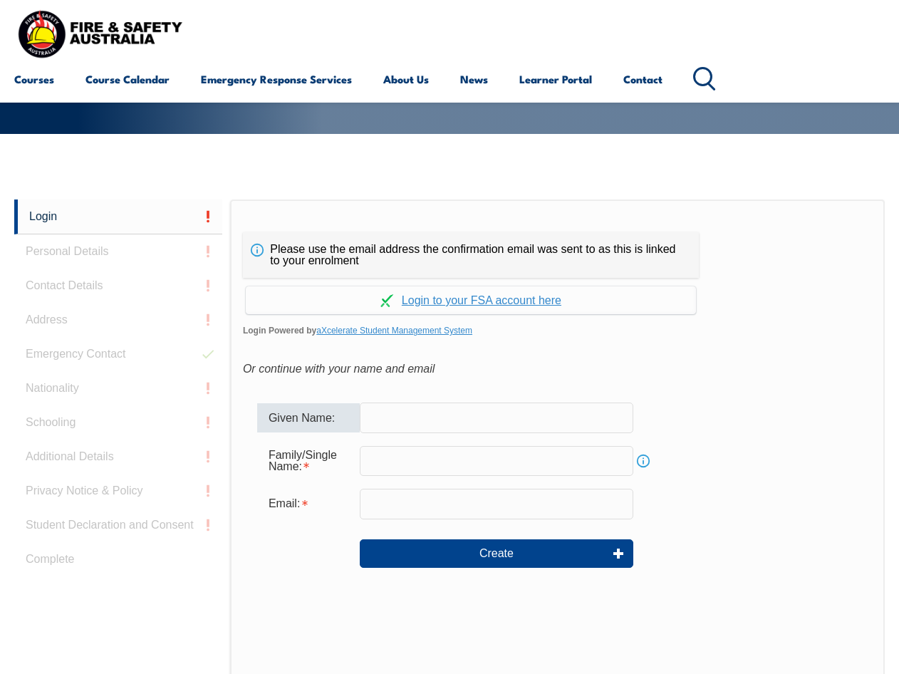
click at [401, 417] on input "text" at bounding box center [497, 417] width 274 height 30
type input "Jason"
type input "Burns"
type input "jason@printgraphics.com.au"
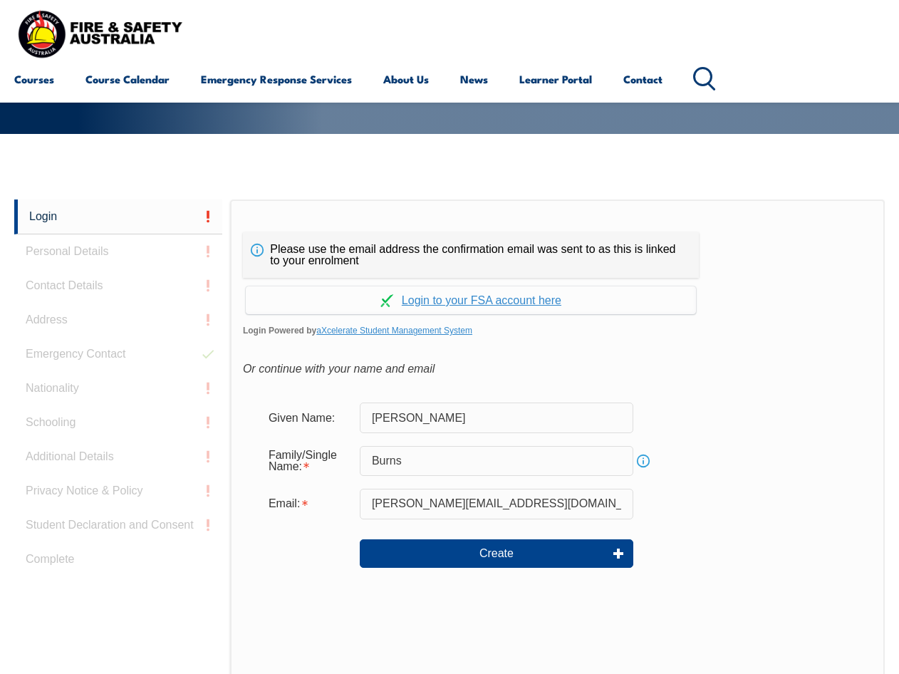
click at [692, 347] on div "Please use the email address the confirmation email was sent to as this is link…" at bounding box center [557, 498] width 655 height 598
click at [455, 297] on link "Continue with aXcelerate" at bounding box center [471, 300] width 450 height 28
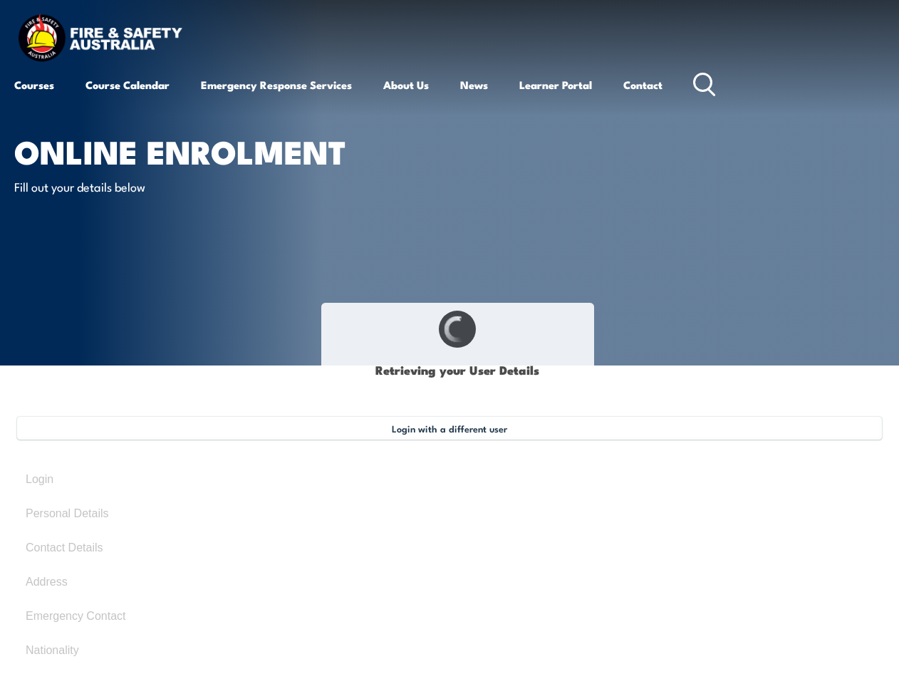
type input "[PERSON_NAME]"
type input "Burns"
type input "June 2, 1969"
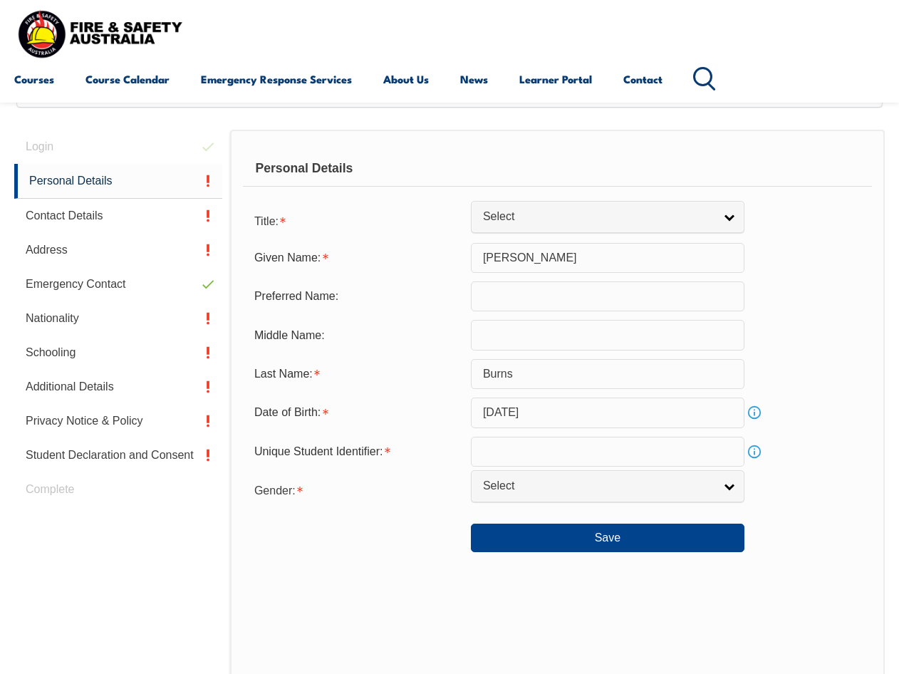
scroll to position [345, 0]
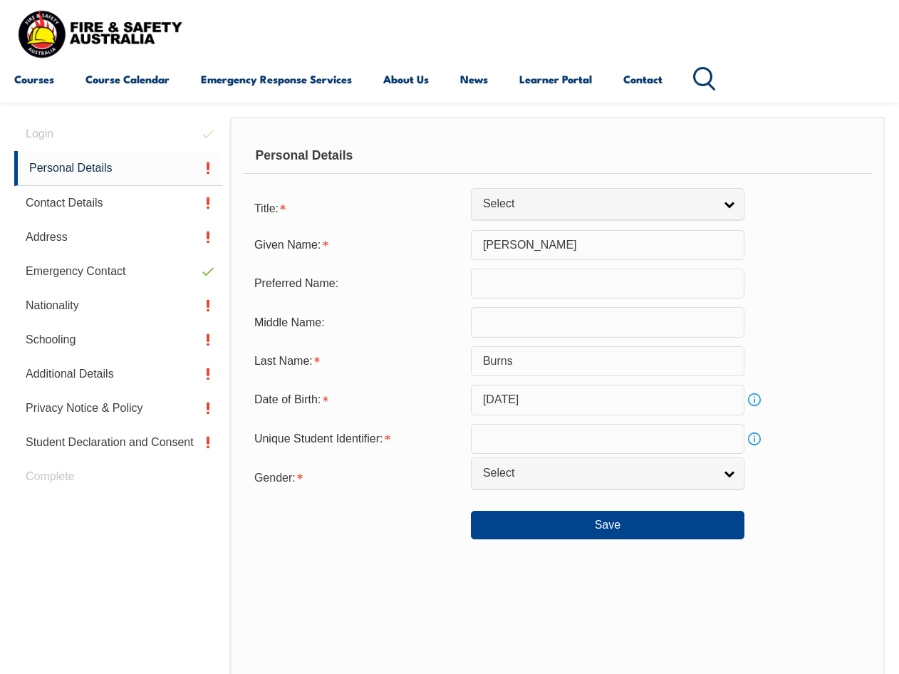
click at [755, 443] on link "Info" at bounding box center [754, 439] width 20 height 20
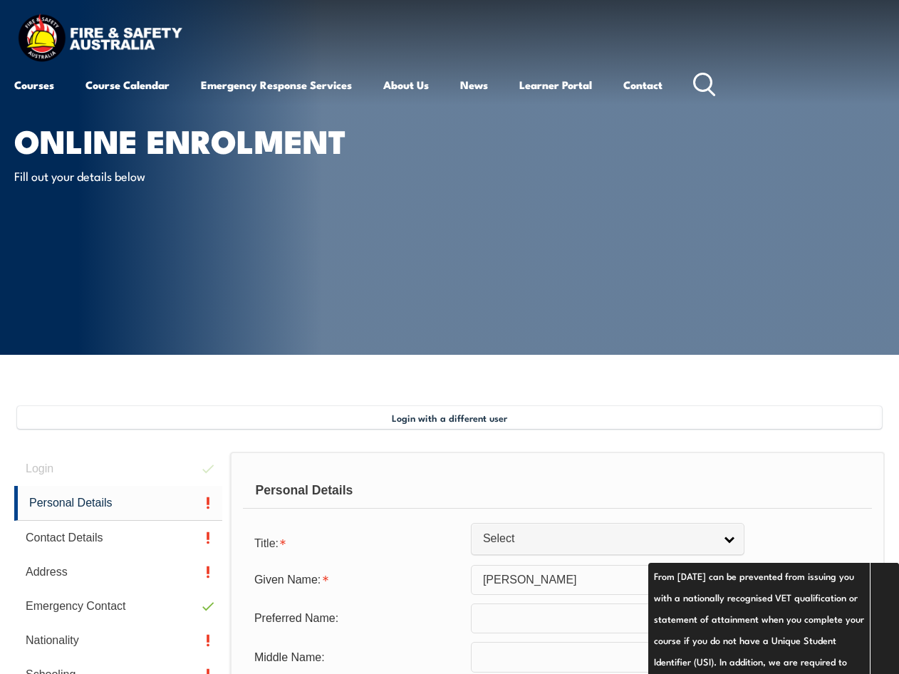
scroll to position [285, 0]
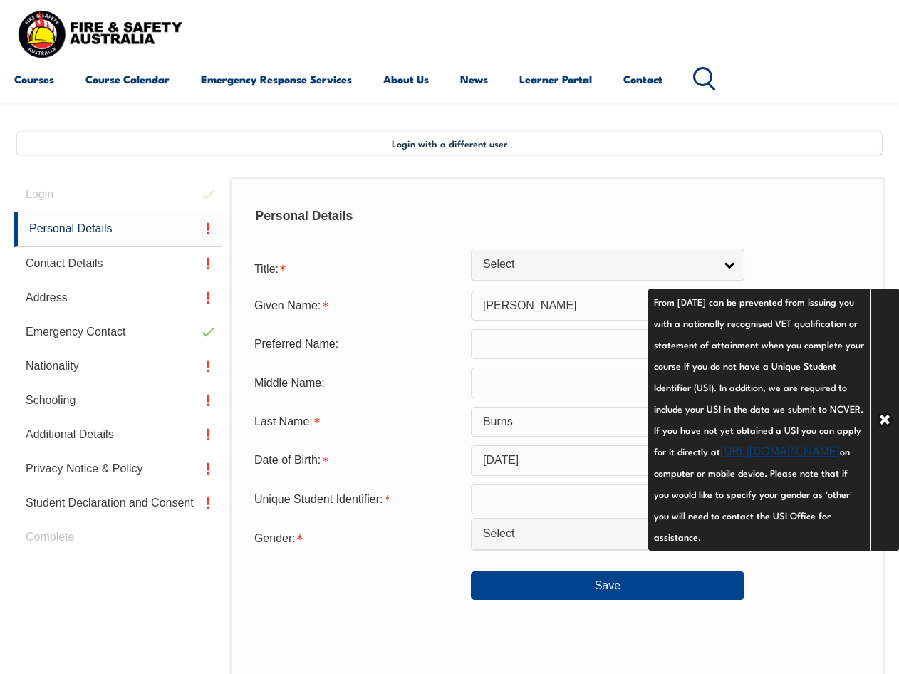
click at [583, 493] on input "text" at bounding box center [608, 499] width 274 height 30
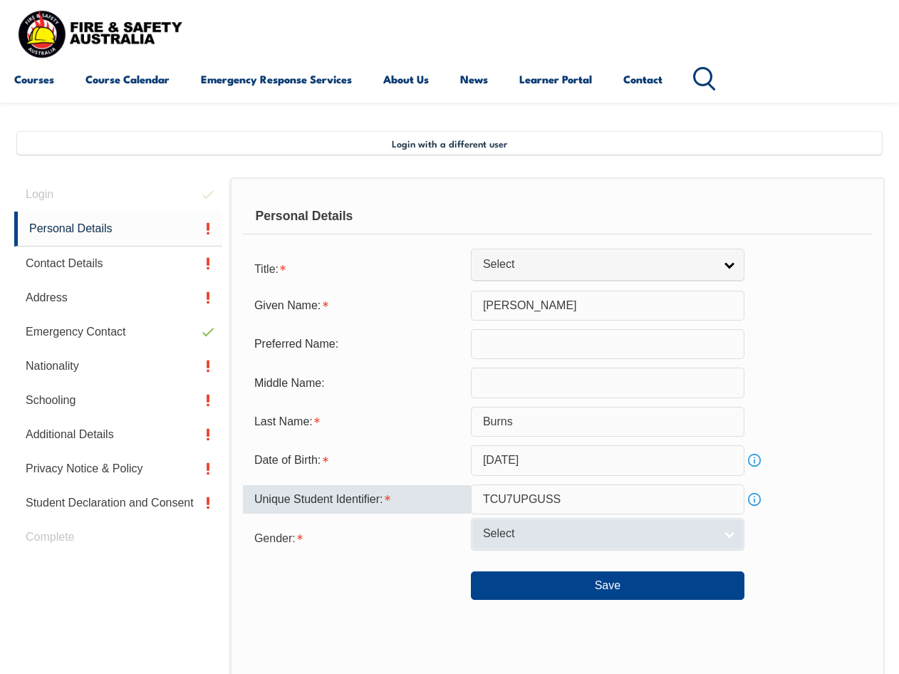
type input "TCU7UPGUSS"
click at [581, 531] on span "Select" at bounding box center [598, 533] width 231 height 15
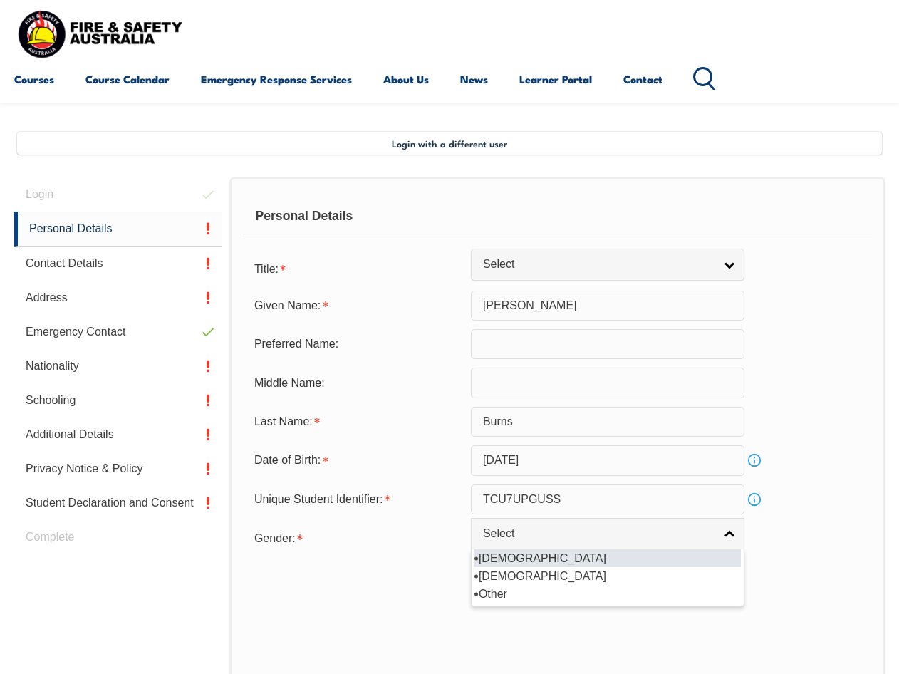
click at [551, 551] on li "[DEMOGRAPHIC_DATA]" at bounding box center [607, 558] width 266 height 18
select select "M"
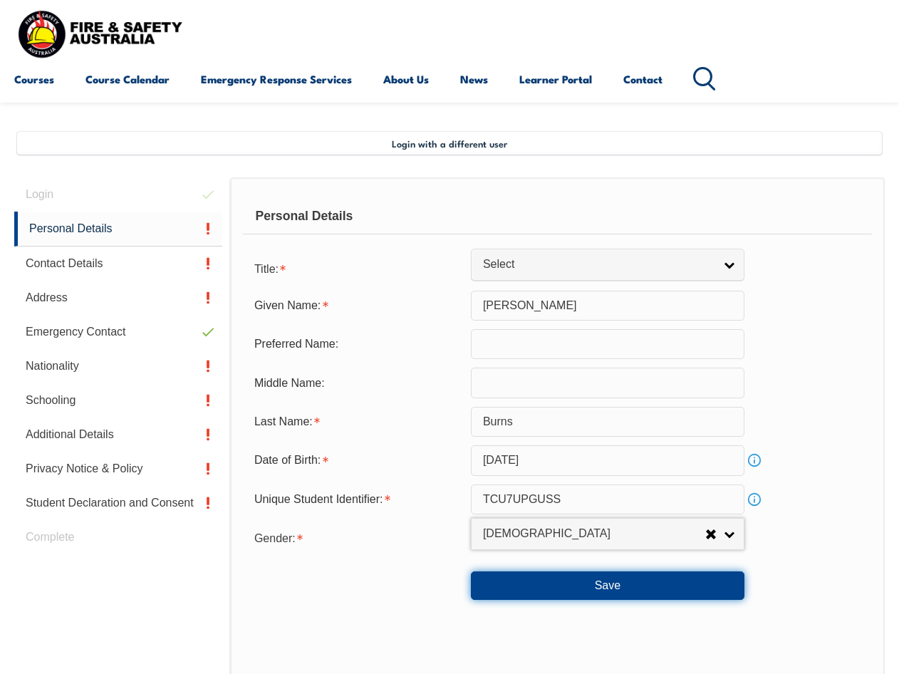
click at [591, 590] on button "Save" at bounding box center [608, 585] width 274 height 28
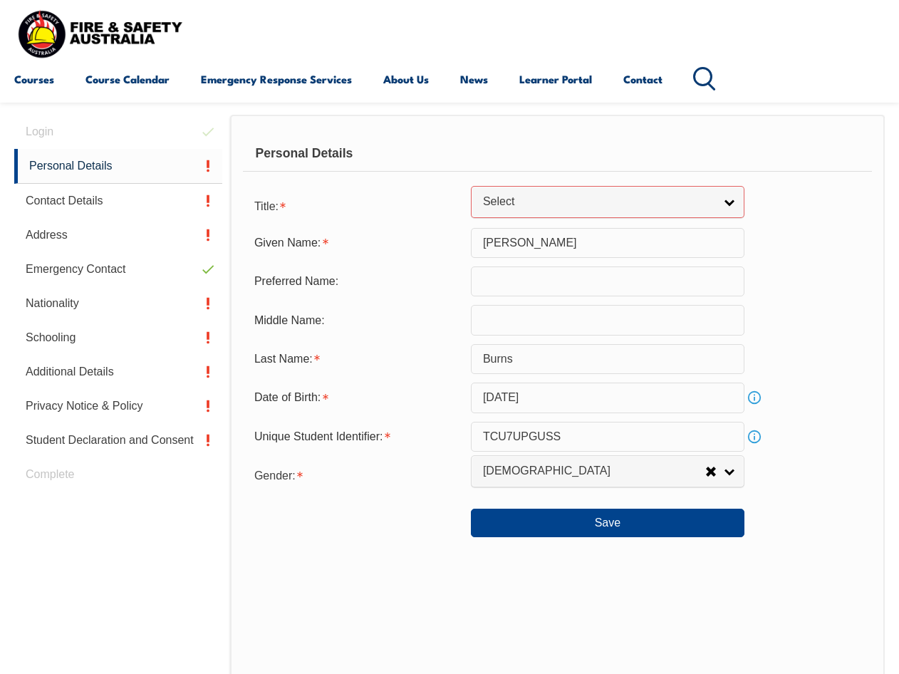
scroll to position [390, 0]
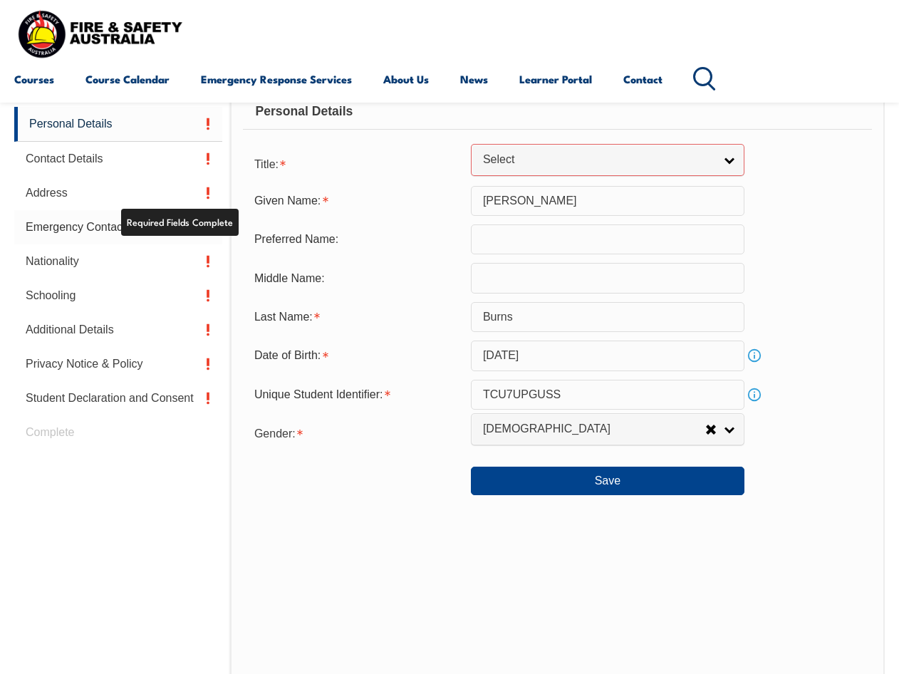
click at [51, 227] on link "Emergency Contact" at bounding box center [118, 227] width 208 height 34
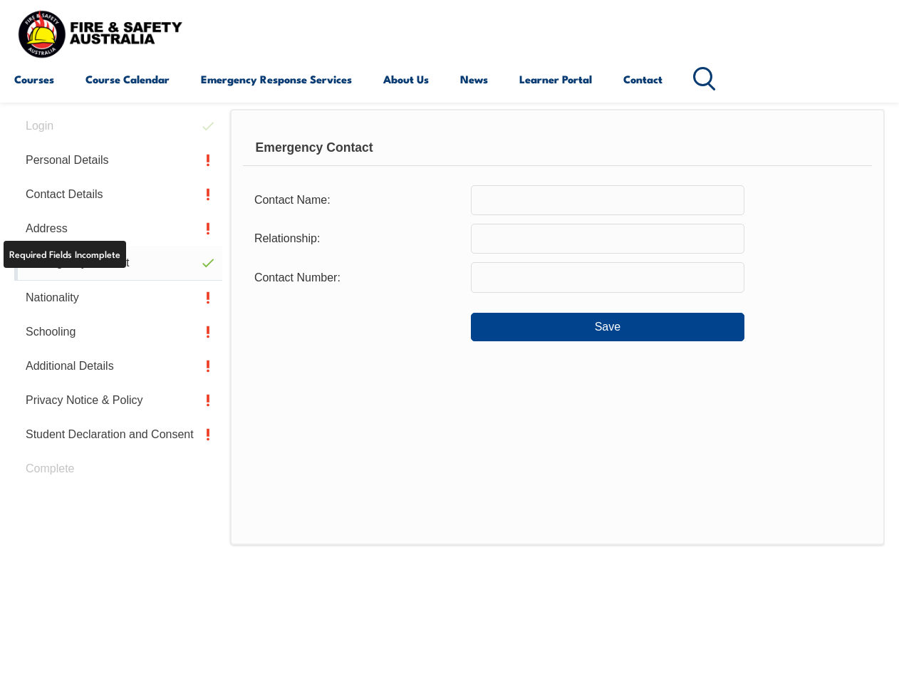
scroll to position [345, 0]
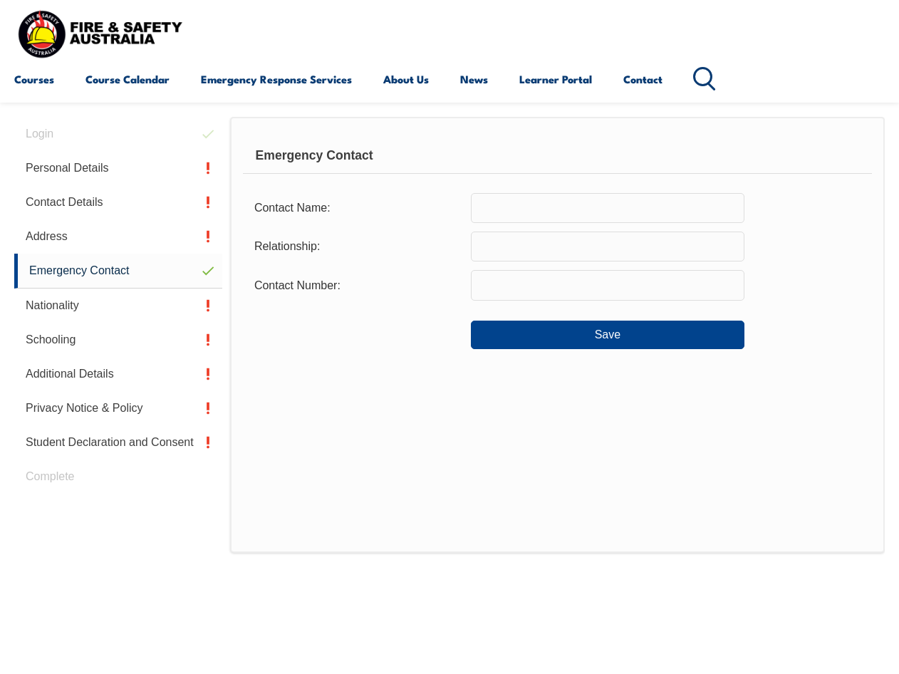
click at [527, 210] on input "text" at bounding box center [608, 208] width 274 height 30
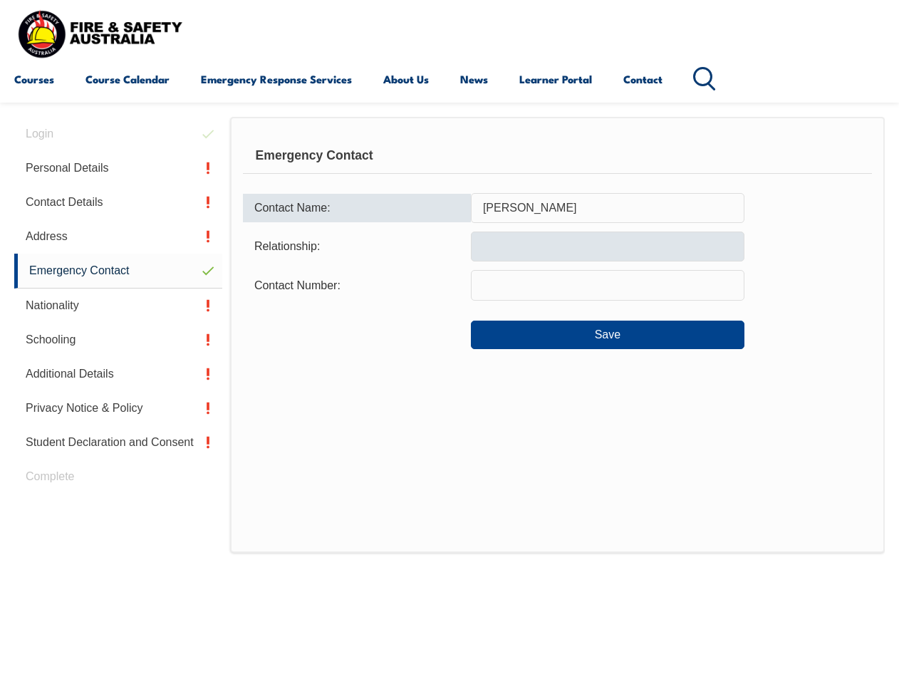
type input "Lorna Leo"
click at [522, 237] on input "text" at bounding box center [608, 246] width 274 height 30
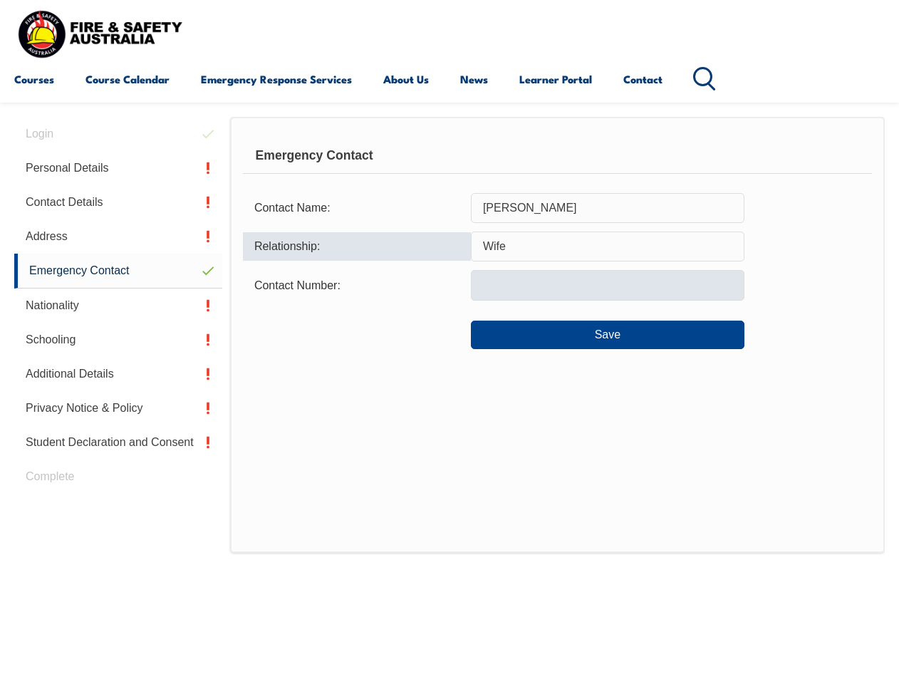
type input "Wife"
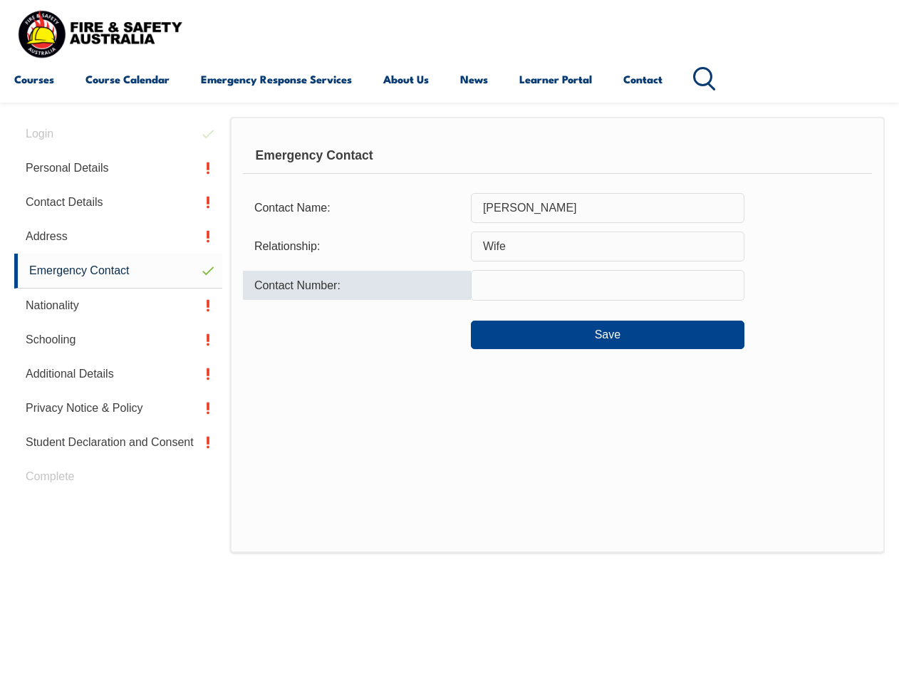
click at [512, 295] on input "text" at bounding box center [608, 285] width 274 height 30
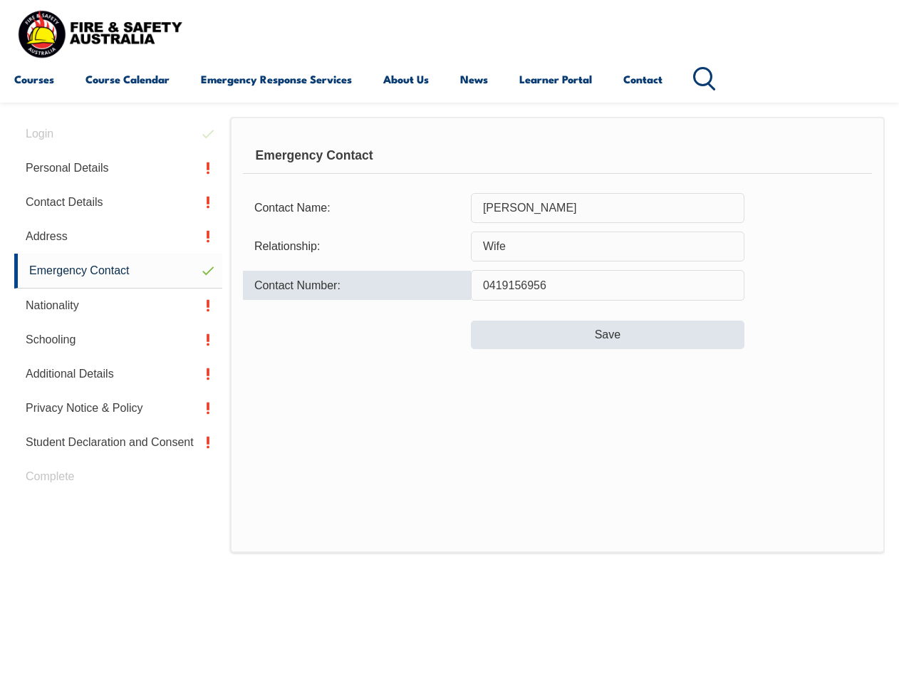
type input "0419156956"
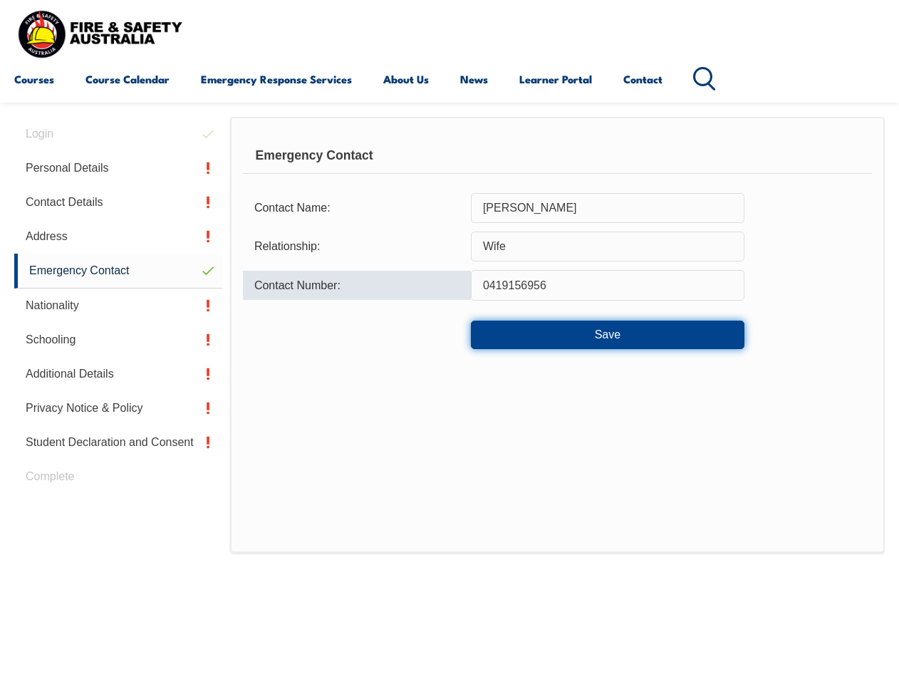
click at [608, 327] on button "Save" at bounding box center [608, 335] width 274 height 28
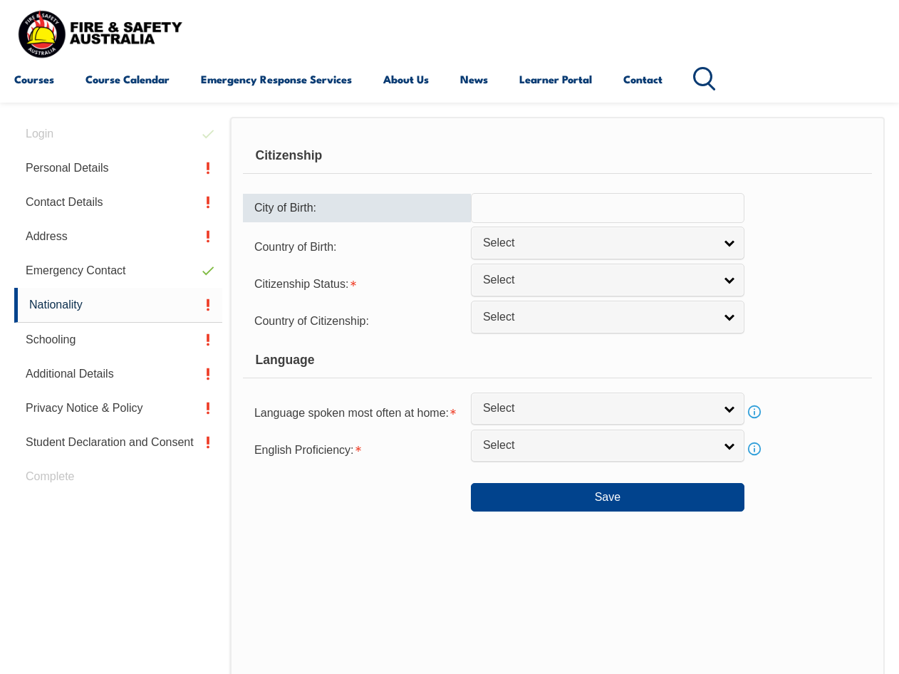
click at [611, 213] on input "text" at bounding box center [608, 208] width 274 height 30
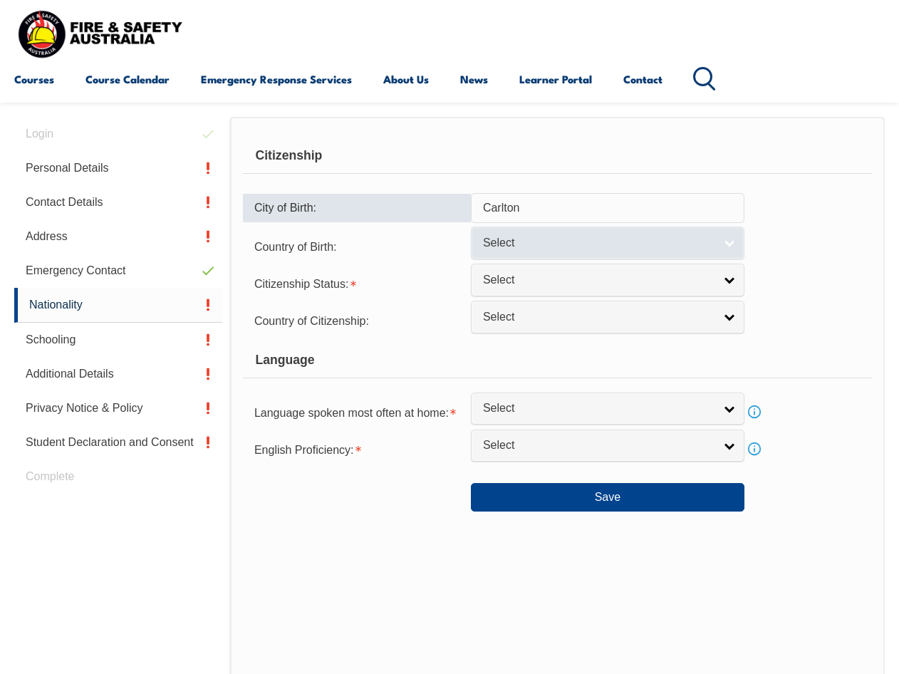
type input "Carlton"
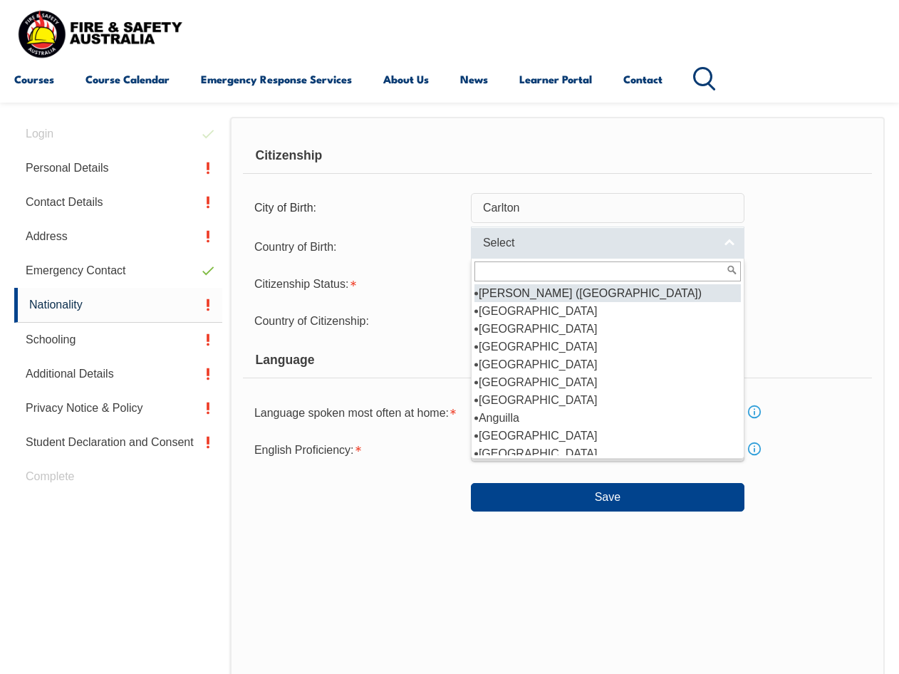
click at [600, 243] on span "Select" at bounding box center [598, 243] width 231 height 15
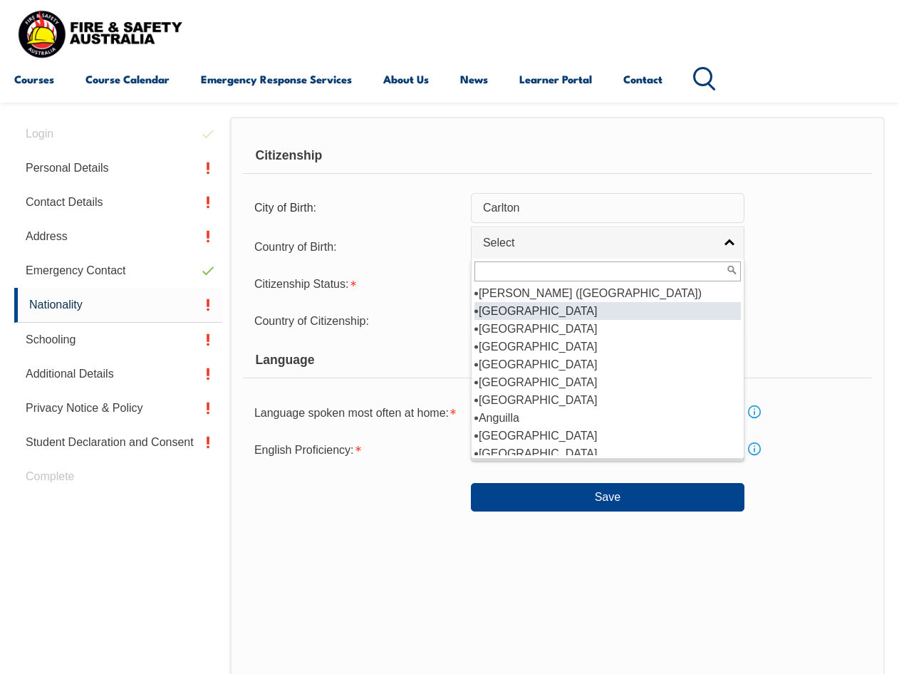
scroll to position [142, 0]
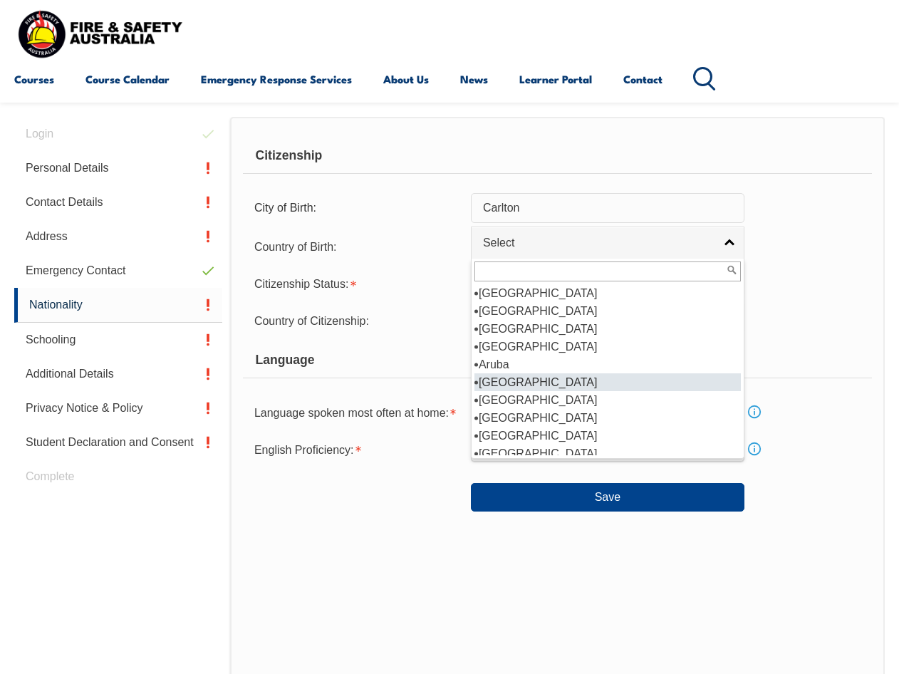
click at [583, 383] on li "[GEOGRAPHIC_DATA]" at bounding box center [607, 382] width 266 height 18
select select "1101"
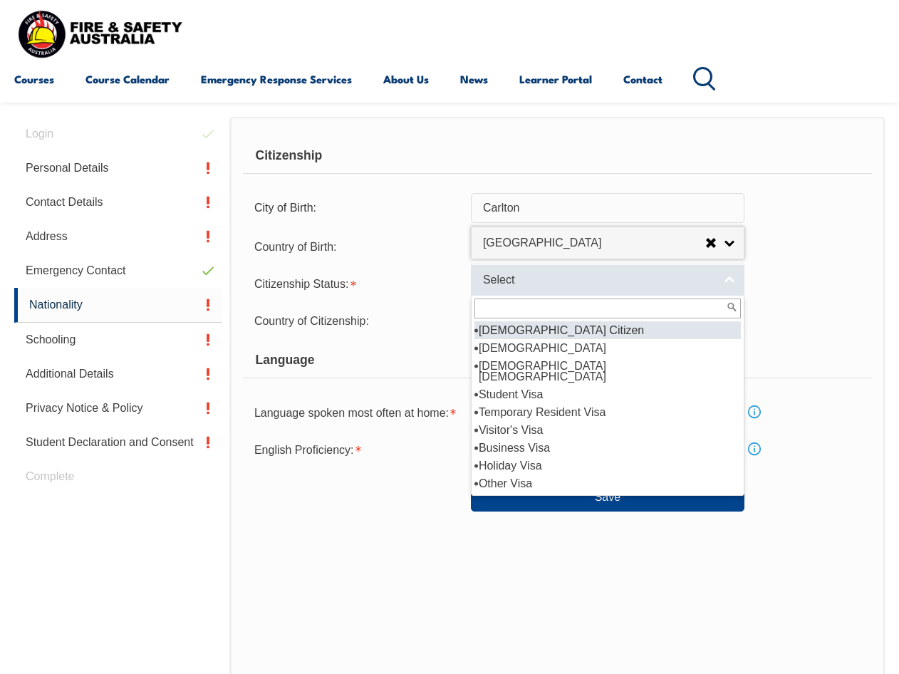
click at [550, 283] on span "Select" at bounding box center [598, 280] width 231 height 15
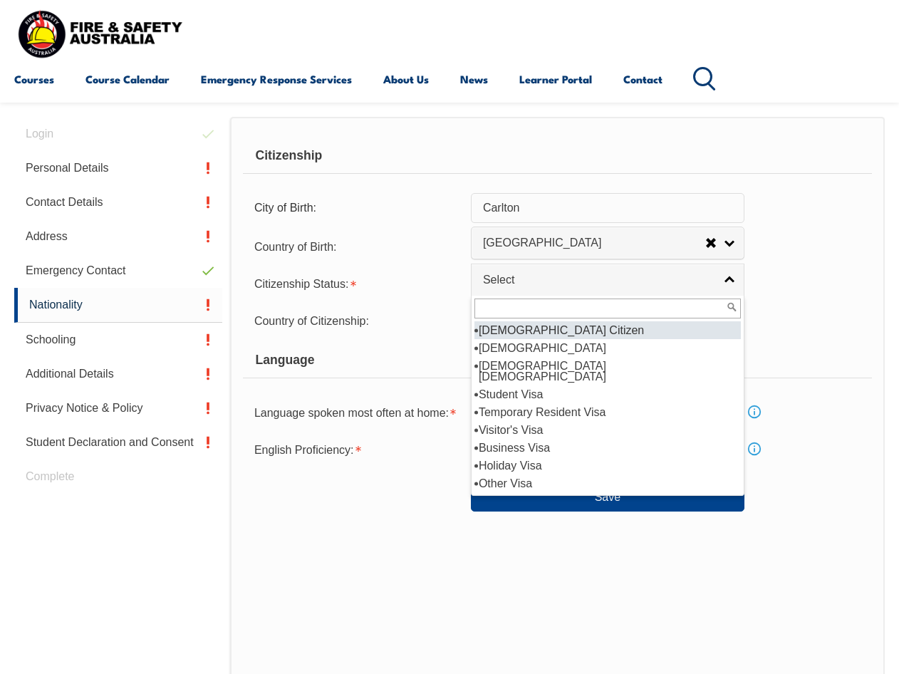
click at [560, 327] on li "[DEMOGRAPHIC_DATA] Citizen" at bounding box center [607, 330] width 266 height 18
select select "1"
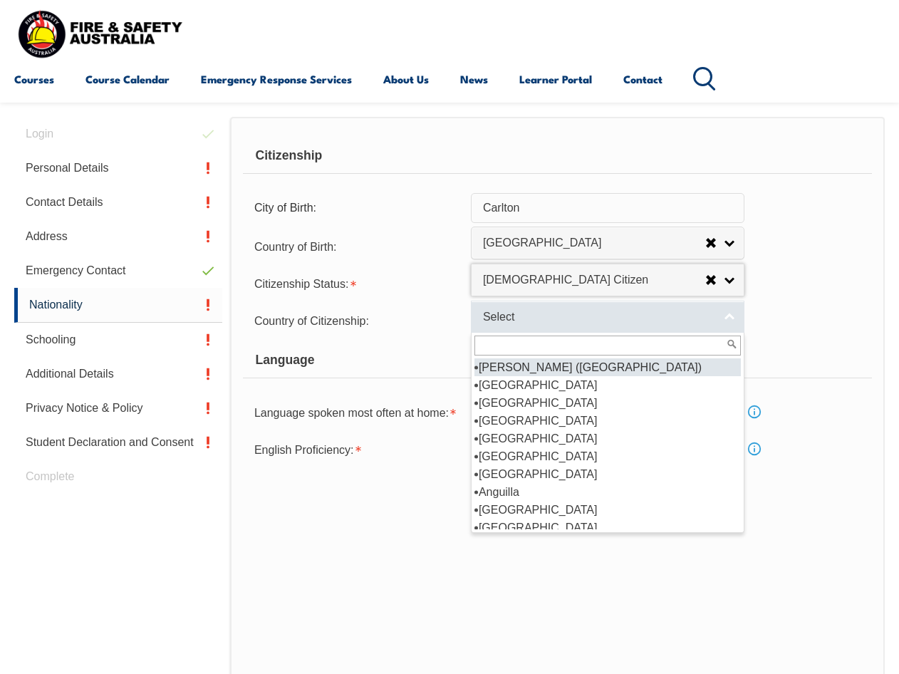
click at [549, 311] on span "Select" at bounding box center [598, 317] width 231 height 15
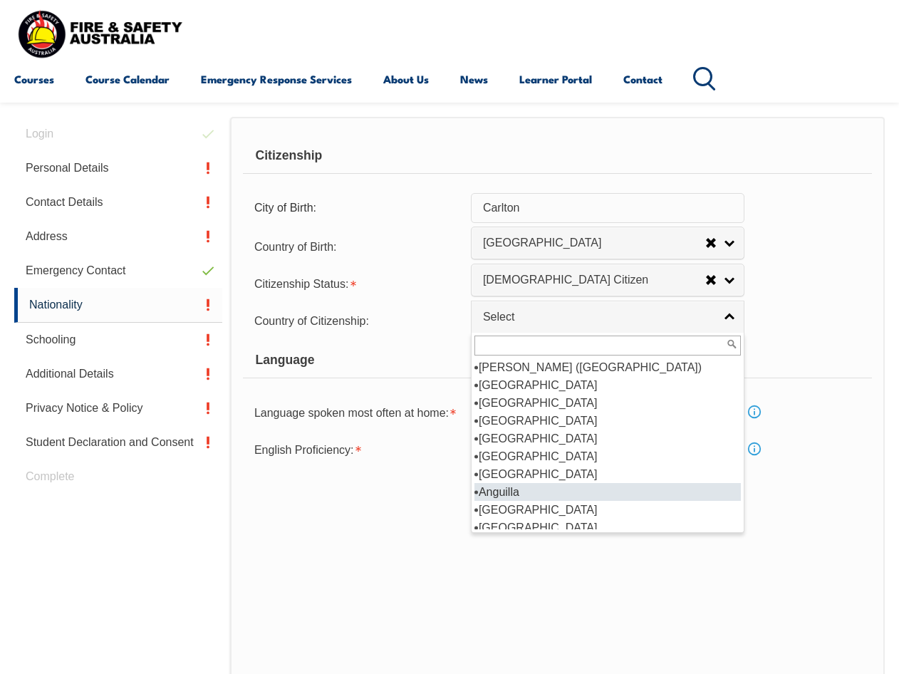
scroll to position [214, 0]
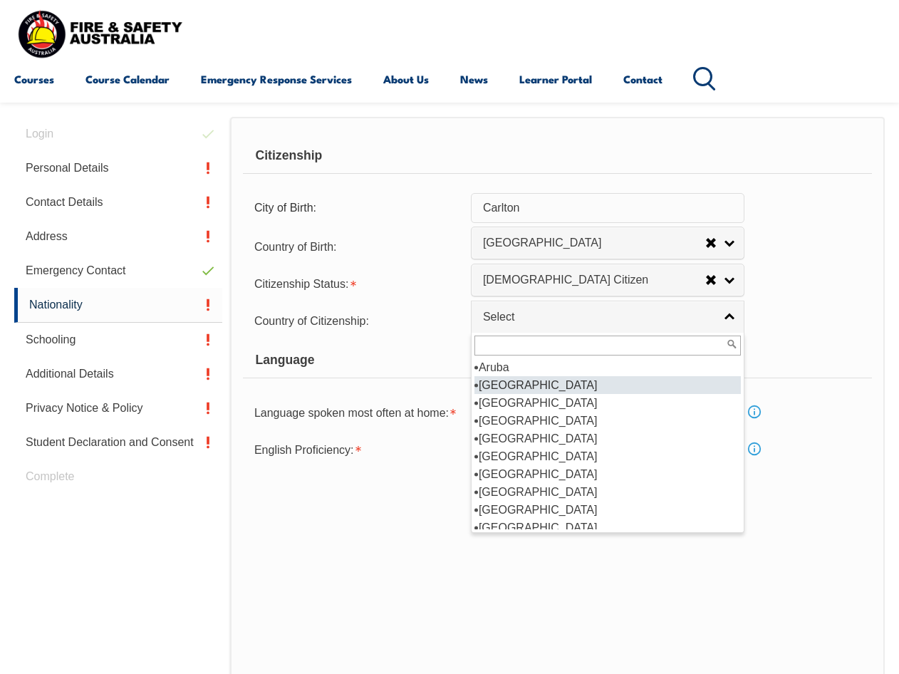
click at [571, 381] on li "[GEOGRAPHIC_DATA]" at bounding box center [607, 385] width 266 height 18
select select "1101"
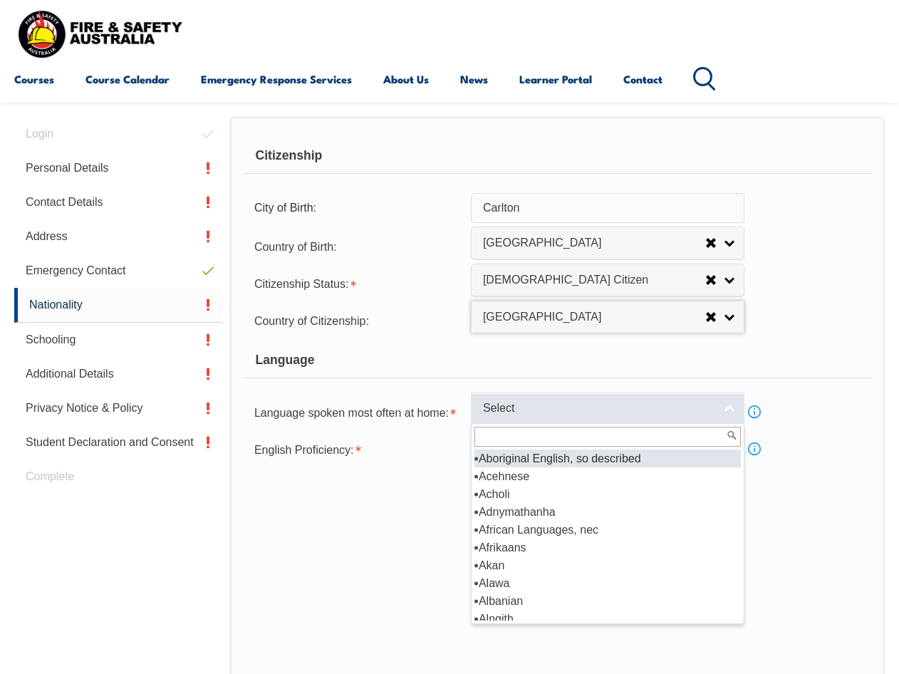
click at [566, 413] on span "Select" at bounding box center [598, 408] width 231 height 15
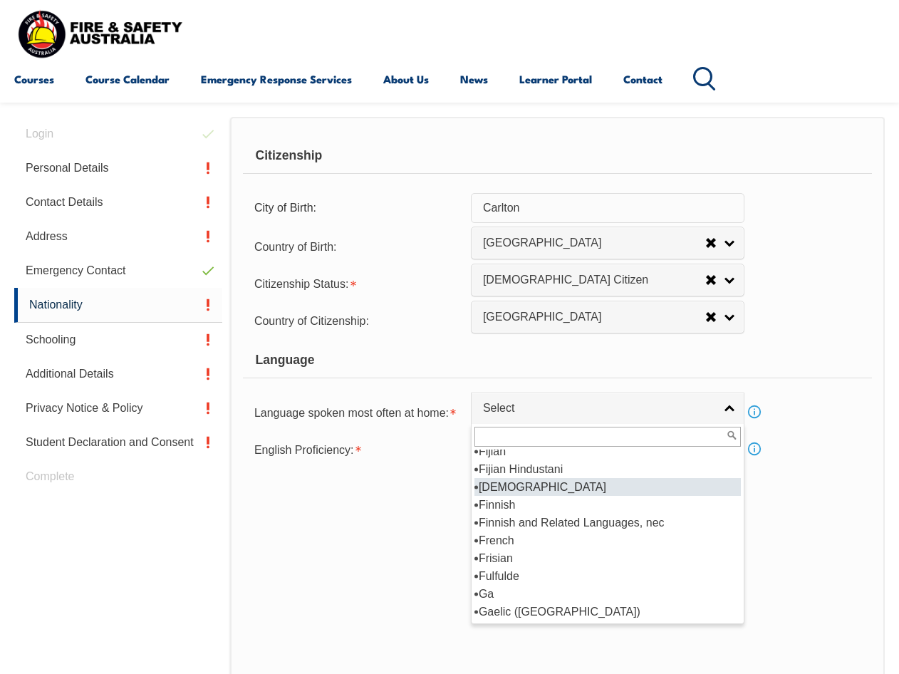
scroll to position [1709, 0]
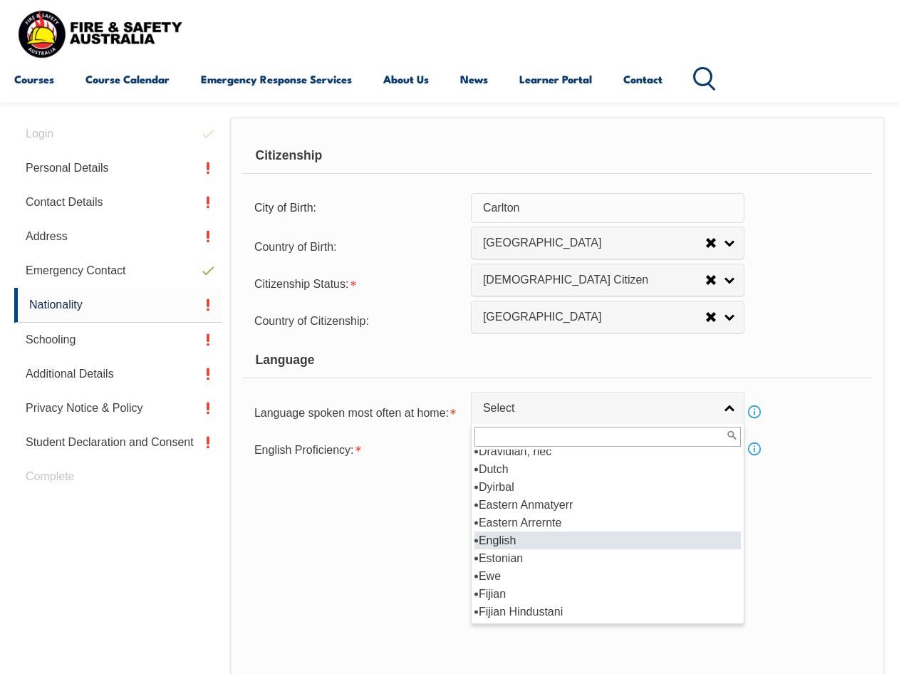
click at [537, 539] on li "English" at bounding box center [607, 540] width 266 height 18
select select "1201"
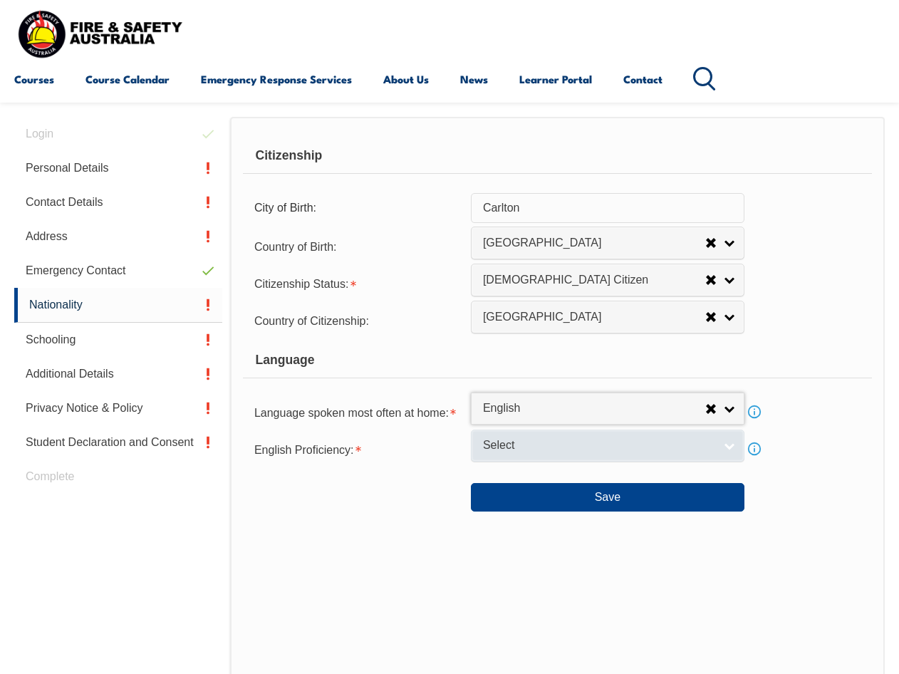
click at [552, 451] on span "Select" at bounding box center [598, 445] width 231 height 15
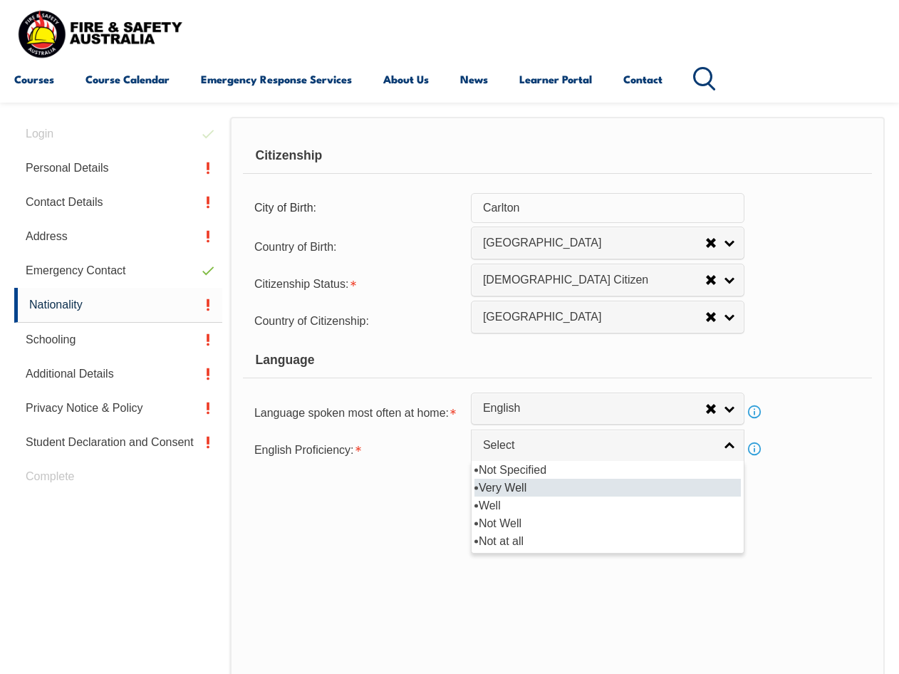
click at [548, 484] on li "Very Well" at bounding box center [607, 488] width 266 height 18
select select "1"
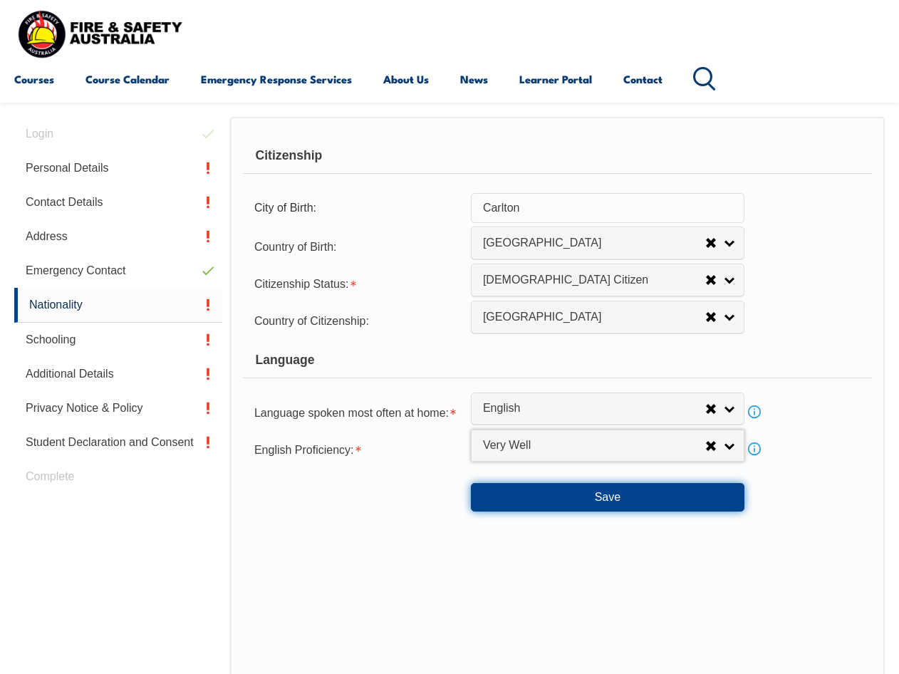
click at [564, 498] on button "Save" at bounding box center [608, 497] width 274 height 28
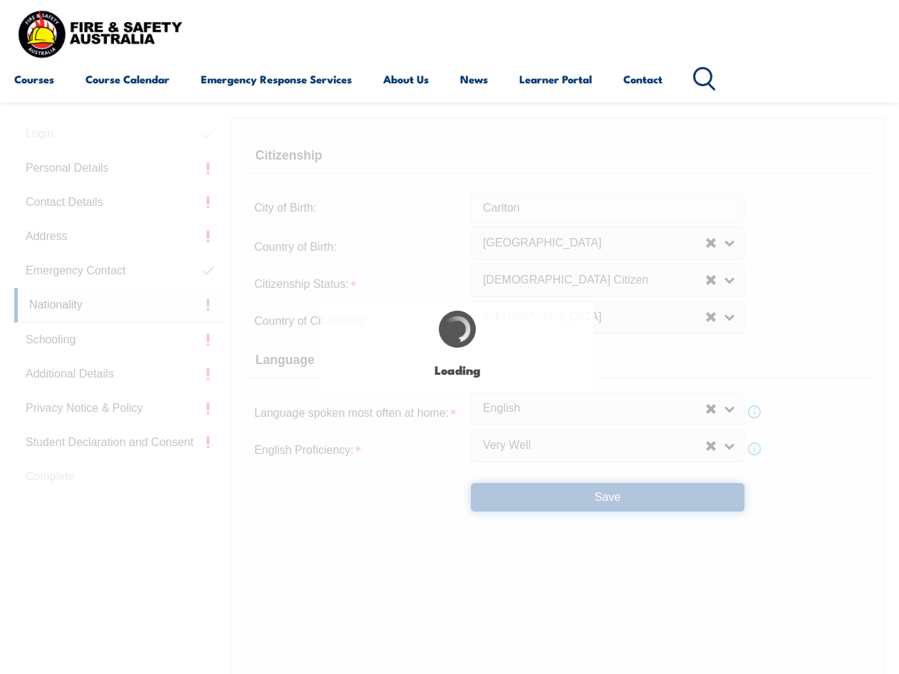
select select "false"
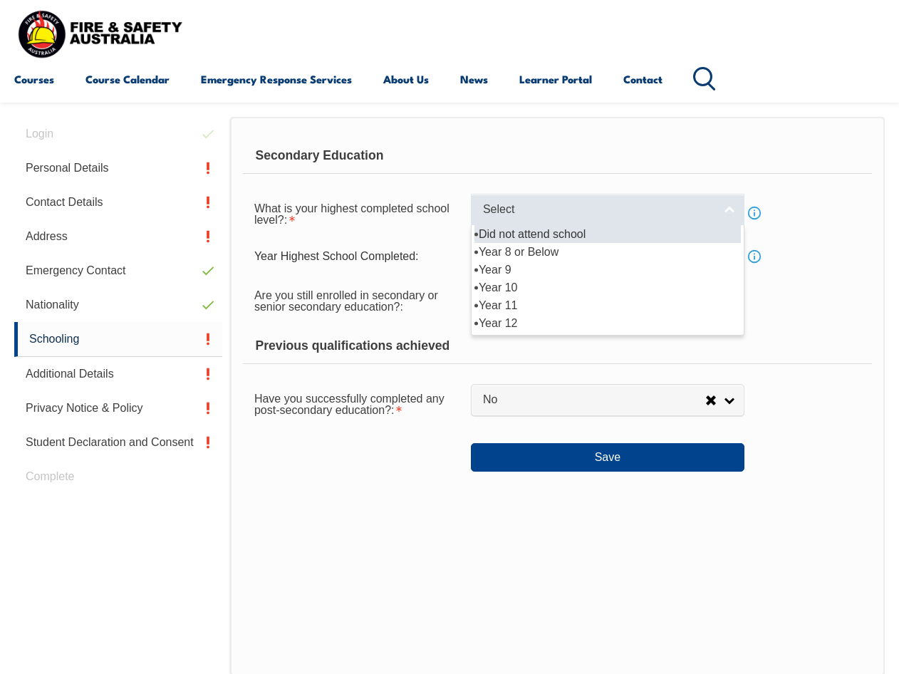
click at [515, 212] on span "Select" at bounding box center [598, 209] width 231 height 15
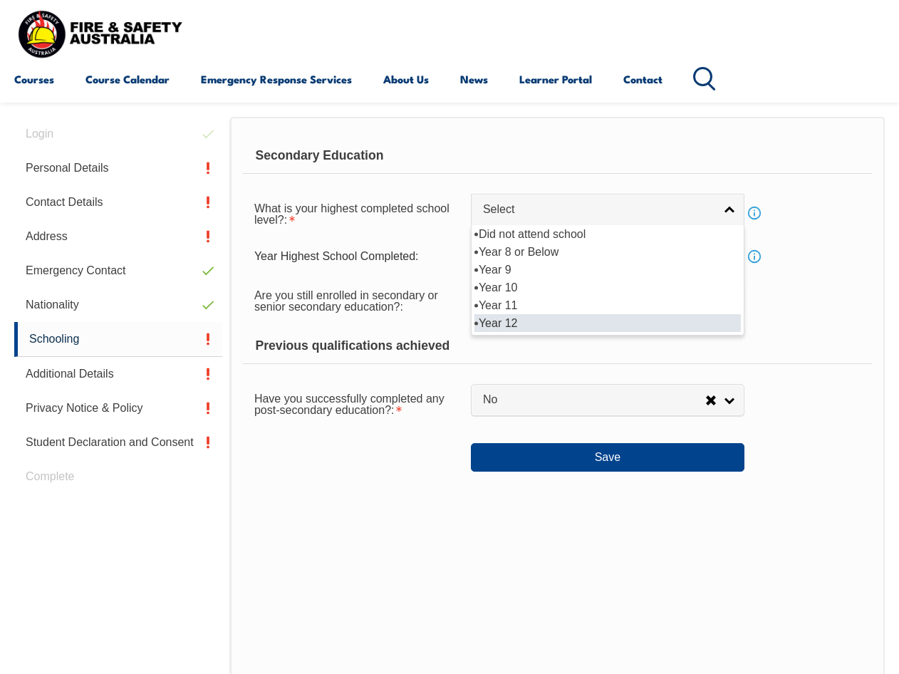
click at [539, 320] on li "Year 12" at bounding box center [607, 323] width 266 height 18
select select "12"
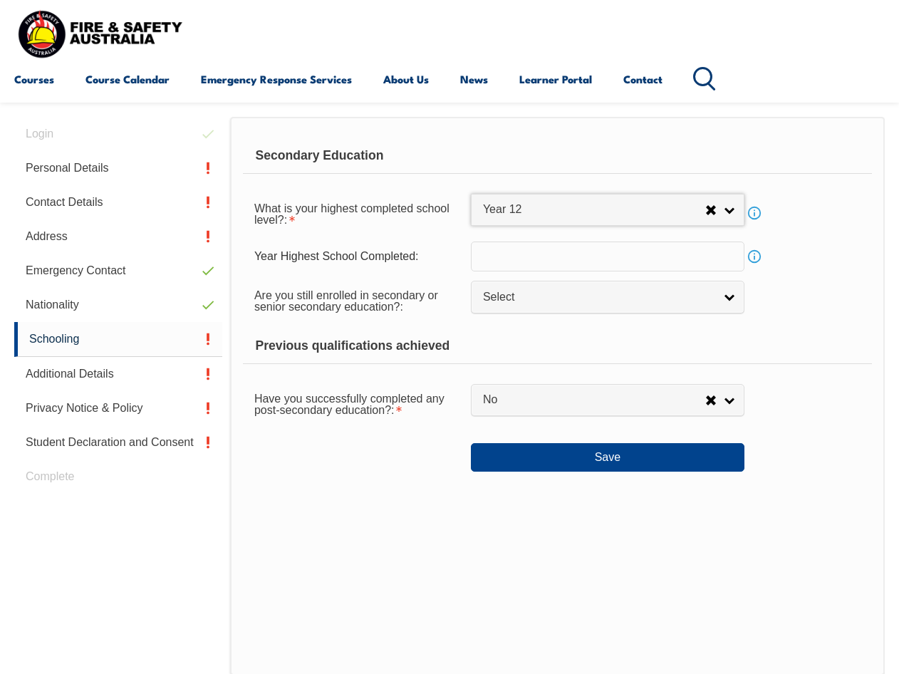
click at [526, 254] on input "text" at bounding box center [608, 256] width 274 height 30
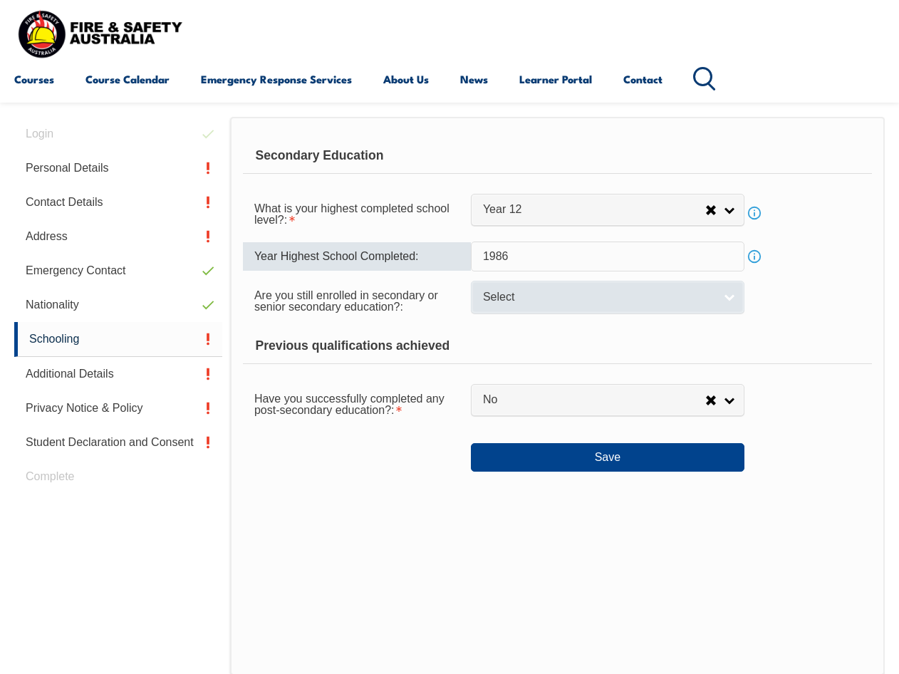
type input "1986"
click at [514, 294] on span "Select" at bounding box center [598, 297] width 231 height 15
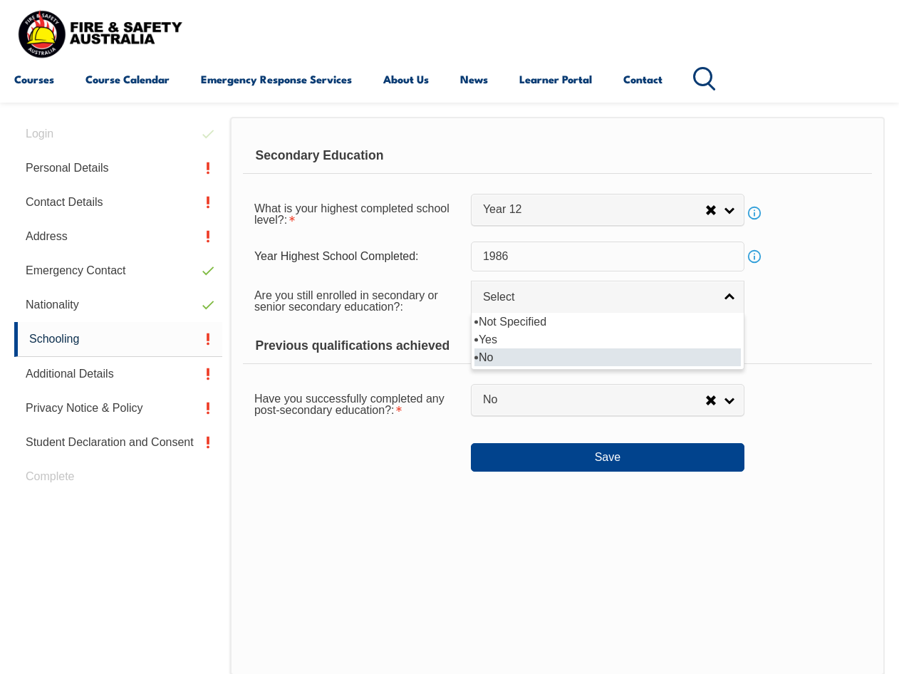
click at [508, 353] on li "No" at bounding box center [607, 357] width 266 height 18
select select "false"
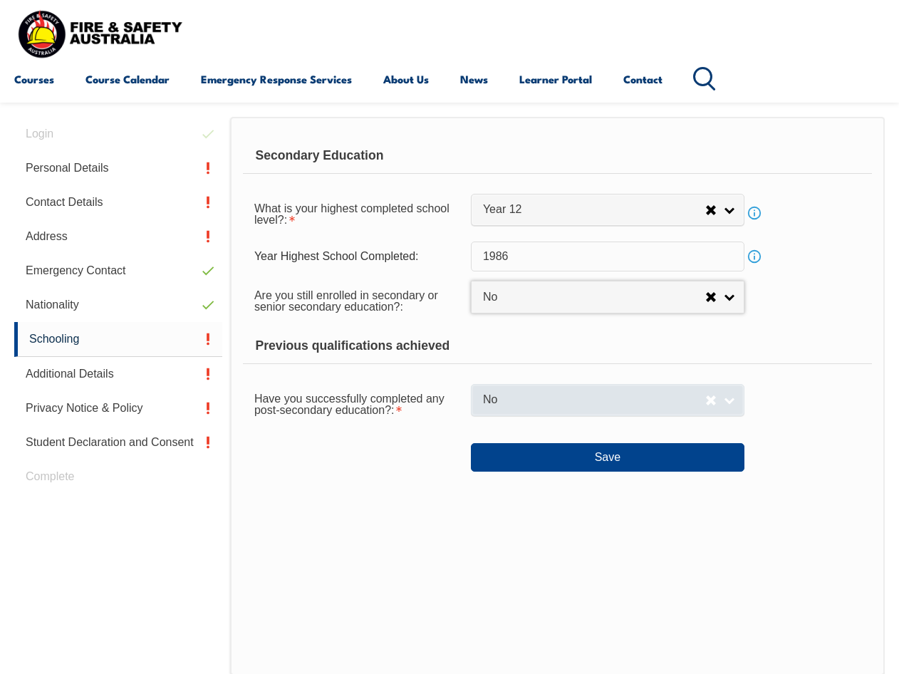
click at [524, 400] on span "No" at bounding box center [594, 399] width 222 height 15
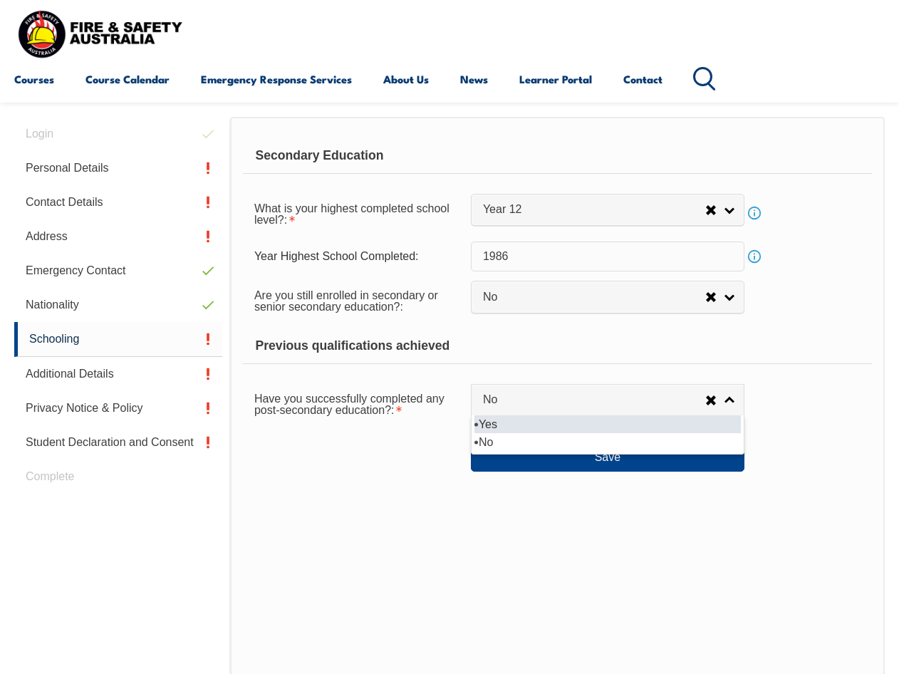
click at [524, 425] on li "Yes" at bounding box center [607, 424] width 266 height 18
select select "true"
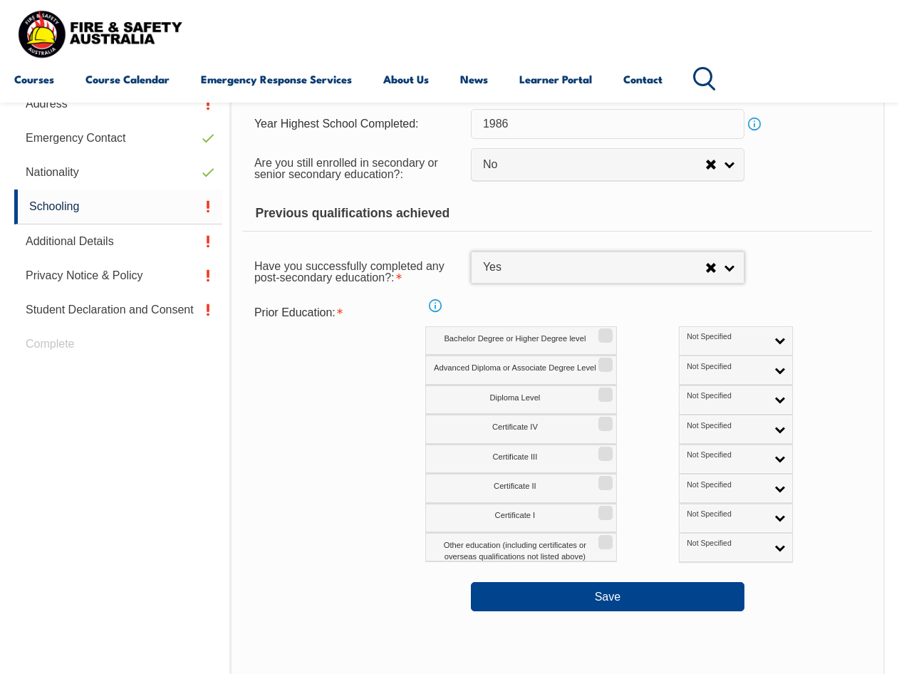
scroll to position [488, 0]
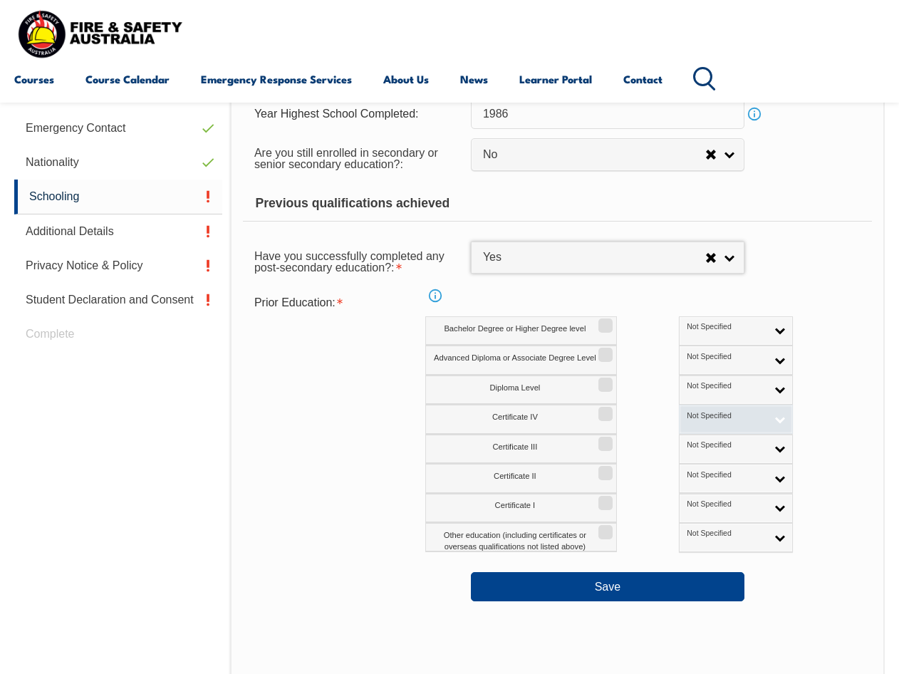
click at [719, 417] on link "Not Specified" at bounding box center [736, 419] width 114 height 29
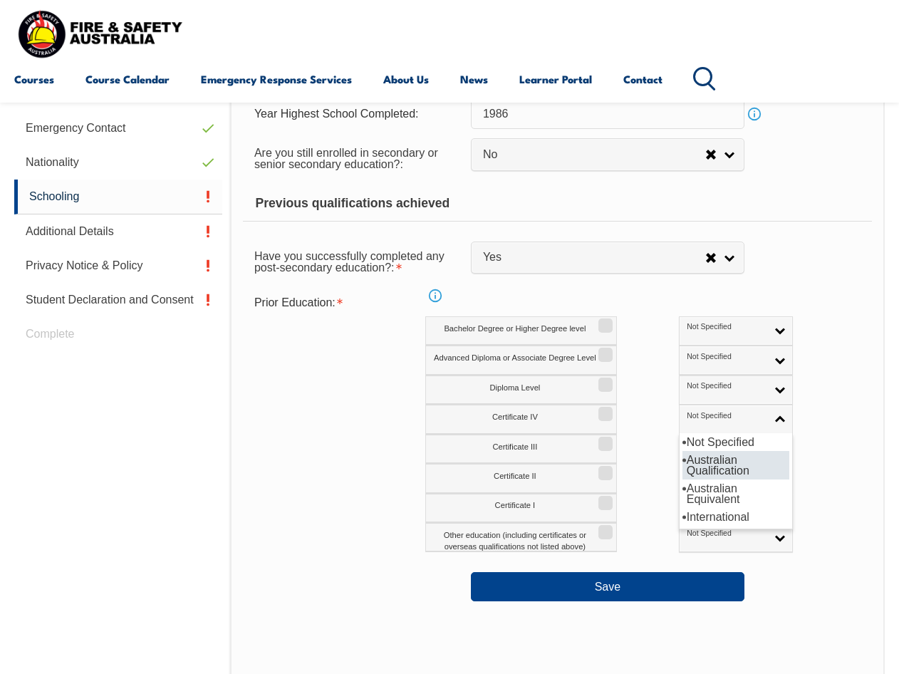
click at [699, 464] on li "Australian Qualification" at bounding box center [735, 465] width 107 height 28
click at [707, 444] on link "Not Specified" at bounding box center [736, 448] width 114 height 29
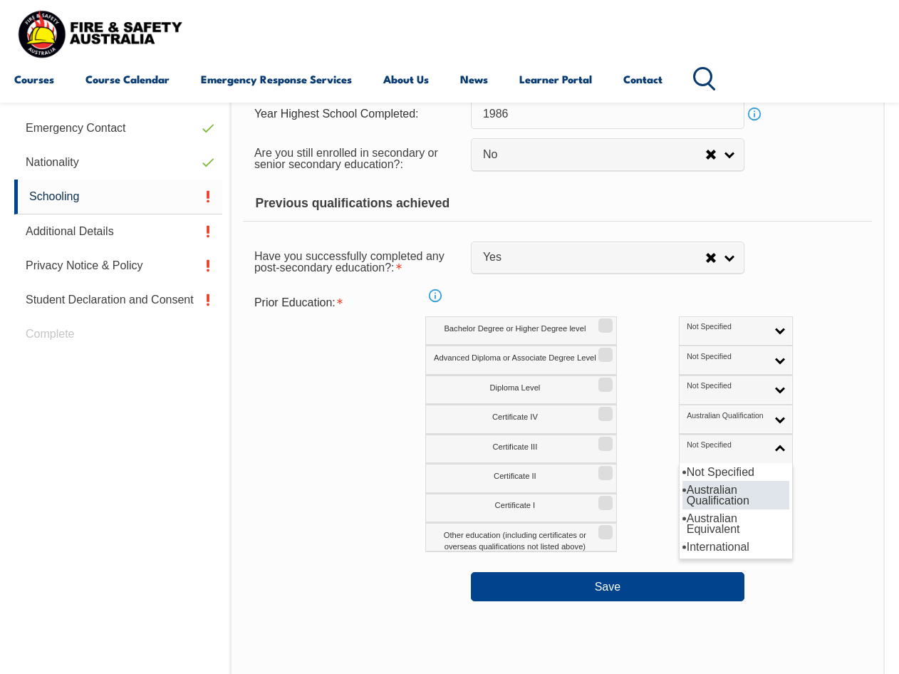
click at [682, 486] on li "Australian Qualification" at bounding box center [735, 495] width 107 height 28
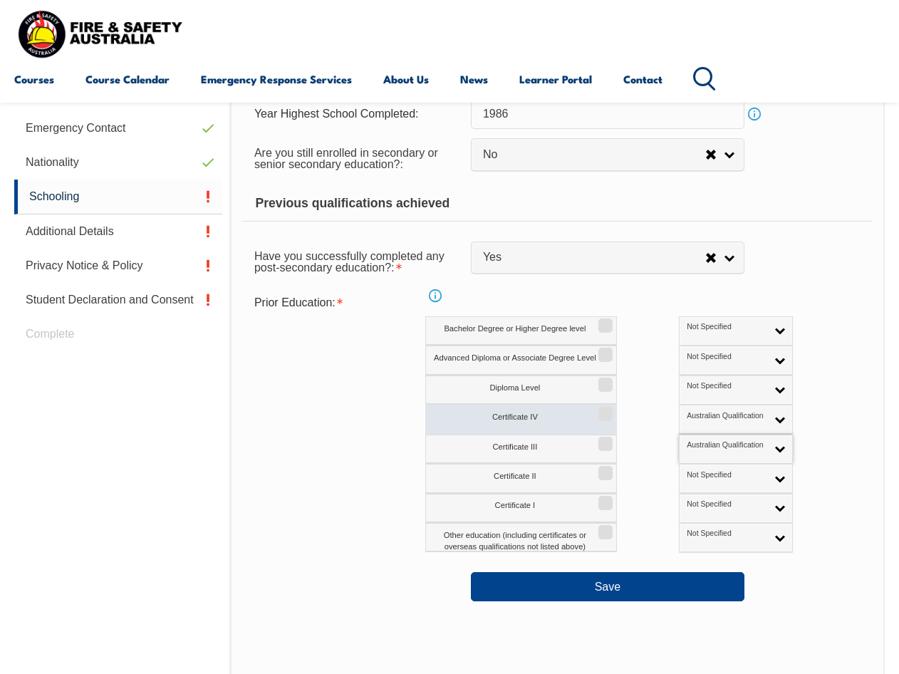
click at [603, 410] on input "Certificate IV" at bounding box center [603, 408] width 9 height 1
checkbox input "true"
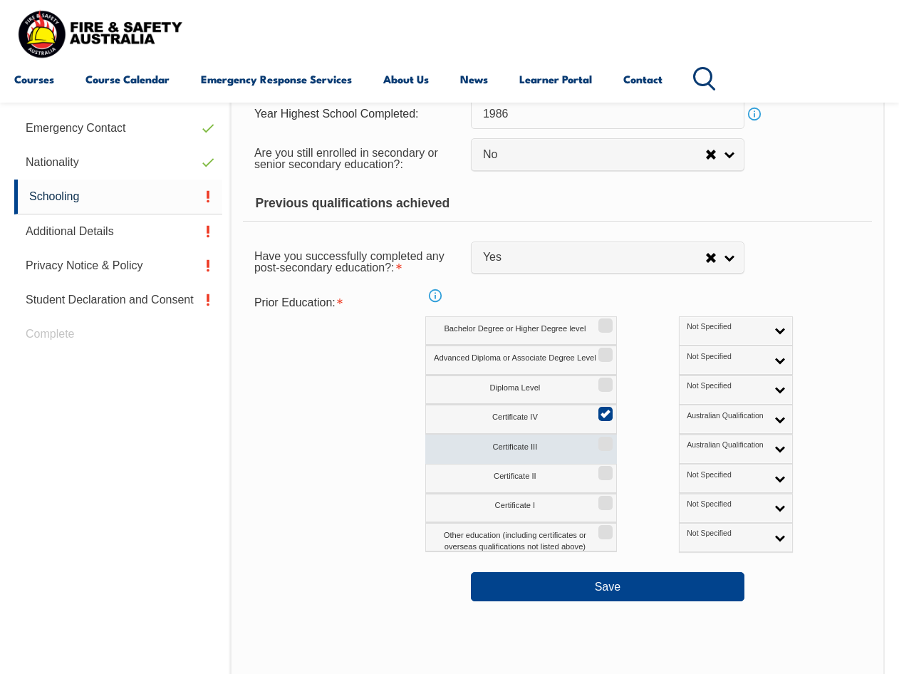
click at [608, 439] on input "Certificate III" at bounding box center [603, 438] width 9 height 1
checkbox input "true"
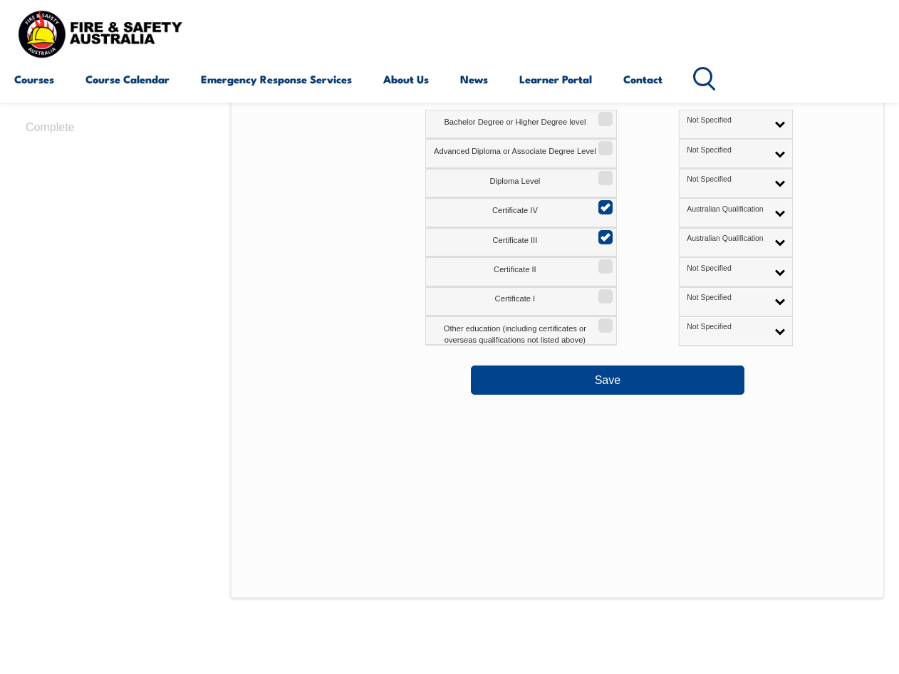
scroll to position [702, 0]
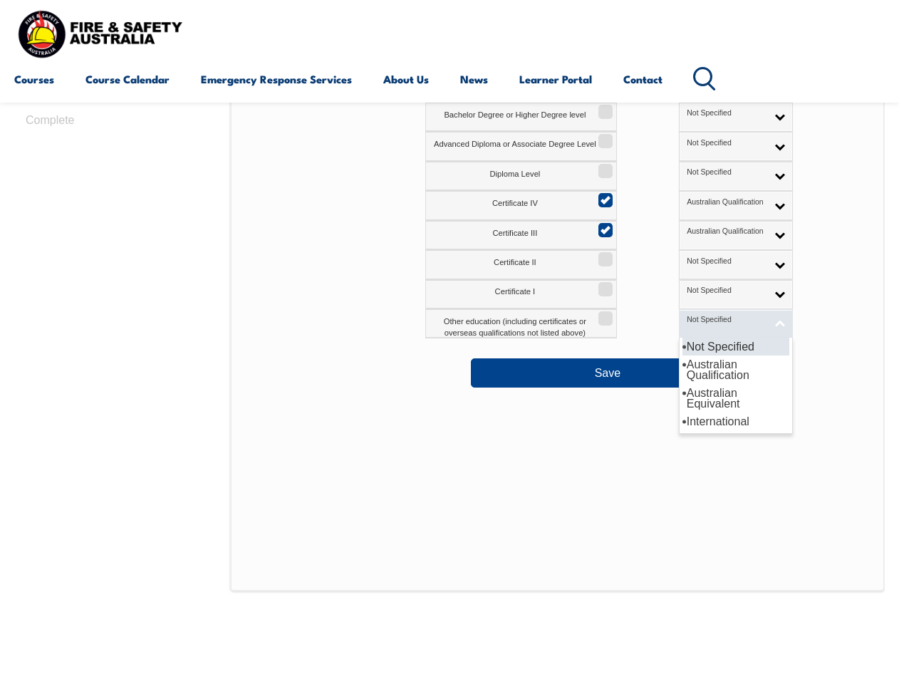
click at [717, 325] on link "Not Specified" at bounding box center [736, 323] width 114 height 29
click at [689, 368] on li "Australian Qualification" at bounding box center [735, 369] width 107 height 28
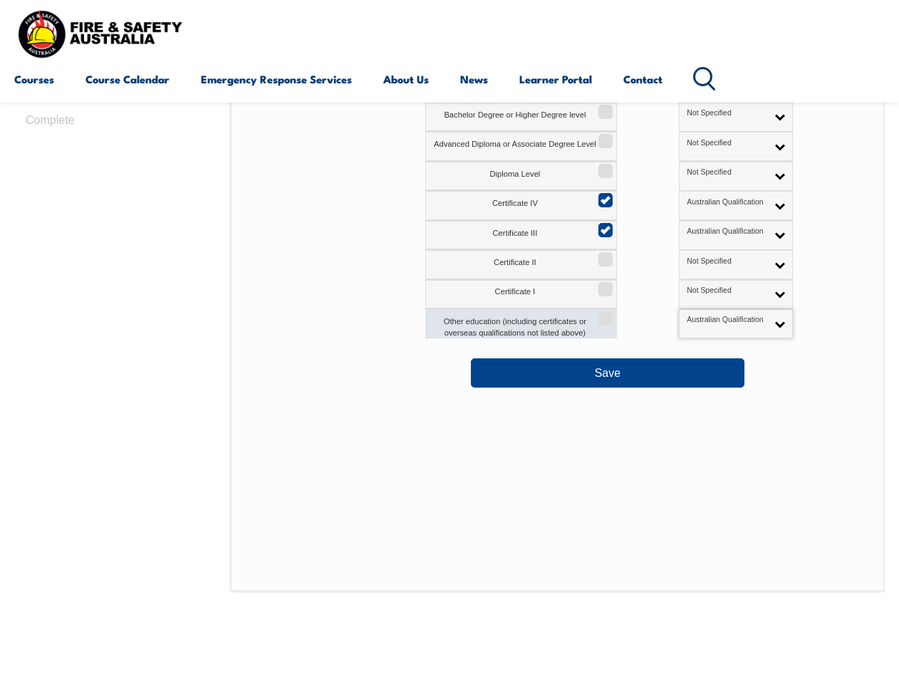
click at [606, 314] on input "Other education (including certificates or overseas qualifications not listed a…" at bounding box center [603, 313] width 9 height 1
checkbox input "true"
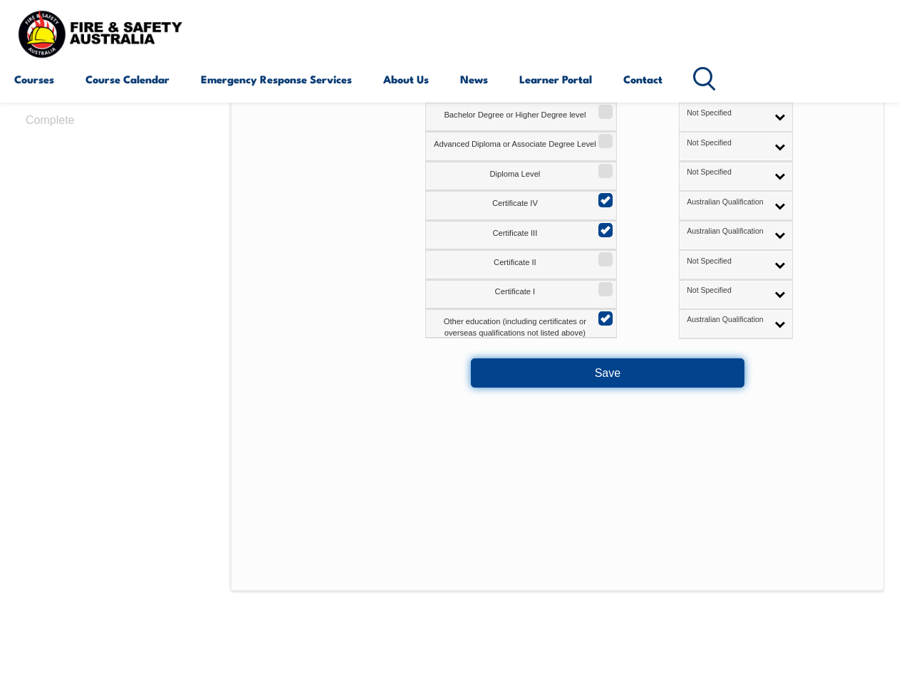
click at [589, 378] on button "Save" at bounding box center [608, 372] width 274 height 28
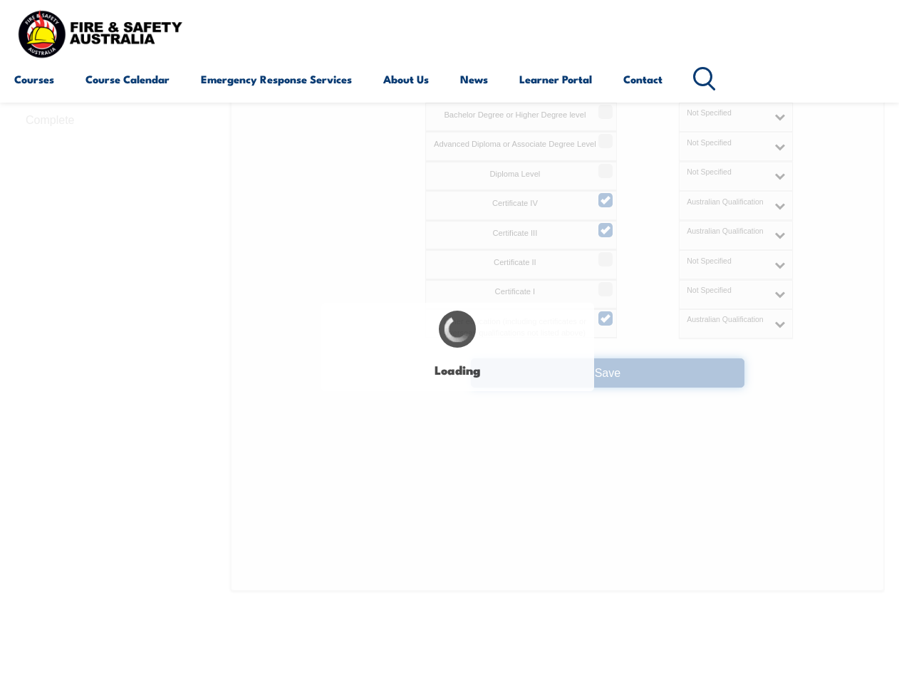
select select
select select "false"
select select "true"
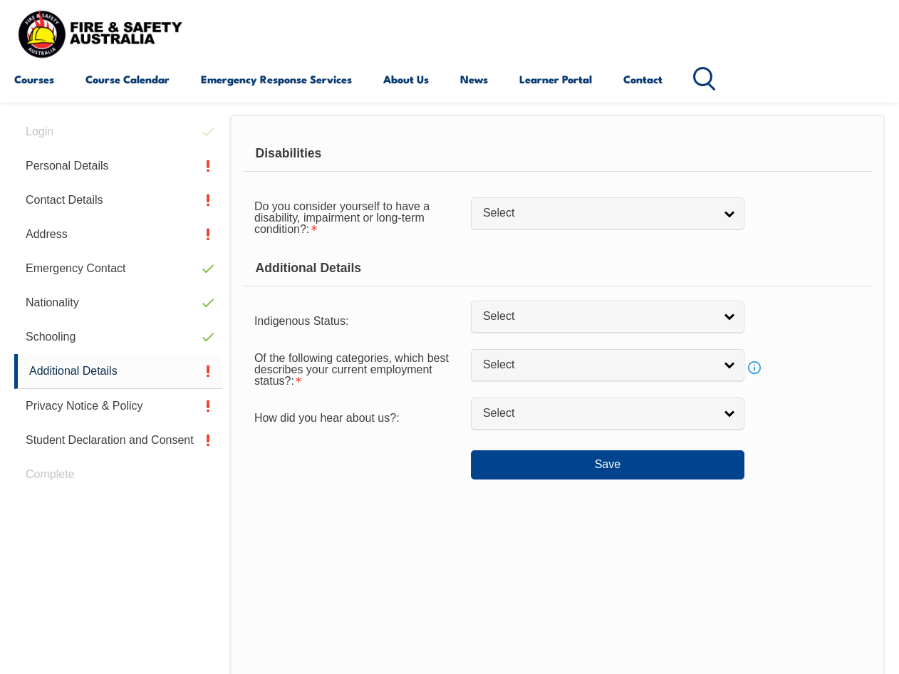
scroll to position [345, 0]
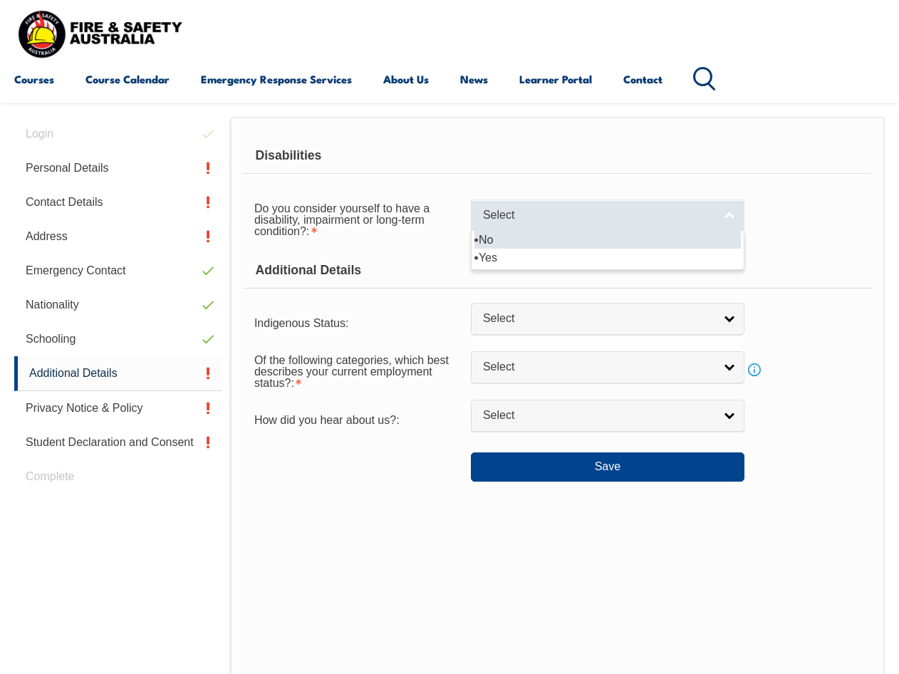
click at [527, 212] on span "Select" at bounding box center [598, 215] width 231 height 15
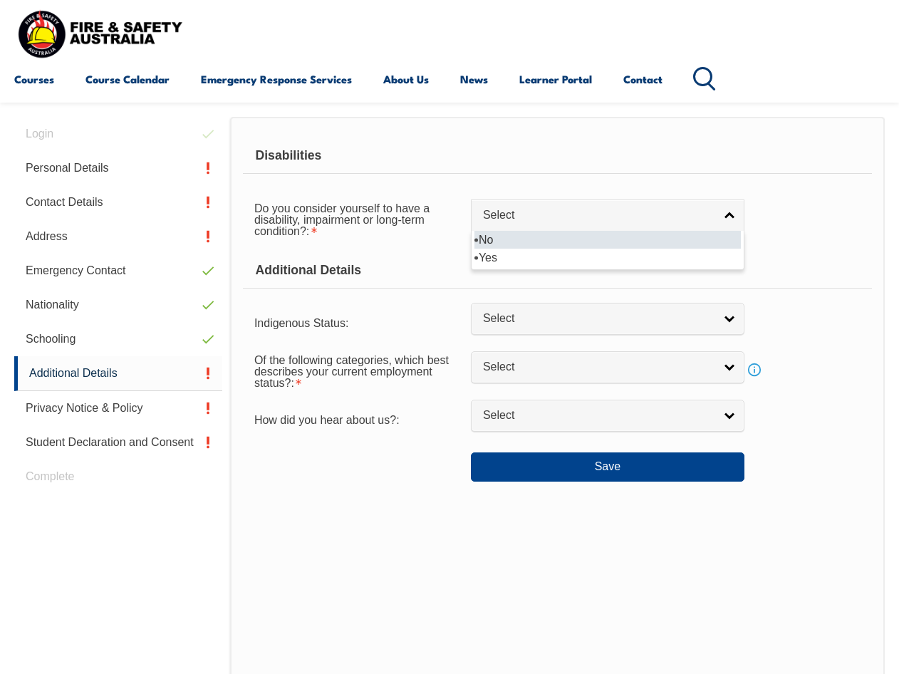
click at [484, 239] on li "No" at bounding box center [607, 240] width 266 height 18
select select "false"
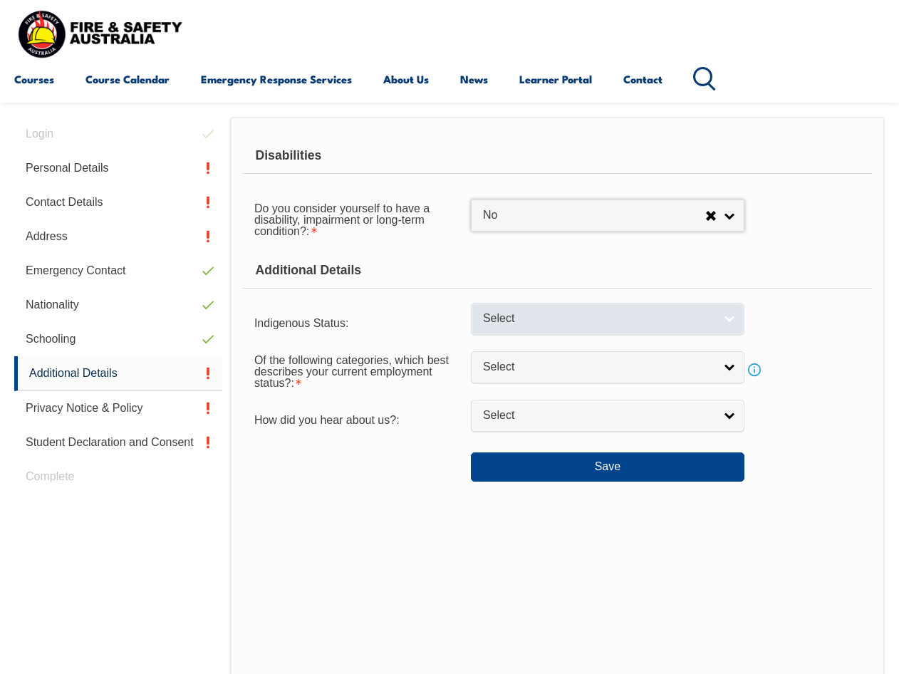
click at [562, 328] on link "Select" at bounding box center [608, 319] width 274 height 32
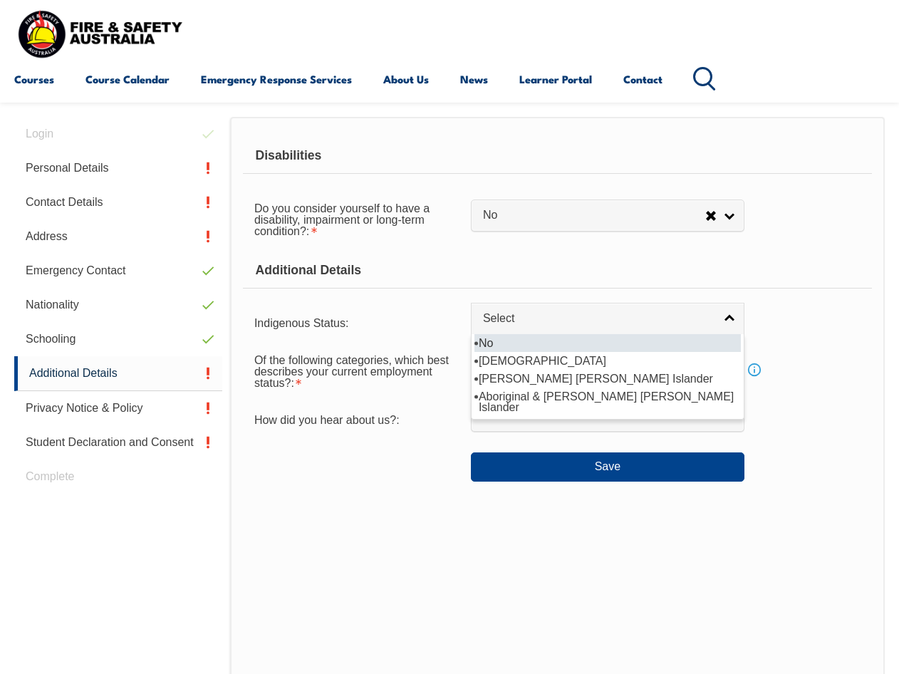
drag, startPoint x: 543, startPoint y: 347, endPoint x: 536, endPoint y: 355, distance: 10.1
click at [543, 346] on li "No" at bounding box center [607, 343] width 266 height 18
select select "4"
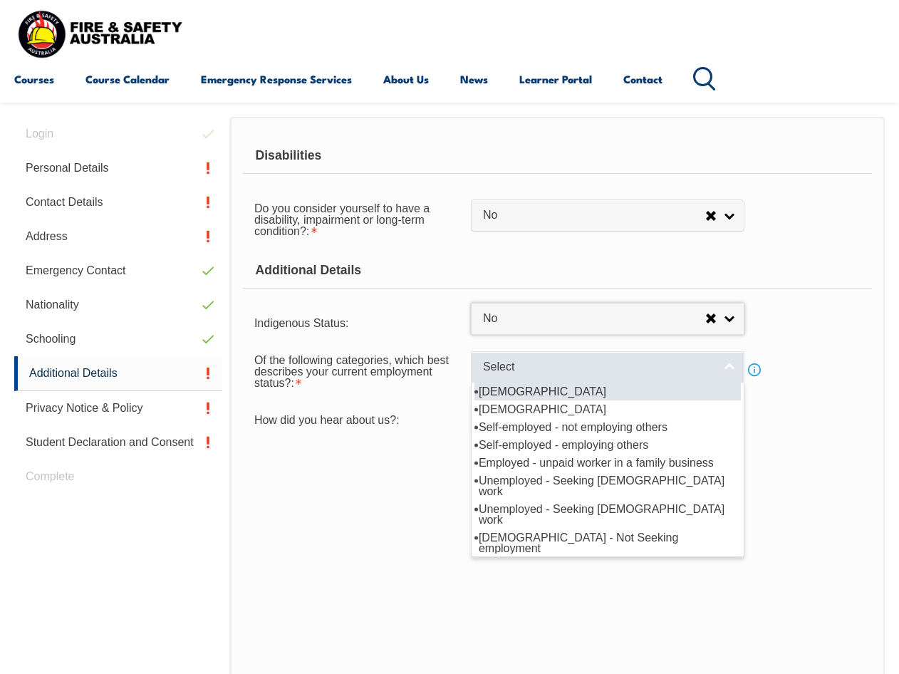
click at [484, 358] on link "Select" at bounding box center [608, 367] width 274 height 32
click at [512, 390] on li "[DEMOGRAPHIC_DATA]" at bounding box center [607, 391] width 266 height 18
select select "1"
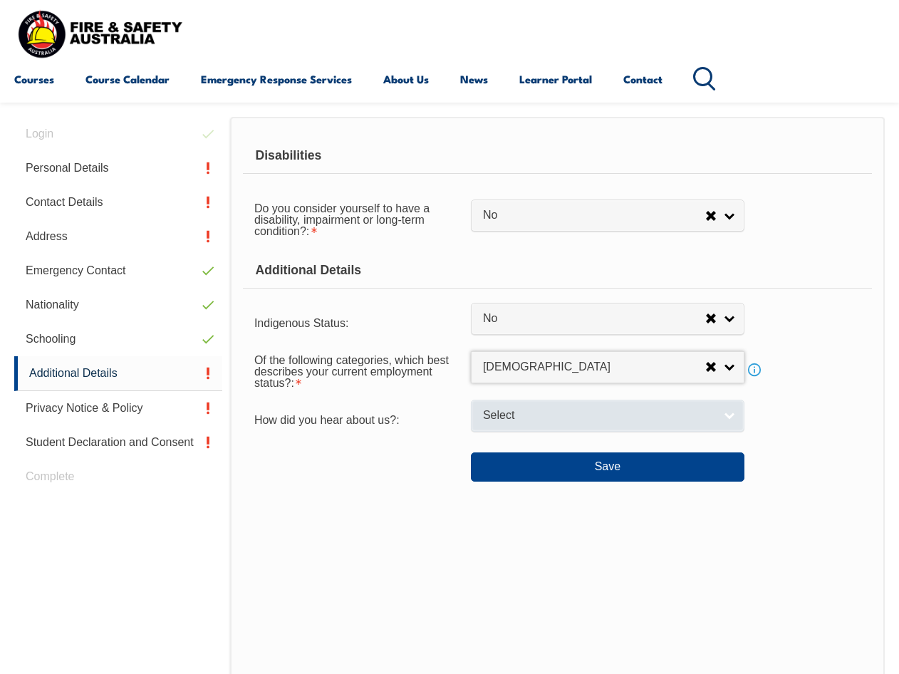
click at [553, 413] on span "Select" at bounding box center [598, 415] width 231 height 15
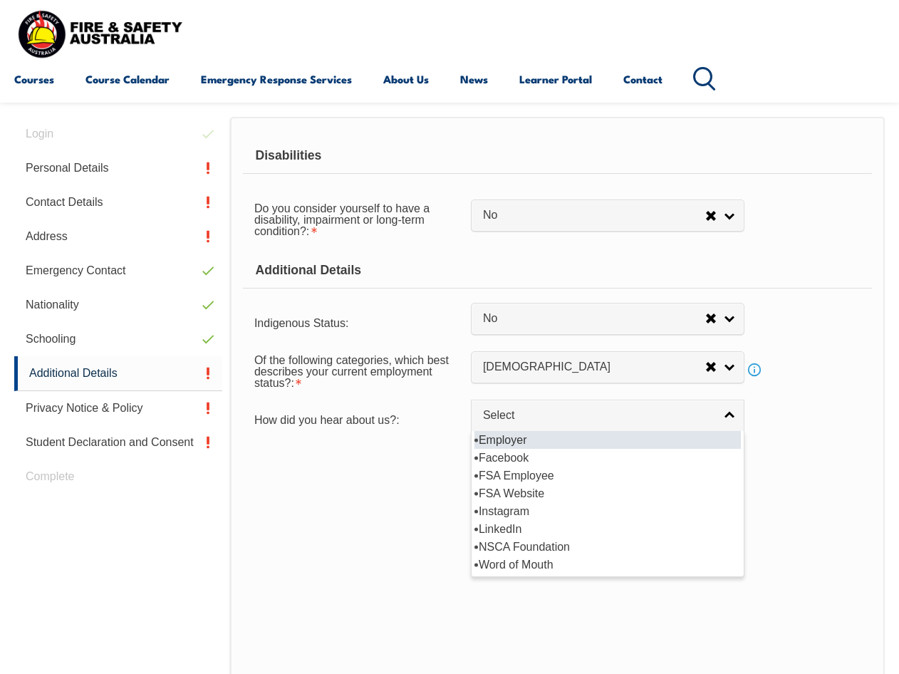
click at [563, 437] on li "Employer" at bounding box center [607, 440] width 266 height 18
select select "8019"
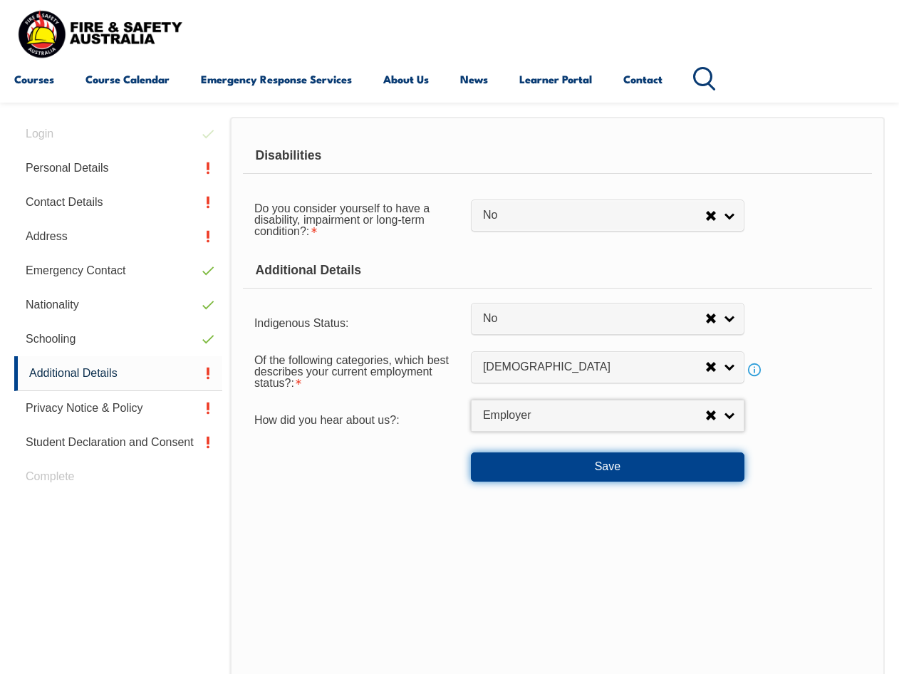
click at [662, 470] on button "Save" at bounding box center [608, 466] width 274 height 28
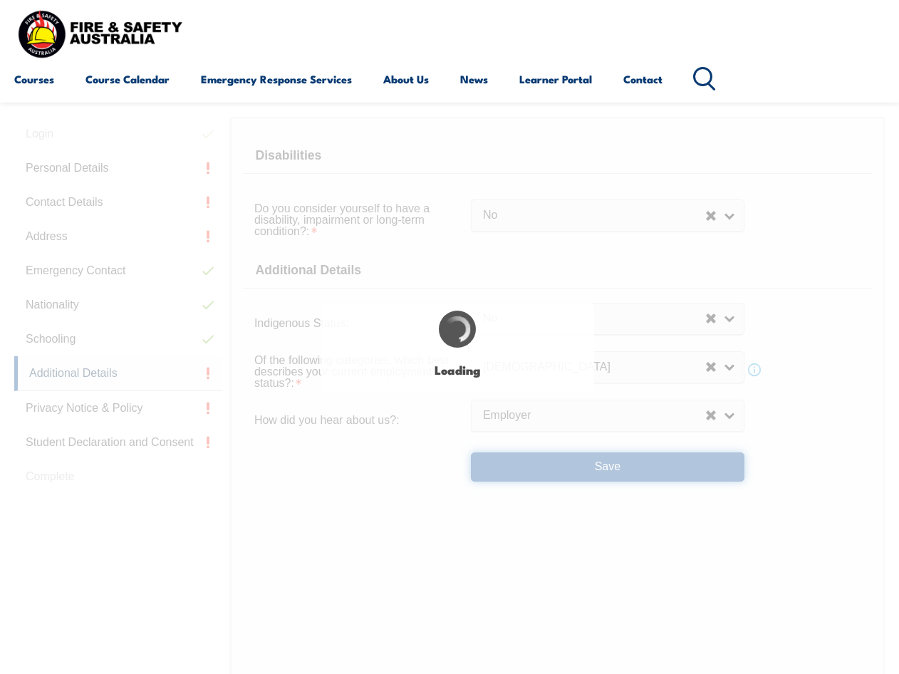
select select "false"
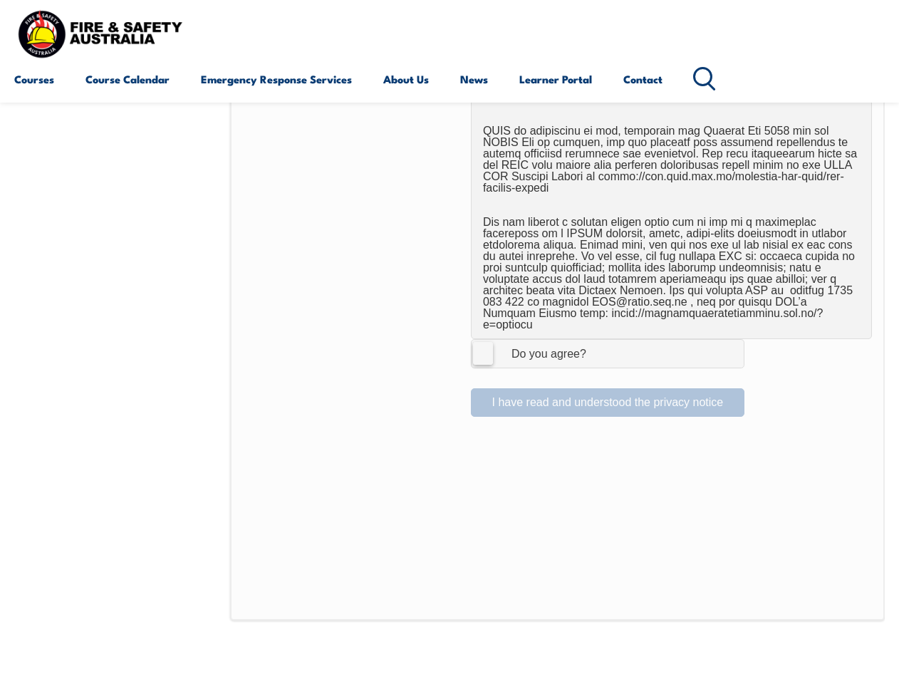
scroll to position [915, 0]
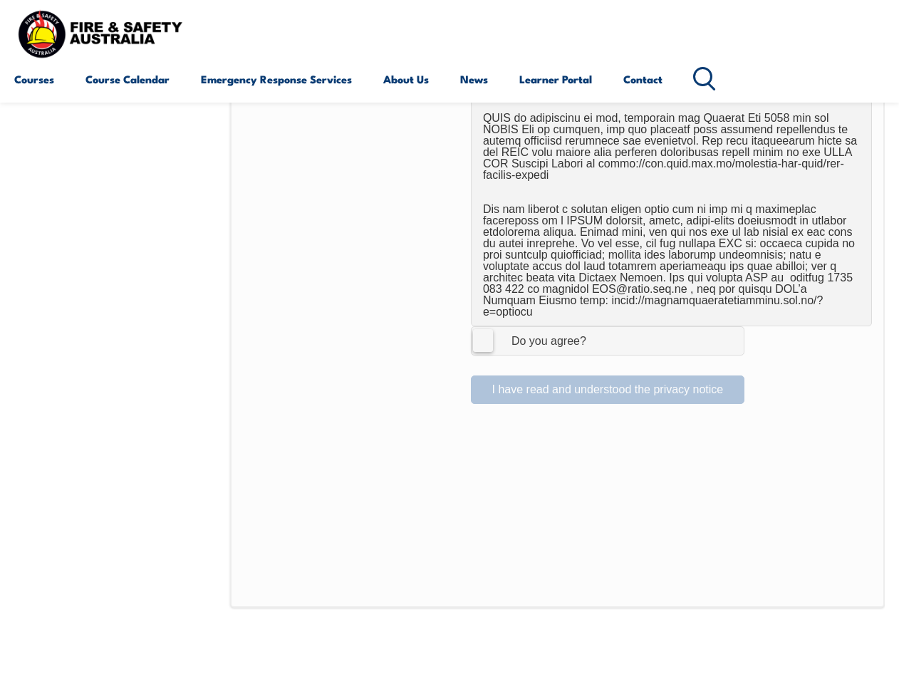
click at [504, 335] on div "Do you agree?" at bounding box center [534, 340] width 103 height 11
click at [598, 327] on input "I Agree Do you agree?" at bounding box center [610, 340] width 24 height 27
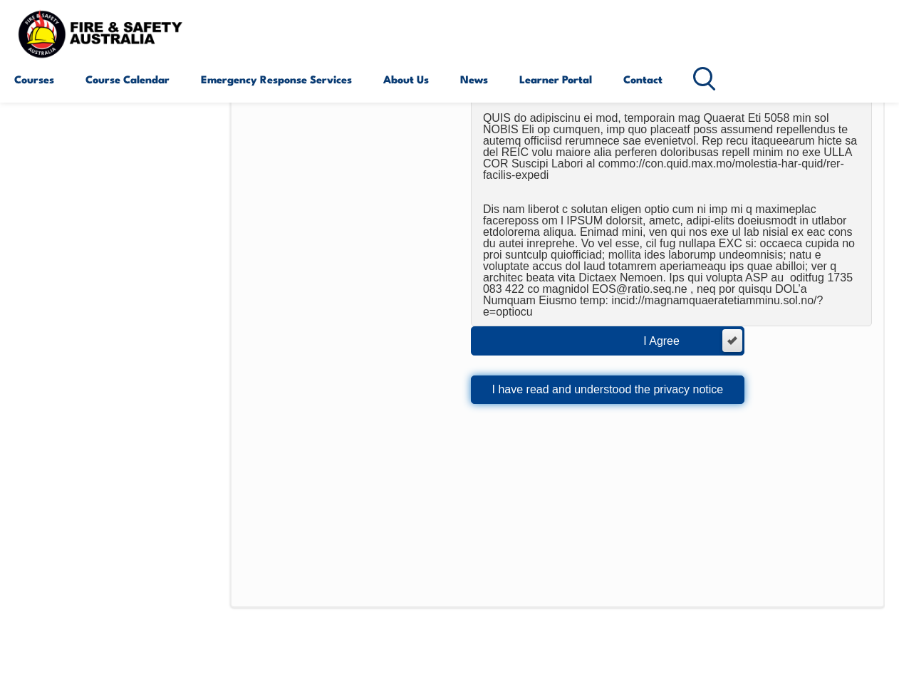
click at [576, 375] on button "I have read and understood the privacy notice" at bounding box center [608, 389] width 274 height 28
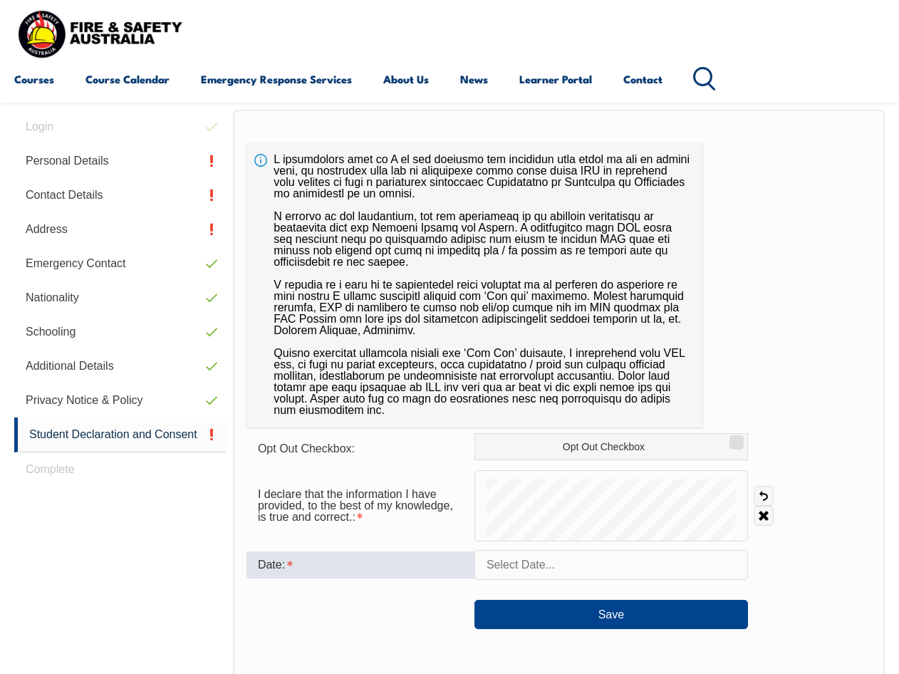
scroll to position [345, 0]
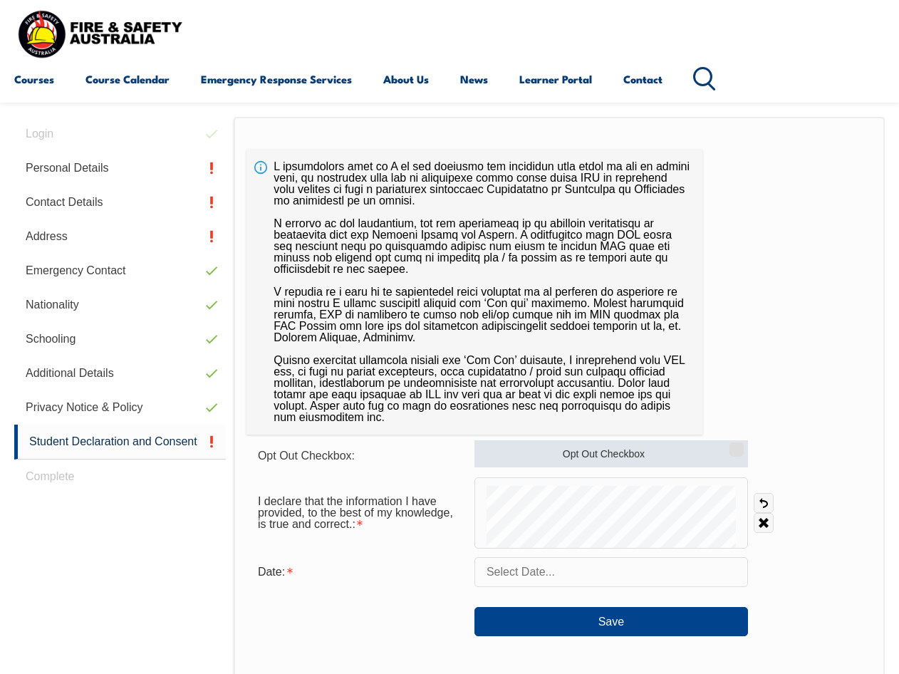
click at [605, 454] on label "Opt Out Checkbox" at bounding box center [611, 453] width 274 height 27
click at [730, 445] on input "Opt Out Checkbox" at bounding box center [734, 444] width 9 height 1
click at [604, 454] on label "Opt Out Checkbox" at bounding box center [611, 453] width 274 height 27
click at [730, 445] on input "Opt Out Checkbox" at bounding box center [734, 444] width 9 height 1
checkbox input "false"
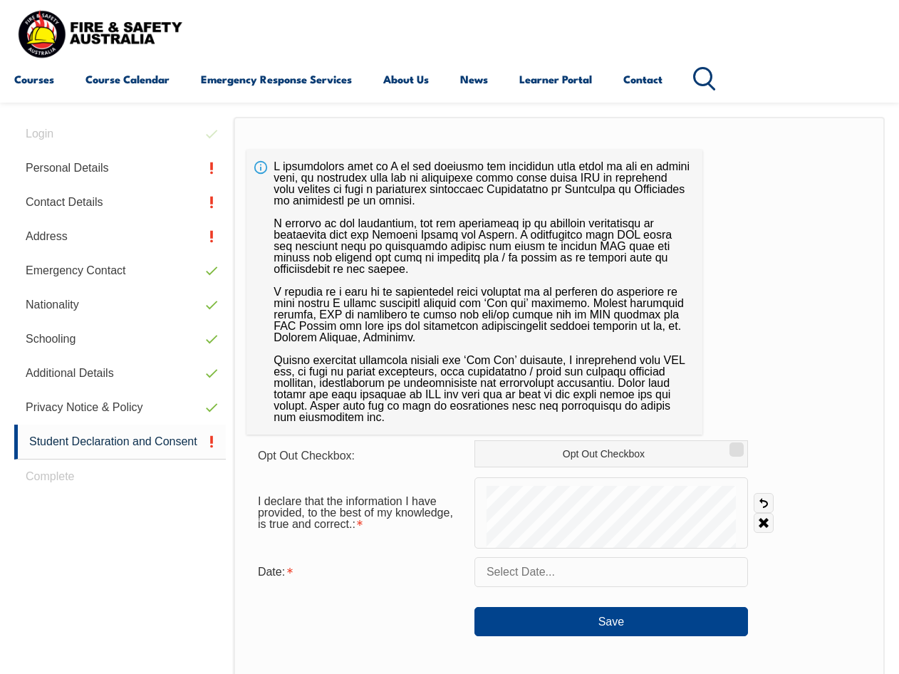
click at [551, 571] on input "text" at bounding box center [611, 572] width 274 height 30
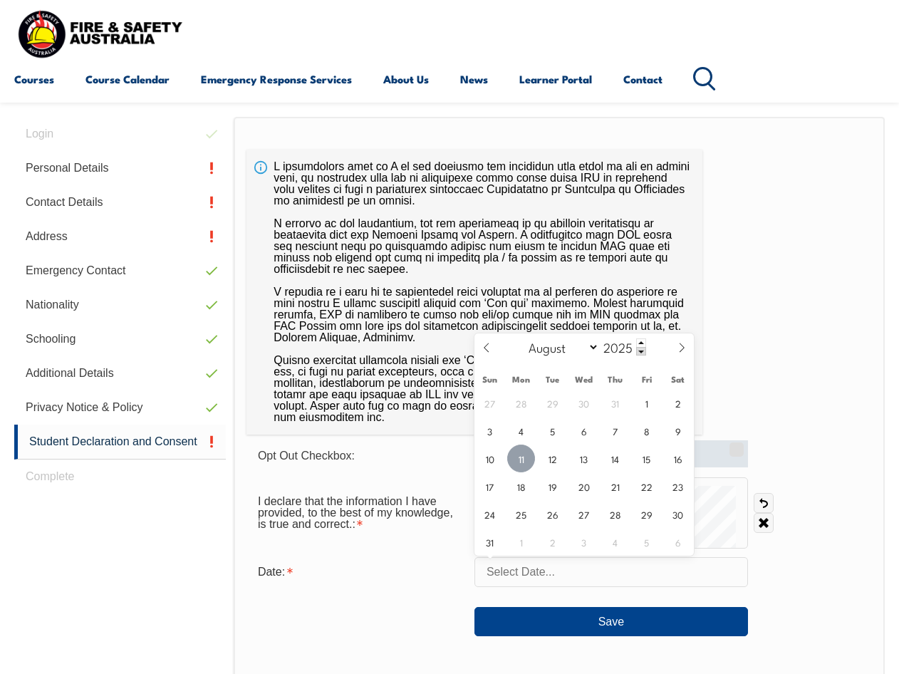
click at [514, 459] on span "11" at bounding box center [521, 458] width 28 height 28
type input "August 11, 2025"
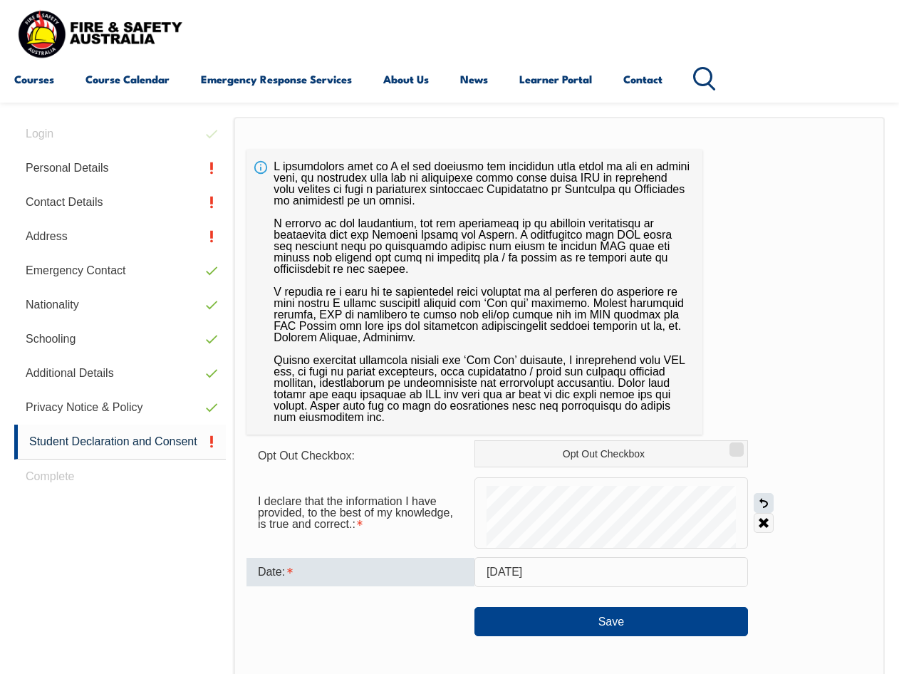
click at [766, 502] on link "Undo" at bounding box center [764, 503] width 20 height 20
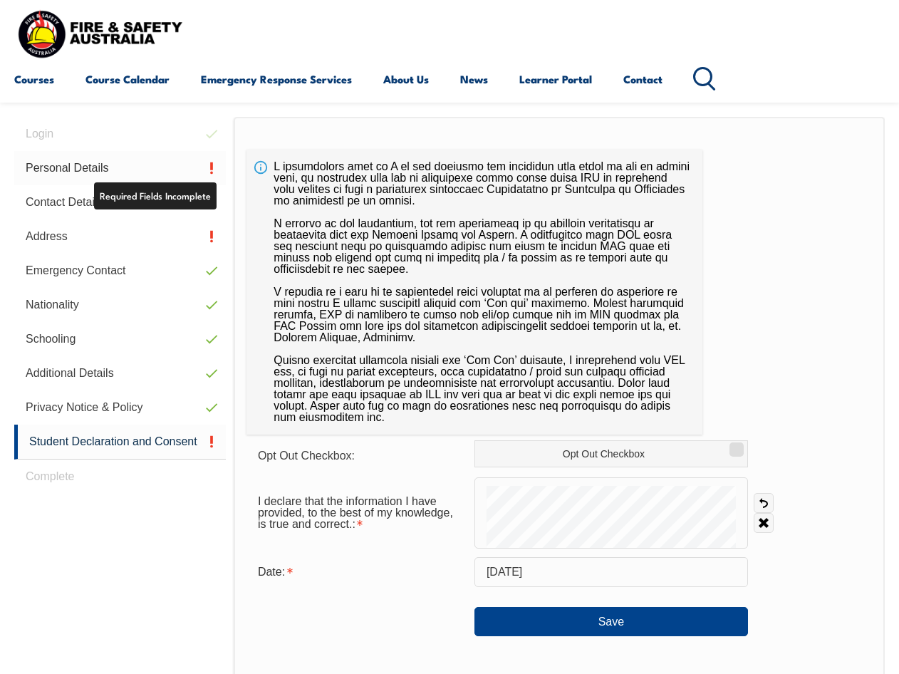
click at [171, 170] on link "Personal Details" at bounding box center [120, 168] width 212 height 34
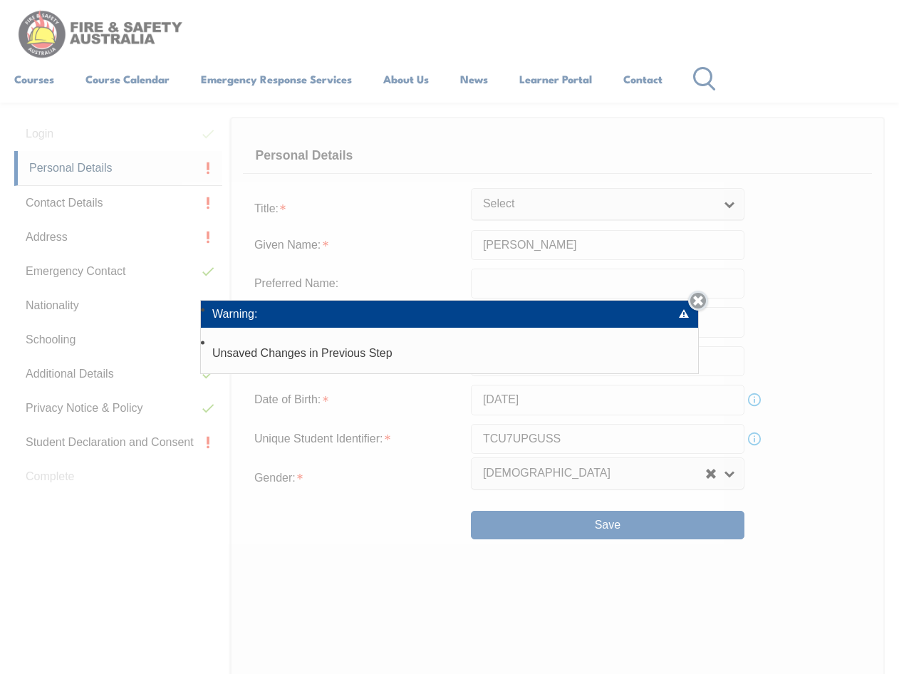
click at [704, 300] on link "Close" at bounding box center [698, 301] width 20 height 20
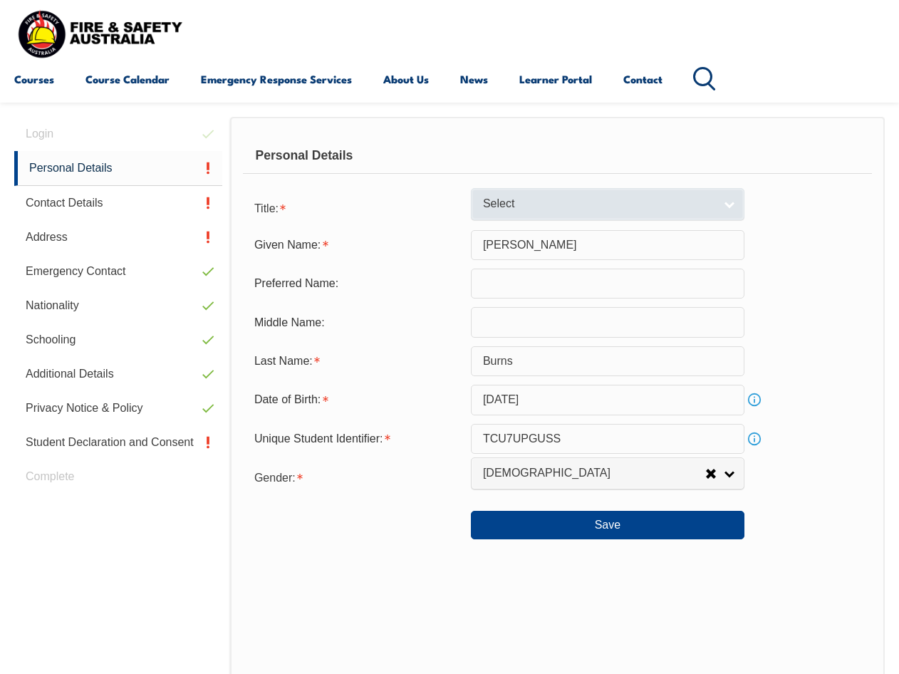
click at [722, 209] on link "Select" at bounding box center [608, 204] width 274 height 32
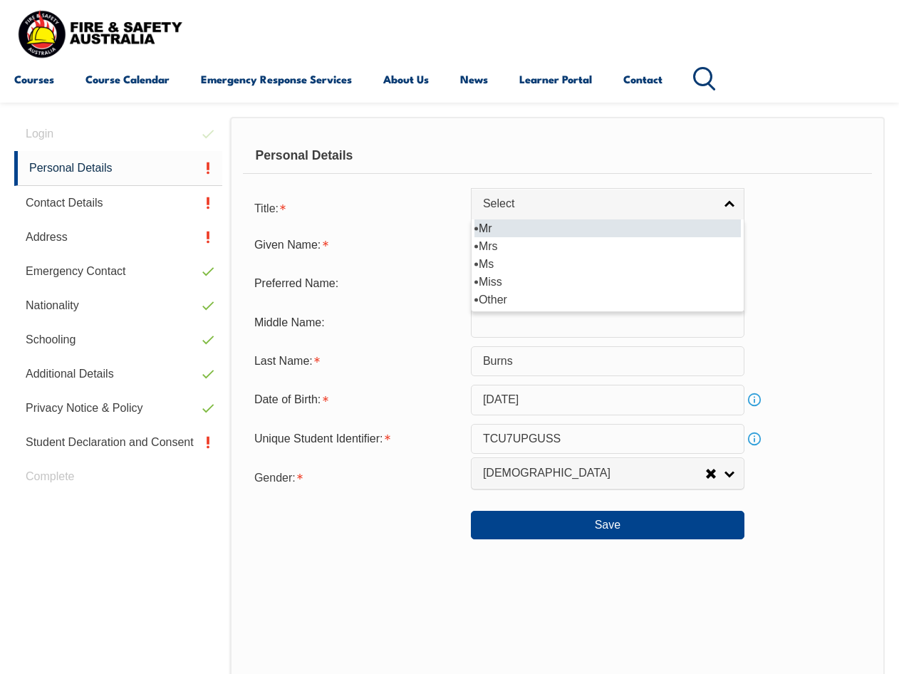
click at [672, 229] on li "Mr" at bounding box center [607, 228] width 266 height 18
select select "Mr"
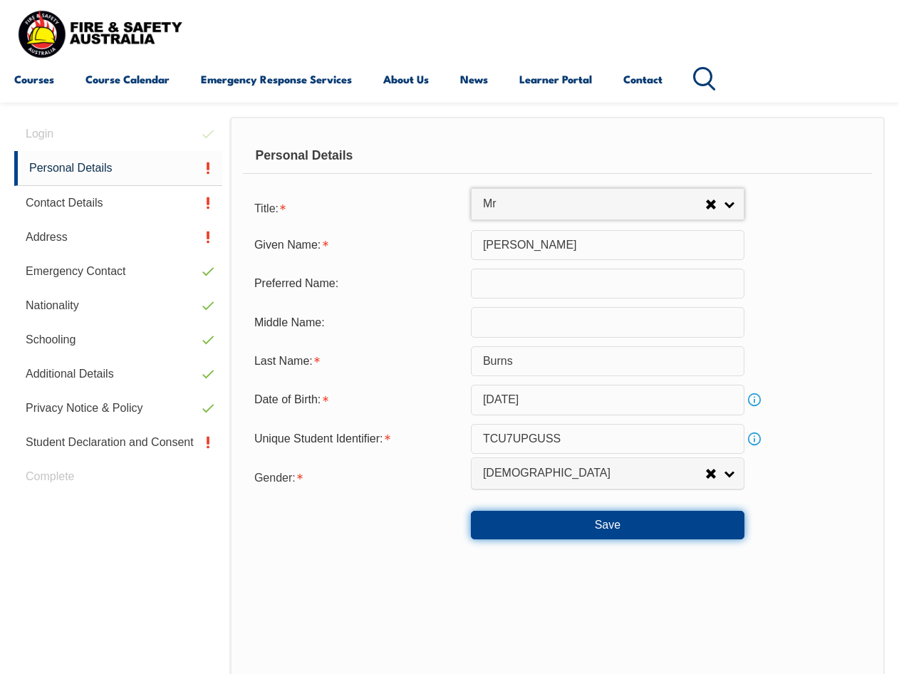
click at [608, 523] on button "Save" at bounding box center [608, 525] width 274 height 28
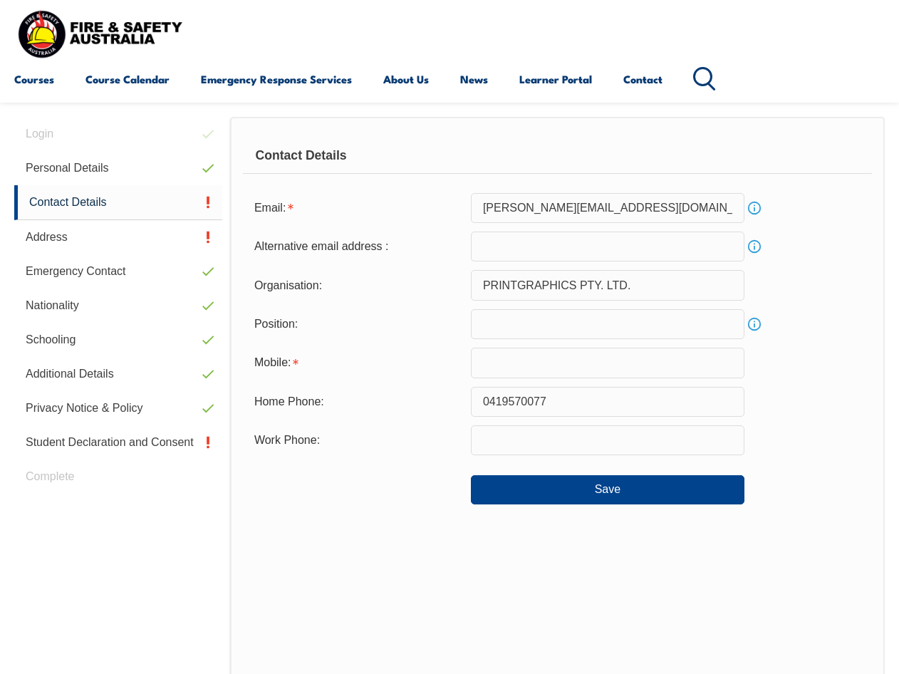
click at [513, 312] on input "text" at bounding box center [608, 324] width 274 height 30
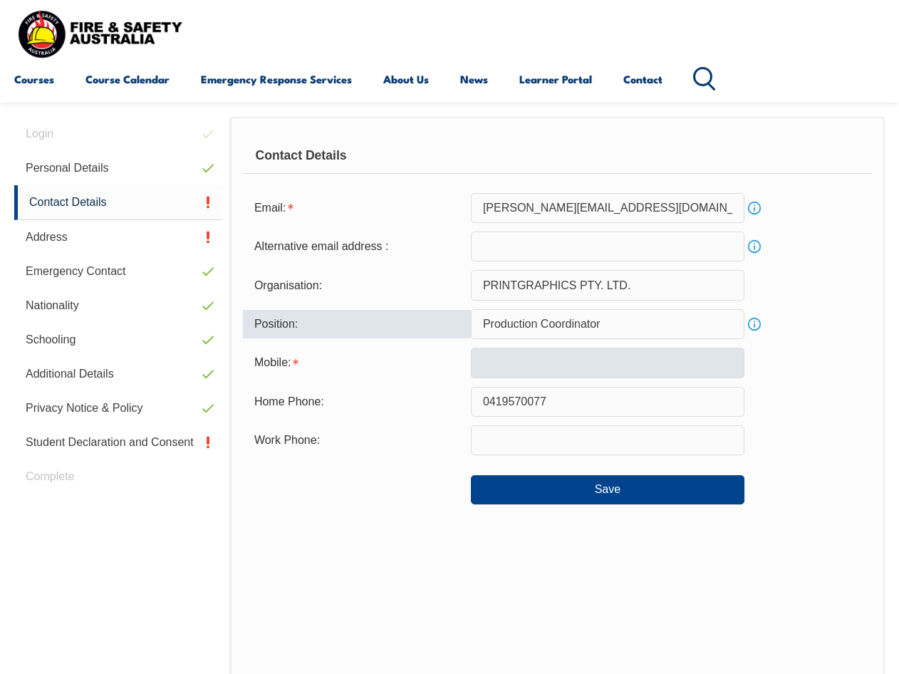
type input "Production Coordinator"
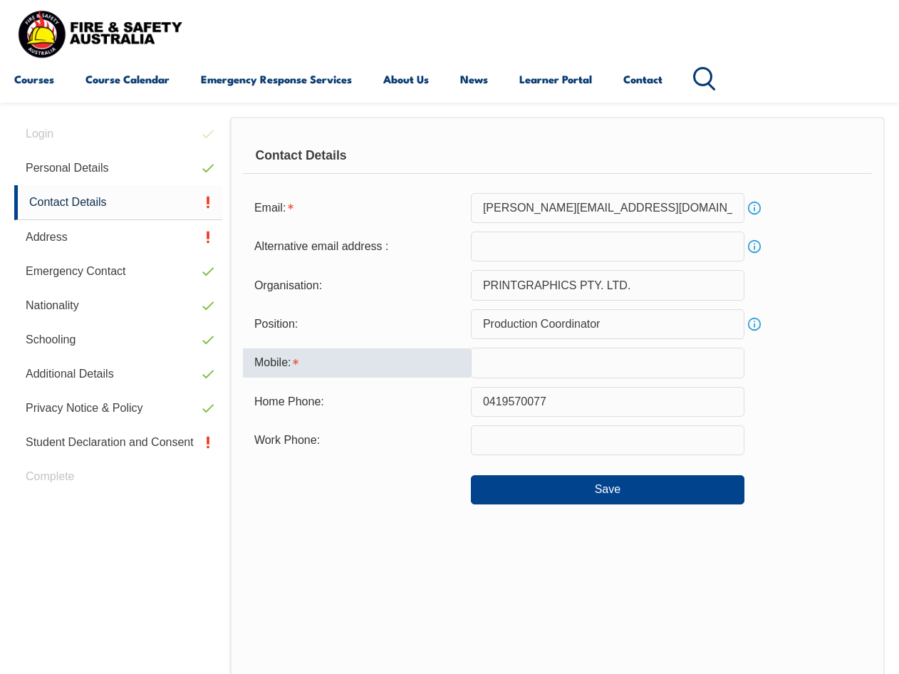
click at [600, 360] on input "text" at bounding box center [608, 363] width 274 height 30
type input "0419570077"
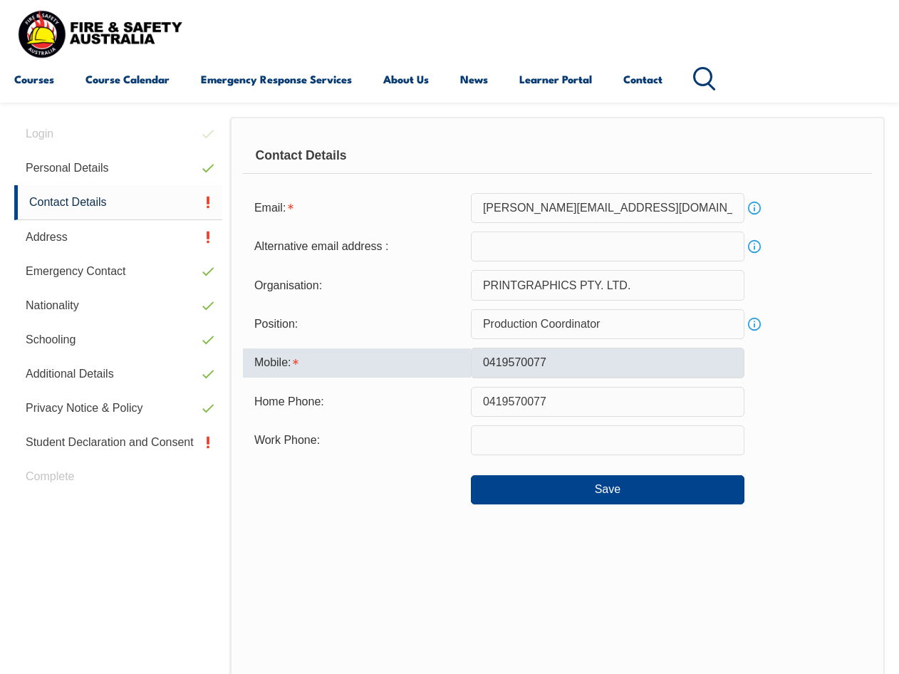
type input "jason@printgraphics.com.au"
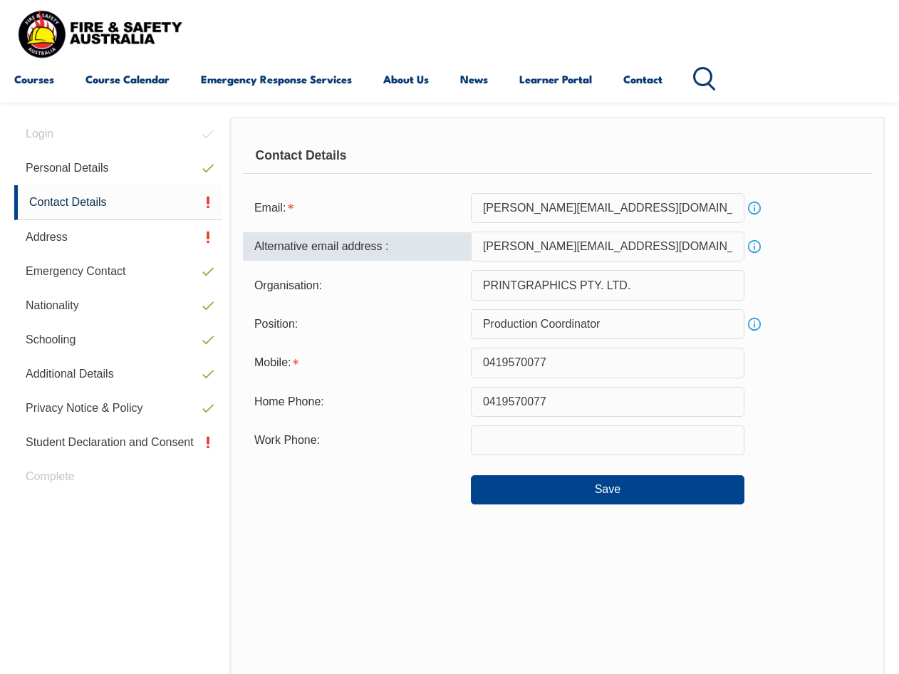
drag, startPoint x: 679, startPoint y: 241, endPoint x: 262, endPoint y: 228, distance: 417.6
click at [262, 228] on form "Email: jason@printgraphics.com.au Info Alternative email address : jason@printg…" at bounding box center [557, 348] width 629 height 311
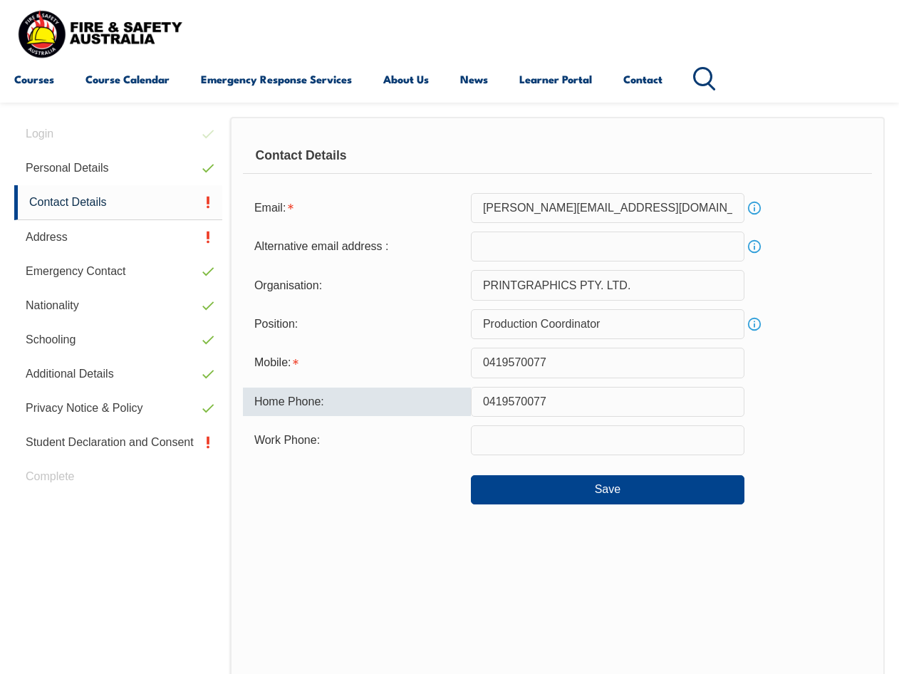
drag, startPoint x: 564, startPoint y: 401, endPoint x: 345, endPoint y: 404, distance: 218.7
click at [345, 404] on div "Home Phone: 0419570077" at bounding box center [557, 402] width 629 height 30
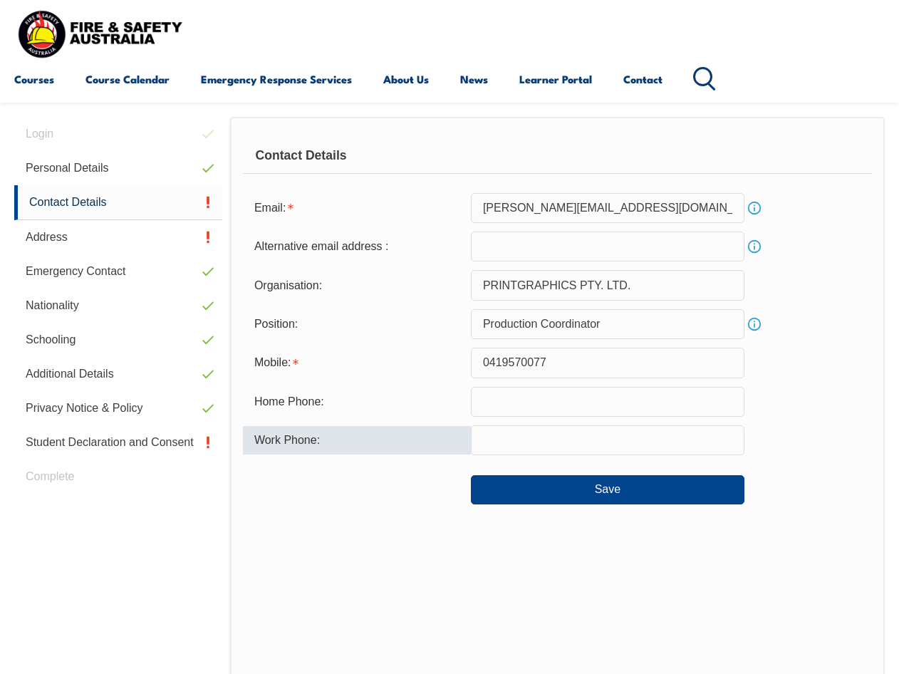
click at [514, 435] on input "text" at bounding box center [608, 440] width 274 height 30
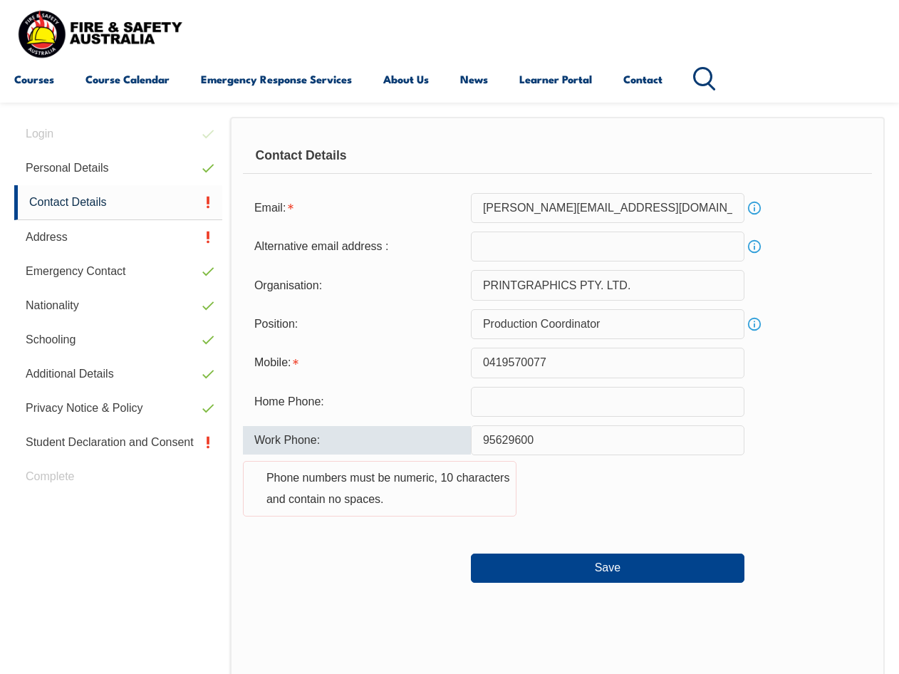
type input "95629600"
click at [652, 506] on div "Work Phone: 95629600 Phone numbers must be numeric, 10 characters and contain n…" at bounding box center [557, 479] width 629 height 108
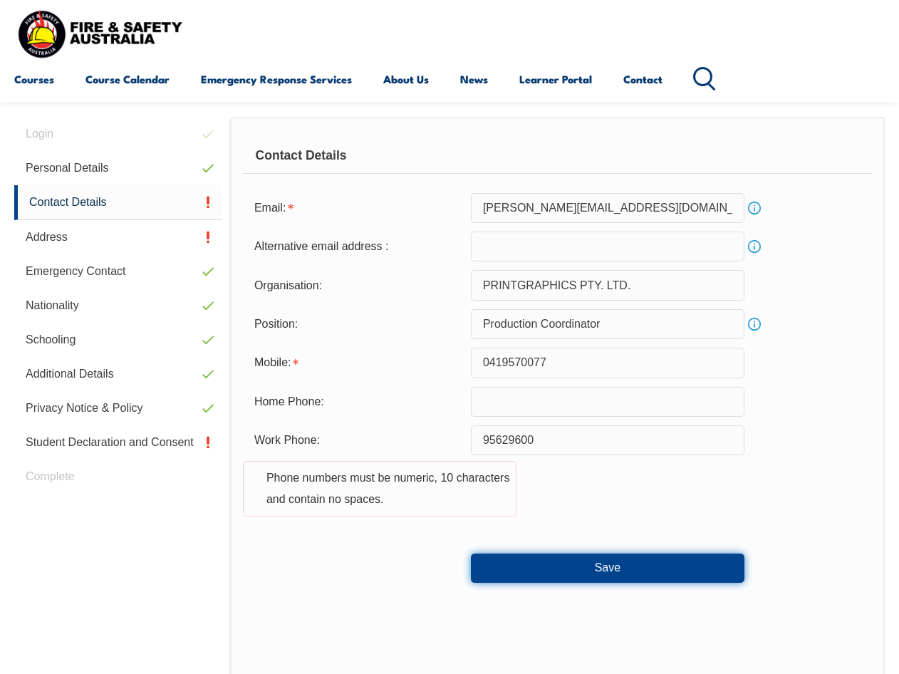
click at [619, 575] on button "Save" at bounding box center [608, 567] width 274 height 28
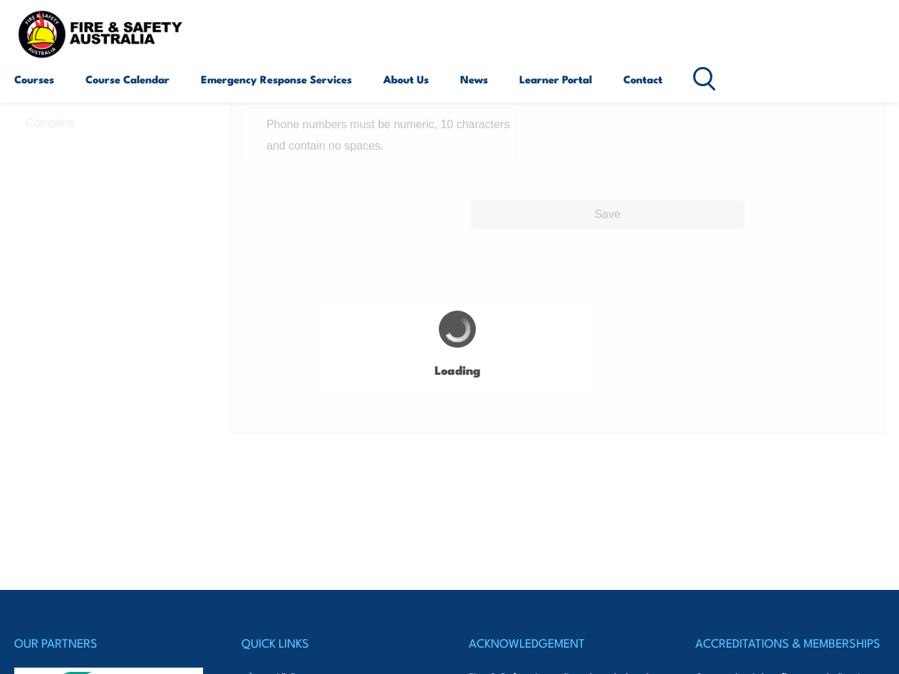
type input "0419570077"
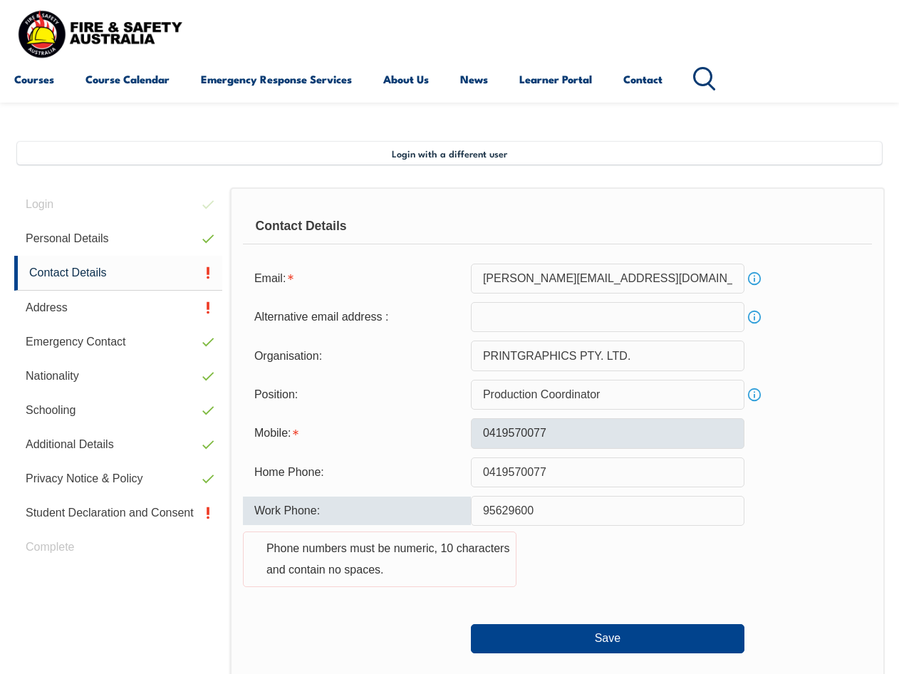
scroll to position [343, 0]
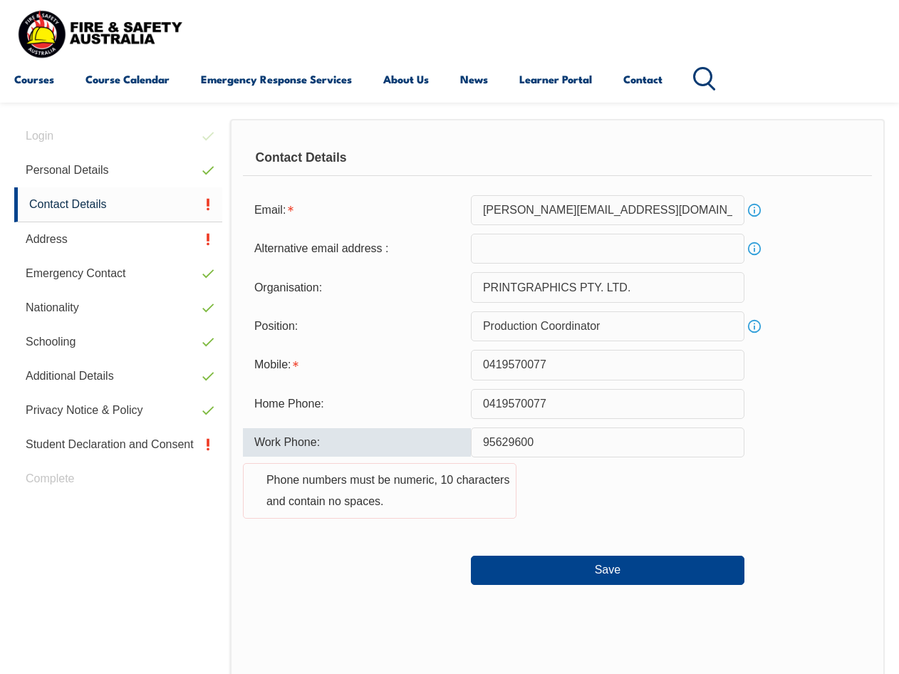
click at [484, 439] on input "95629600" at bounding box center [608, 442] width 274 height 30
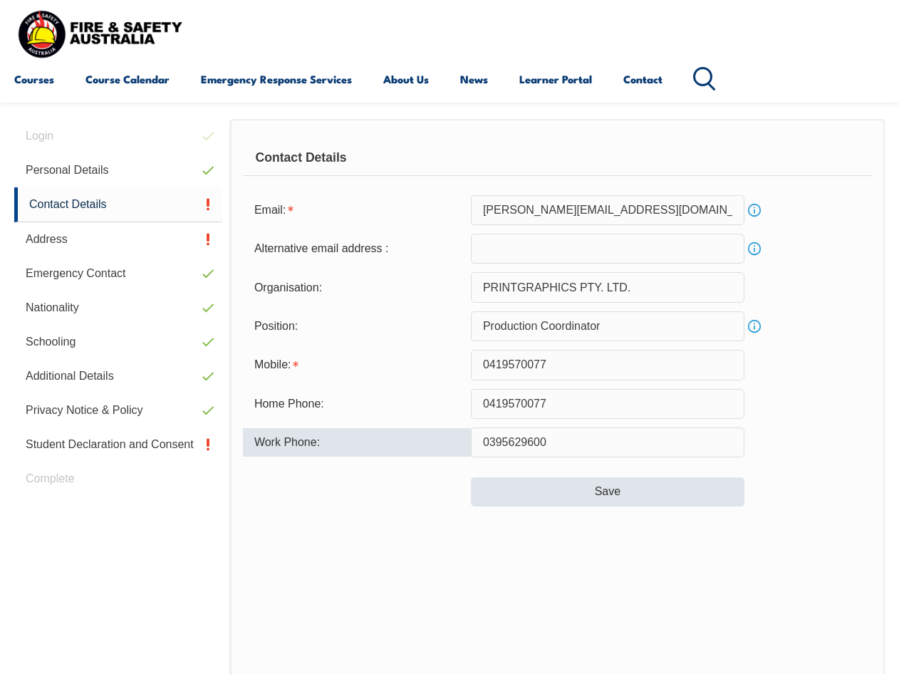
type input "0395629600"
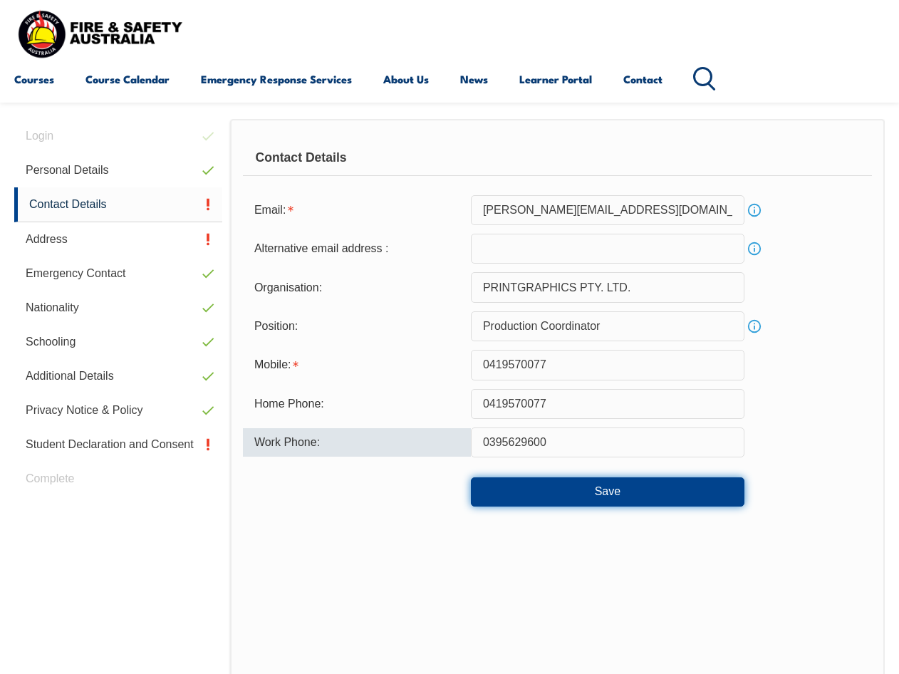
click at [621, 498] on button "Save" at bounding box center [608, 491] width 274 height 28
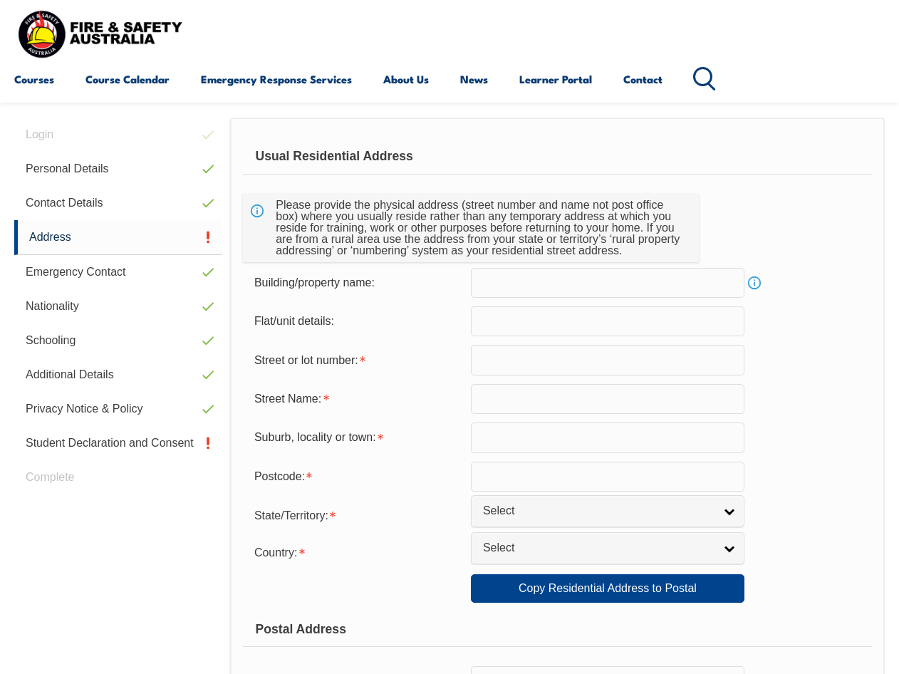
scroll to position [345, 0]
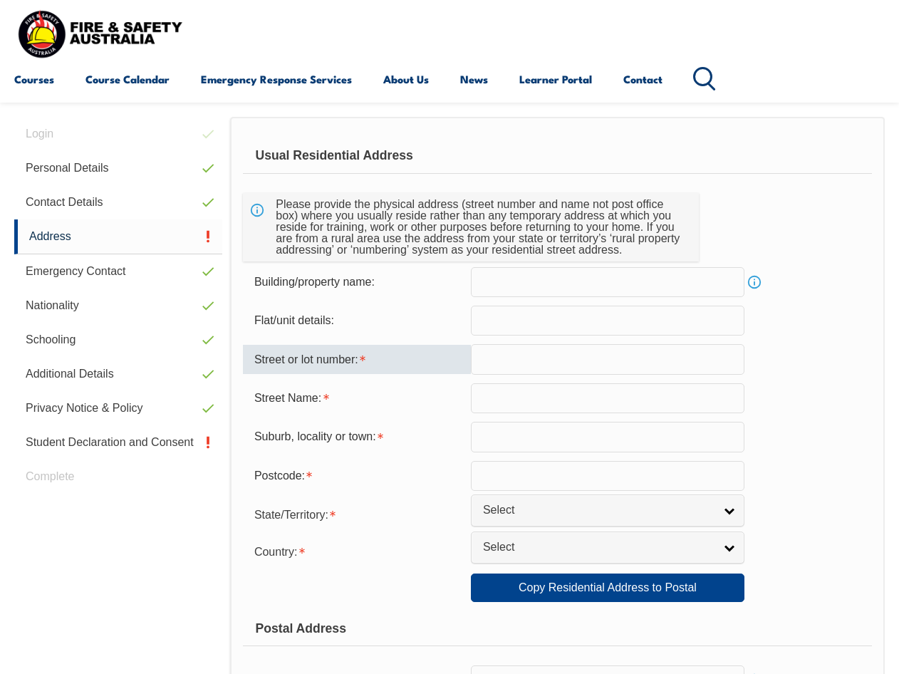
click at [528, 353] on input "text" at bounding box center [608, 359] width 274 height 30
type input "2G"
click at [504, 401] on input "text" at bounding box center [608, 398] width 274 height 30
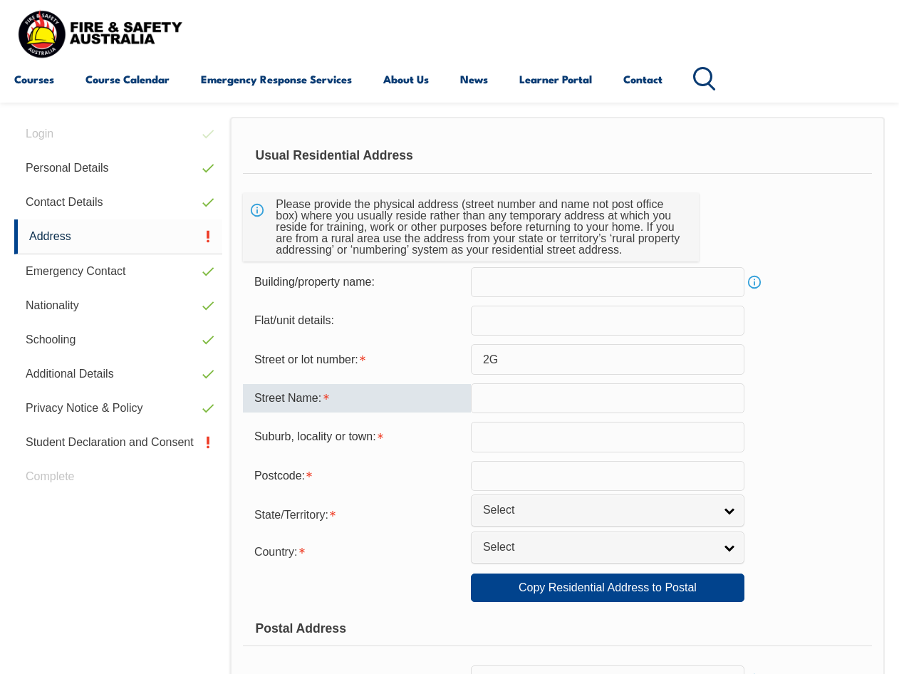
click at [614, 402] on input "text" at bounding box center [608, 398] width 274 height 30
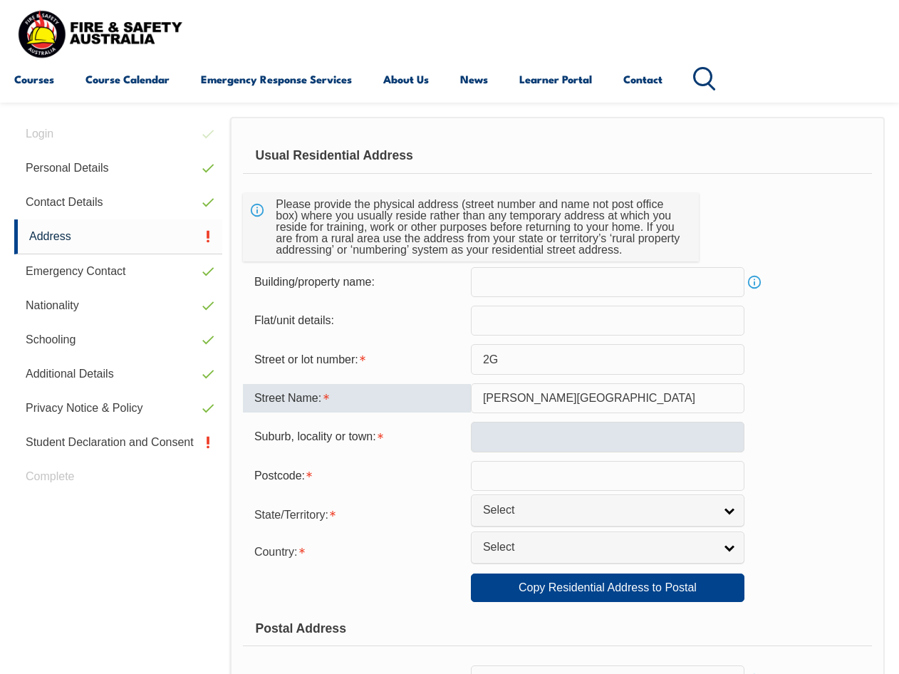
type input "James Street"
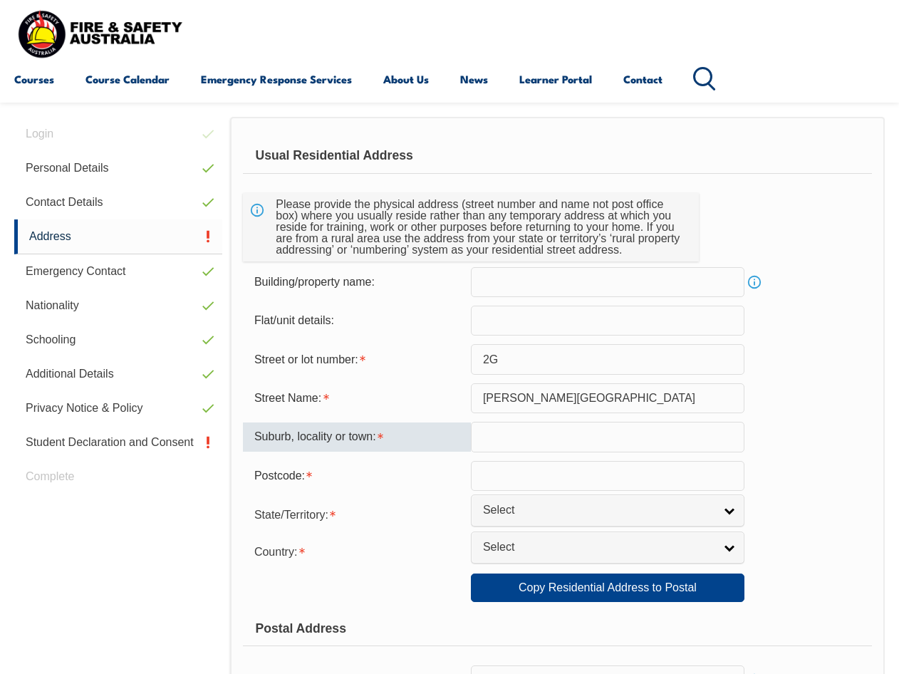
click at [567, 424] on input "text" at bounding box center [608, 437] width 274 height 30
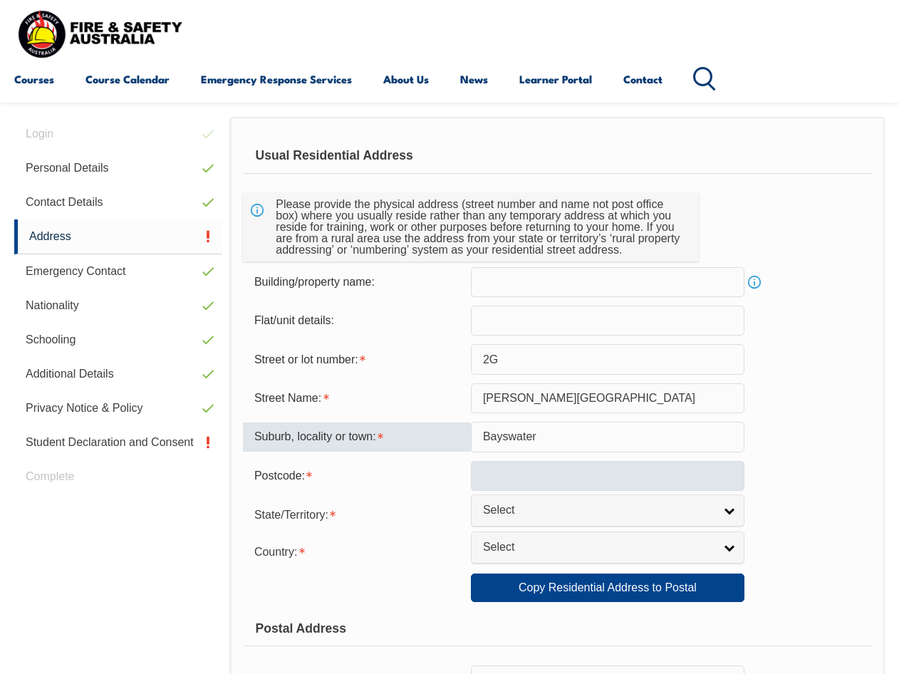
type input "Bayswater"
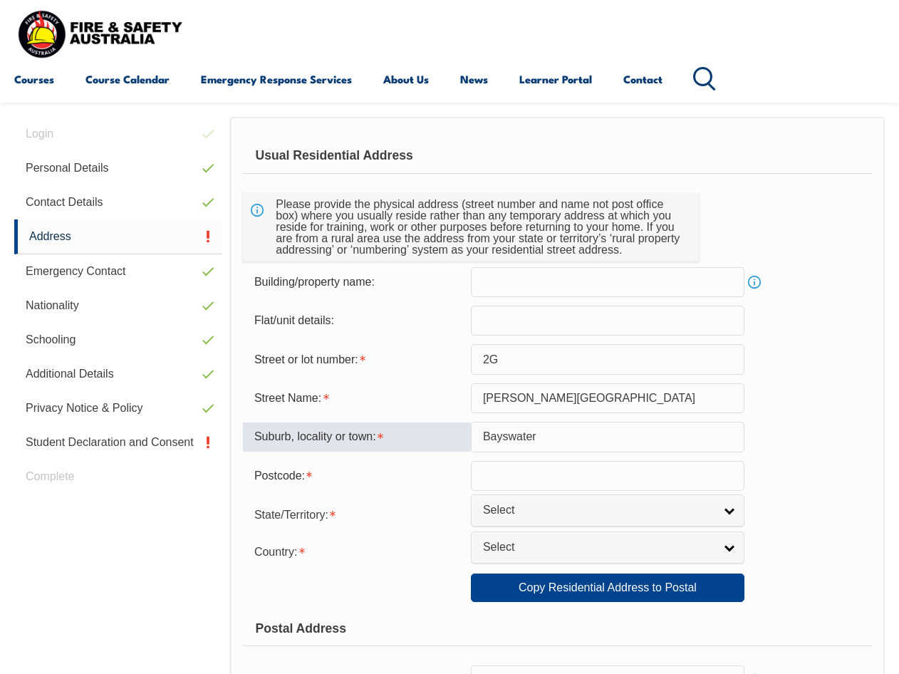
click at [651, 467] on input "text" at bounding box center [608, 476] width 274 height 30
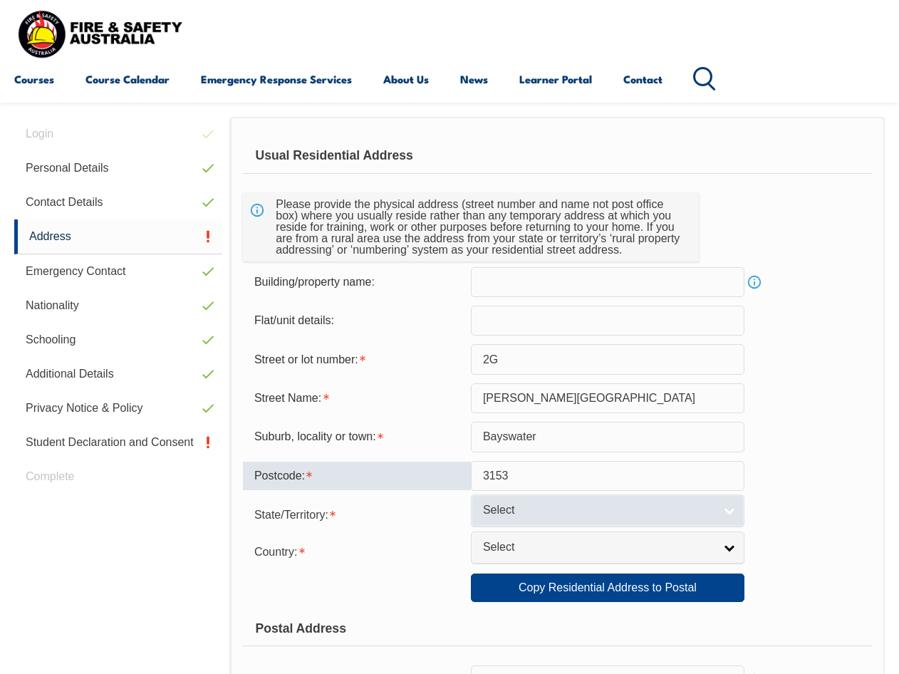
type input "3153"
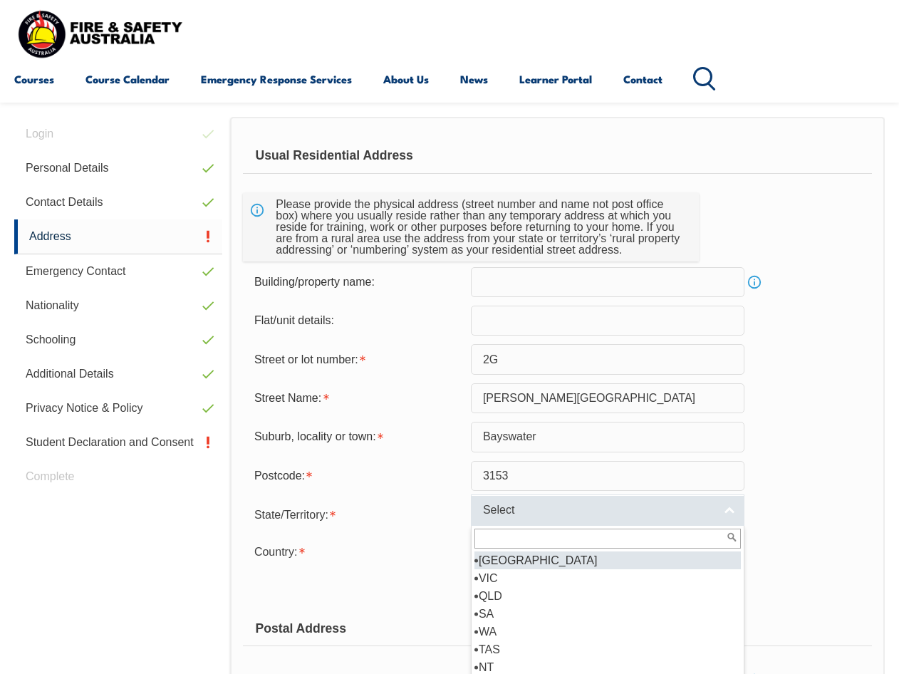
click at [564, 513] on span "Select" at bounding box center [598, 510] width 231 height 15
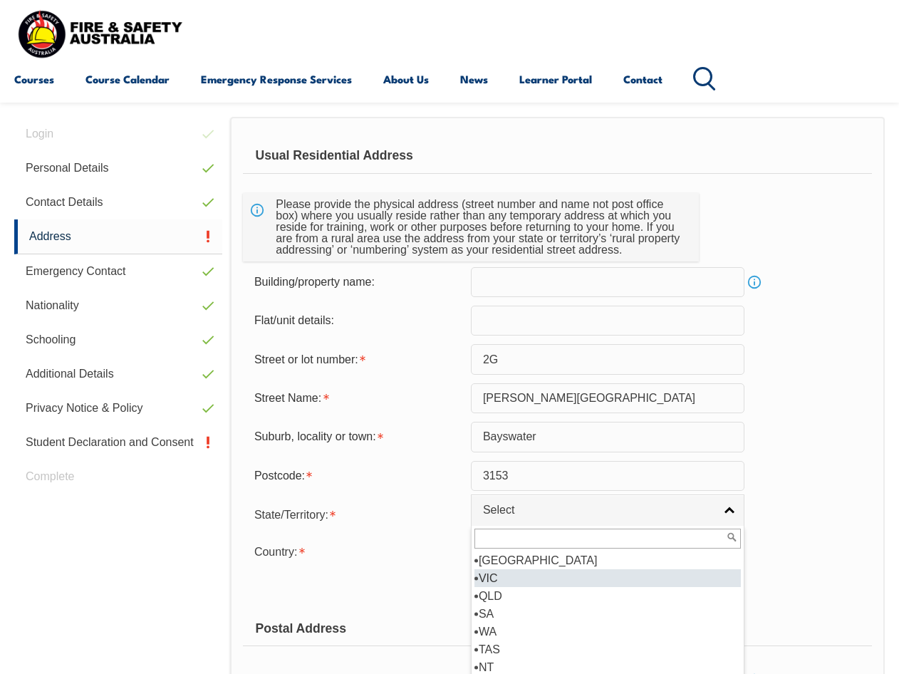
drag, startPoint x: 521, startPoint y: 572, endPoint x: 527, endPoint y: 546, distance: 27.0
click at [522, 571] on li "VIC" at bounding box center [607, 578] width 266 height 18
select select "VIC"
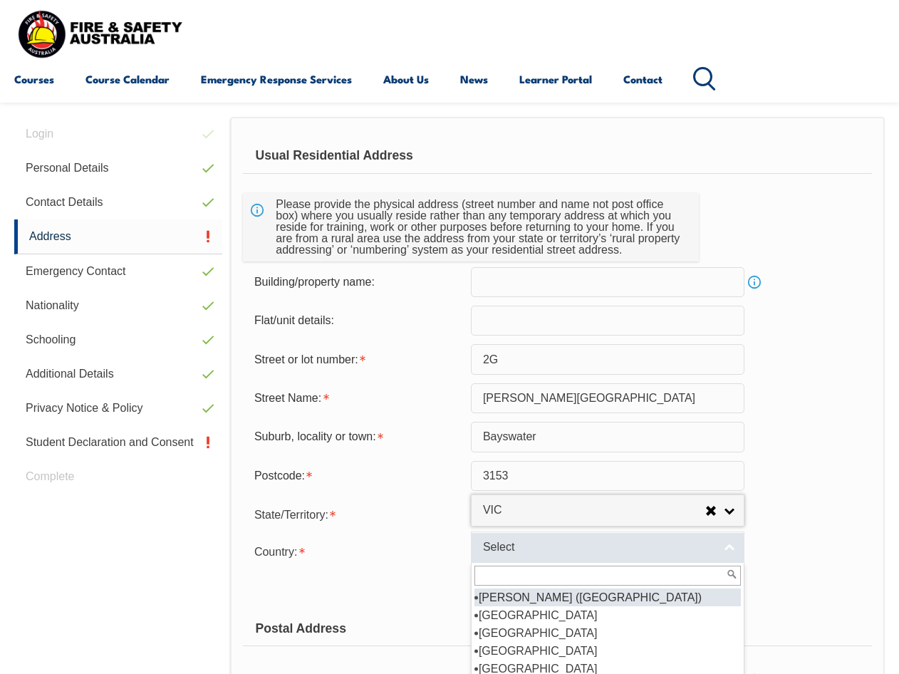
click at [526, 543] on span "Select" at bounding box center [598, 547] width 231 height 15
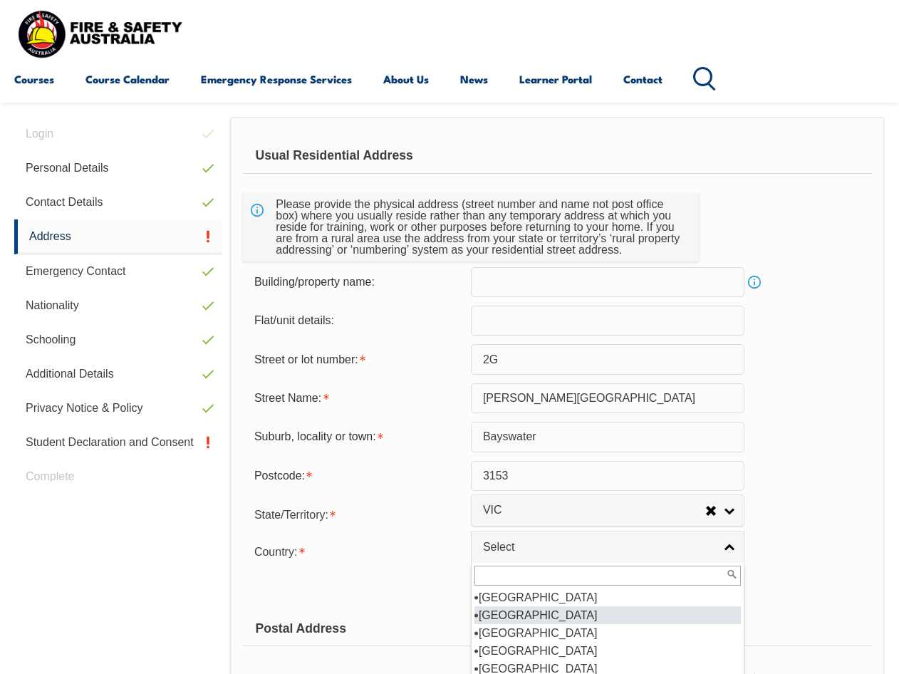
scroll to position [214, 0]
click at [554, 614] on li "[GEOGRAPHIC_DATA]" at bounding box center [607, 615] width 266 height 18
select select "1101"
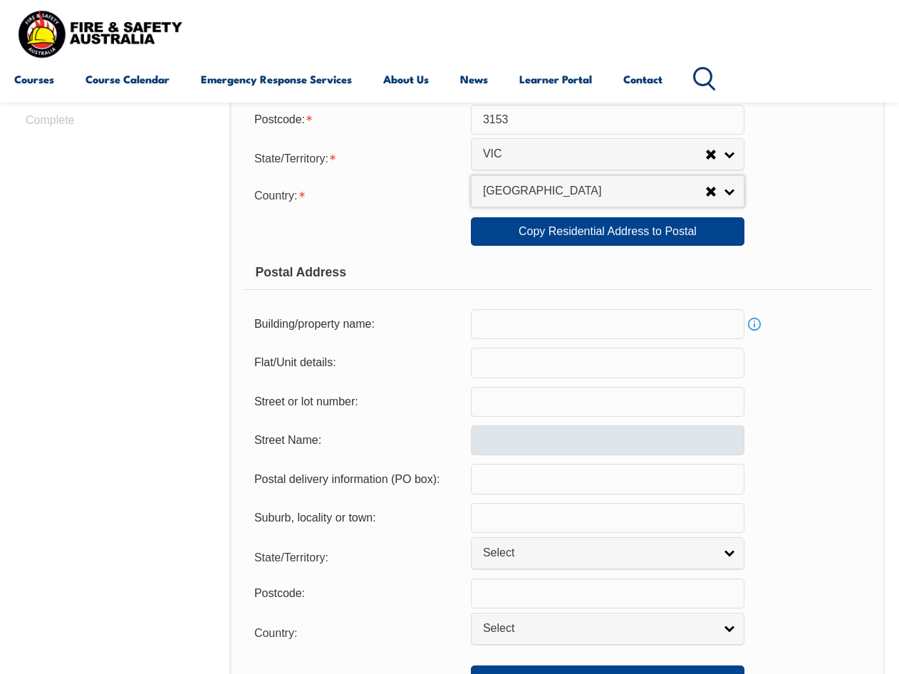
scroll to position [773, 0]
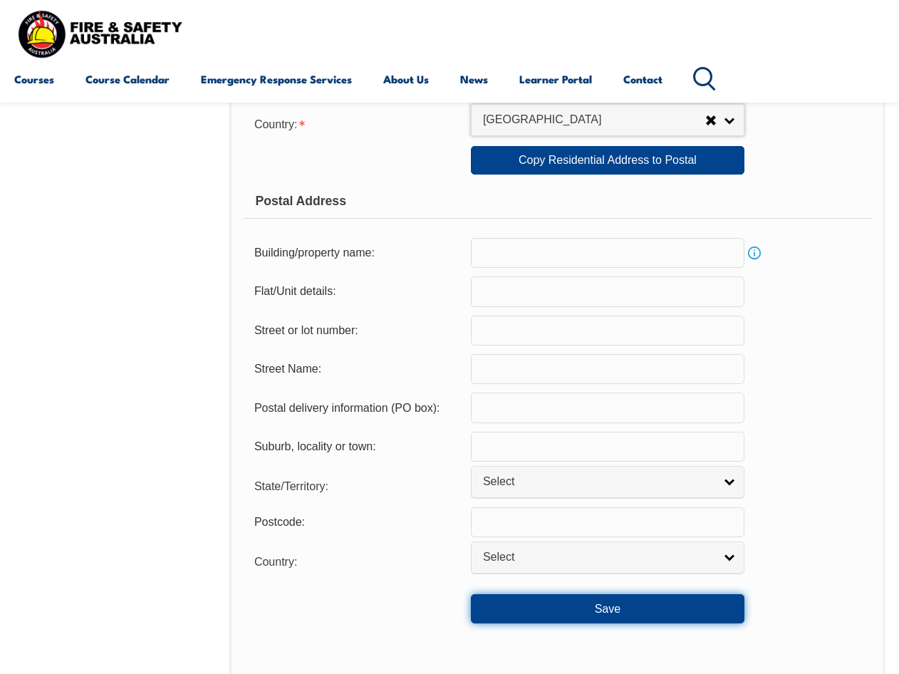
click at [613, 600] on button "Save" at bounding box center [608, 608] width 274 height 28
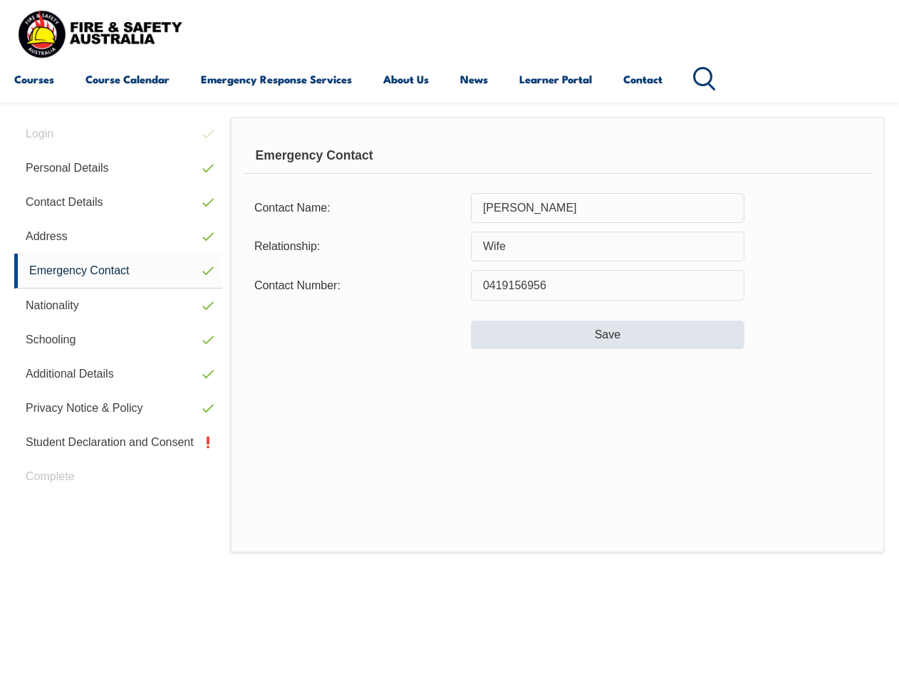
scroll to position [203, 0]
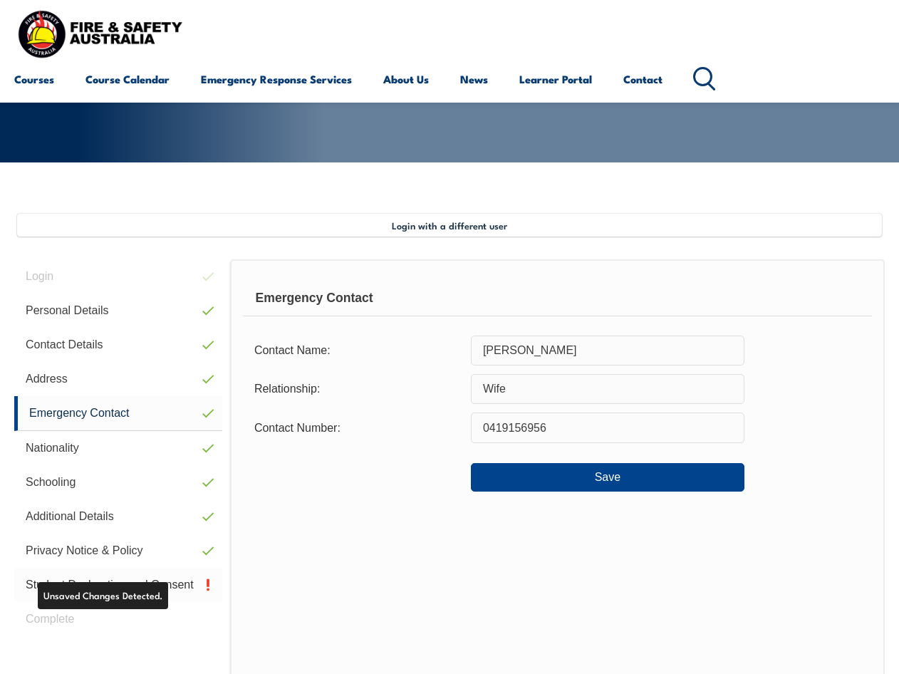
click at [156, 588] on link "Student Declaration and Consent" at bounding box center [118, 585] width 208 height 34
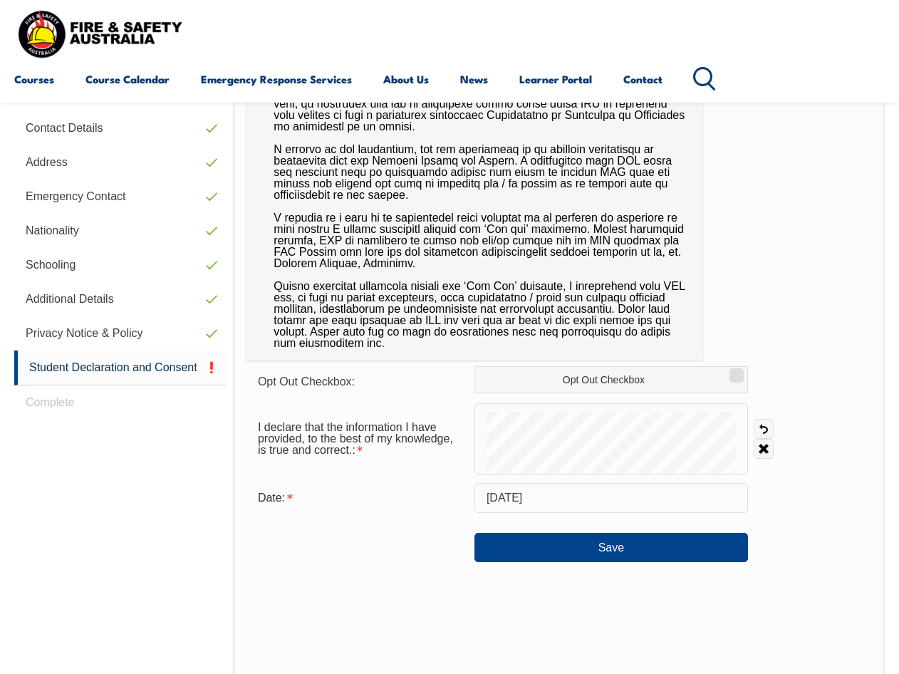
scroll to position [488, 0]
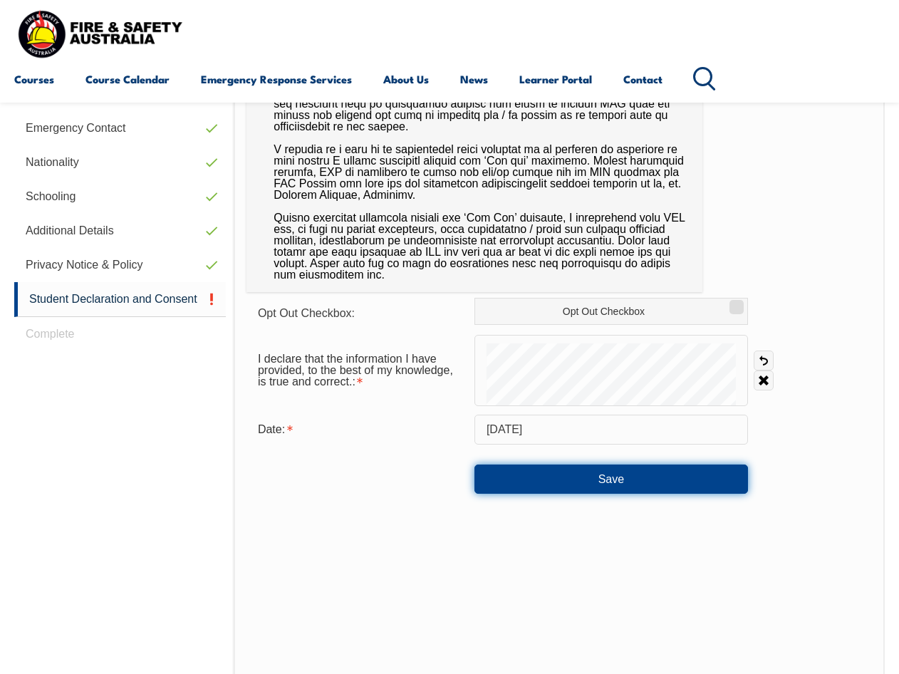
click at [647, 485] on button "Save" at bounding box center [611, 478] width 274 height 28
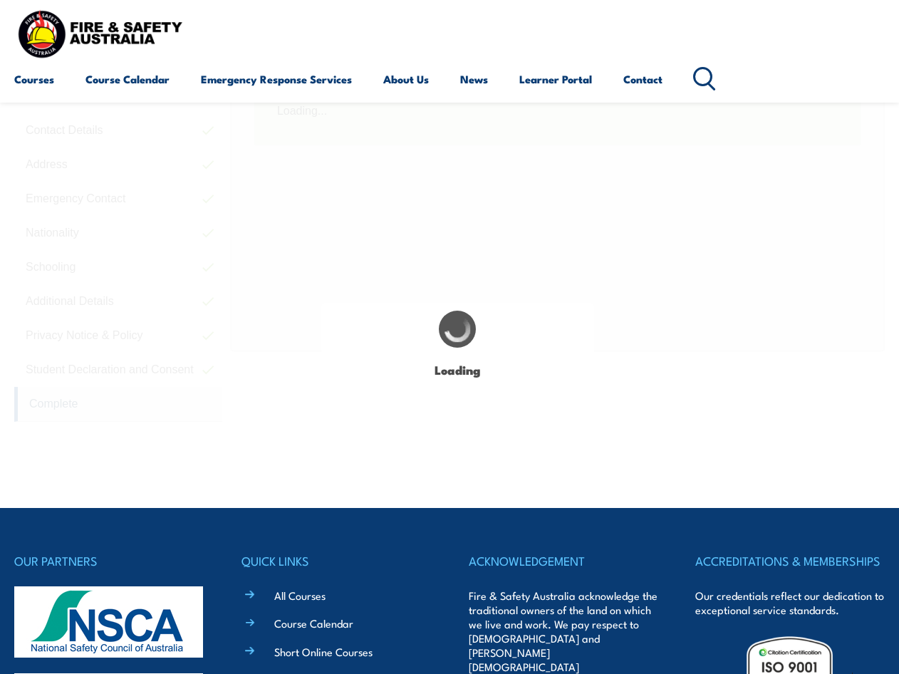
scroll to position [345, 0]
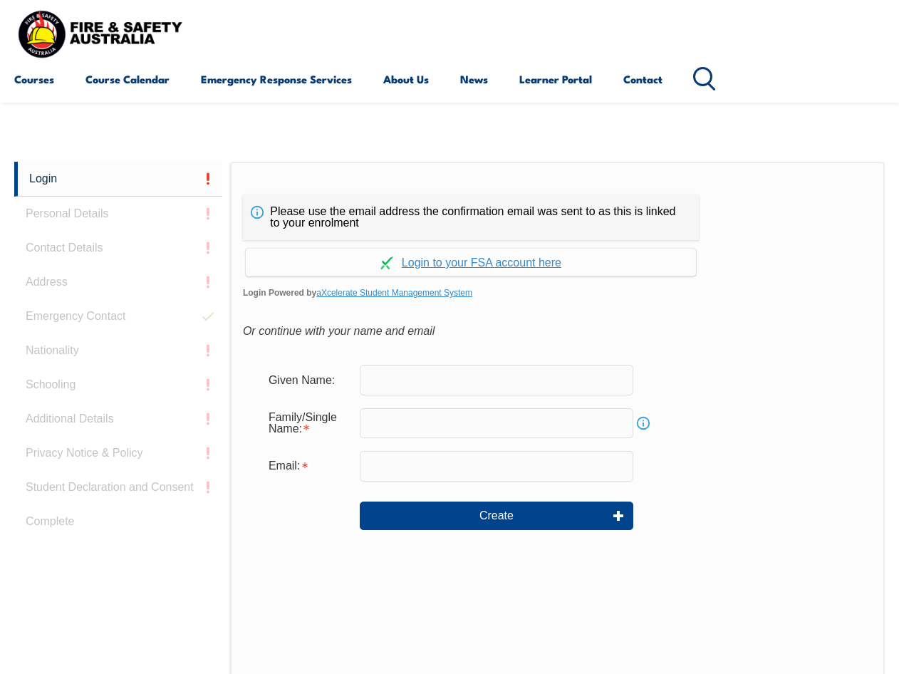
scroll to position [337, 0]
